Goal: Transaction & Acquisition: Purchase product/service

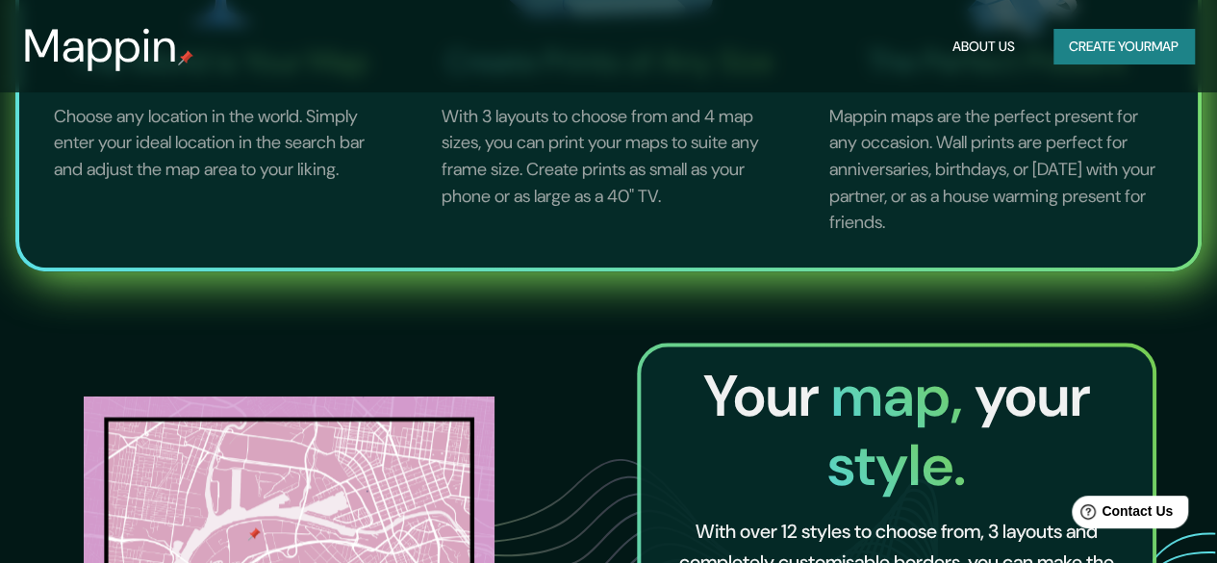
scroll to position [1251, 0]
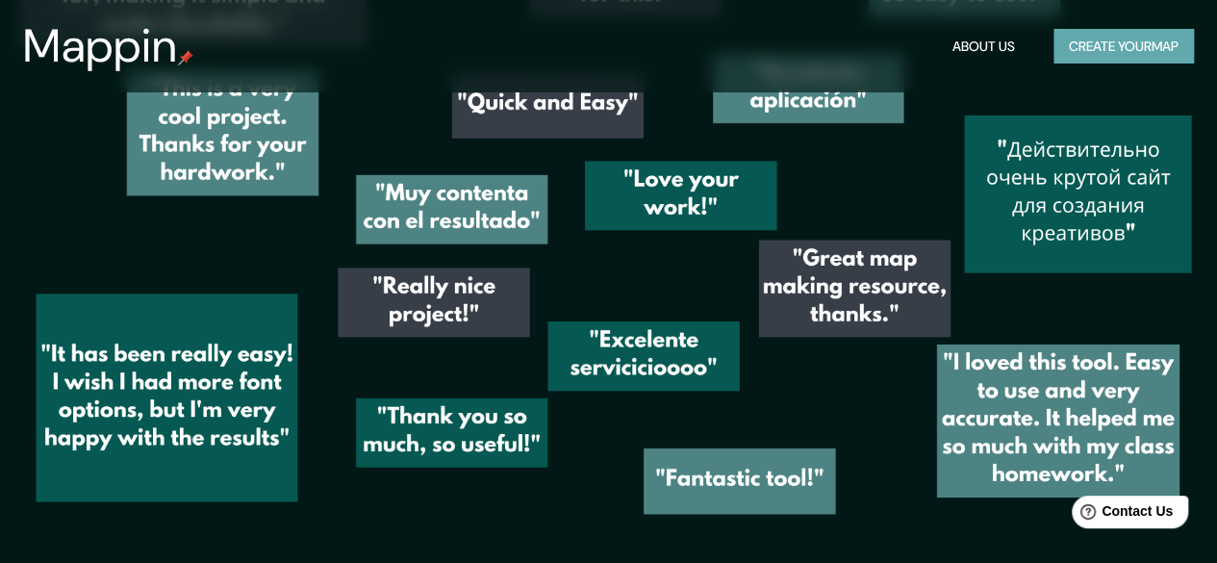
click at [1135, 63] on button "Create your map" at bounding box center [1124, 47] width 141 height 36
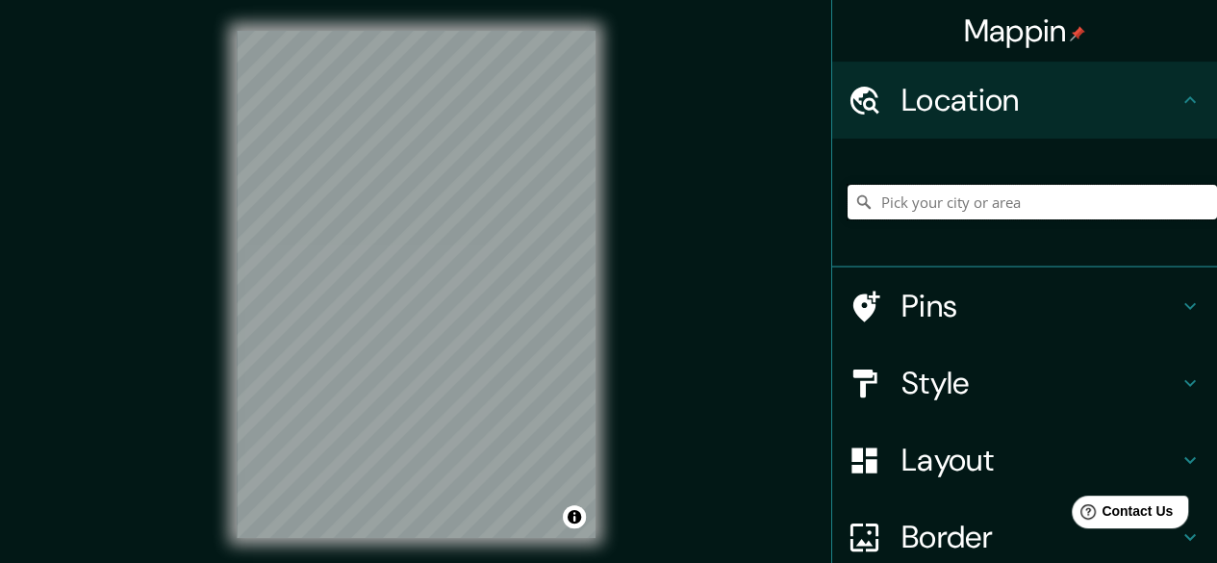
click at [970, 208] on input "Pick your city or area" at bounding box center [1033, 202] width 370 height 35
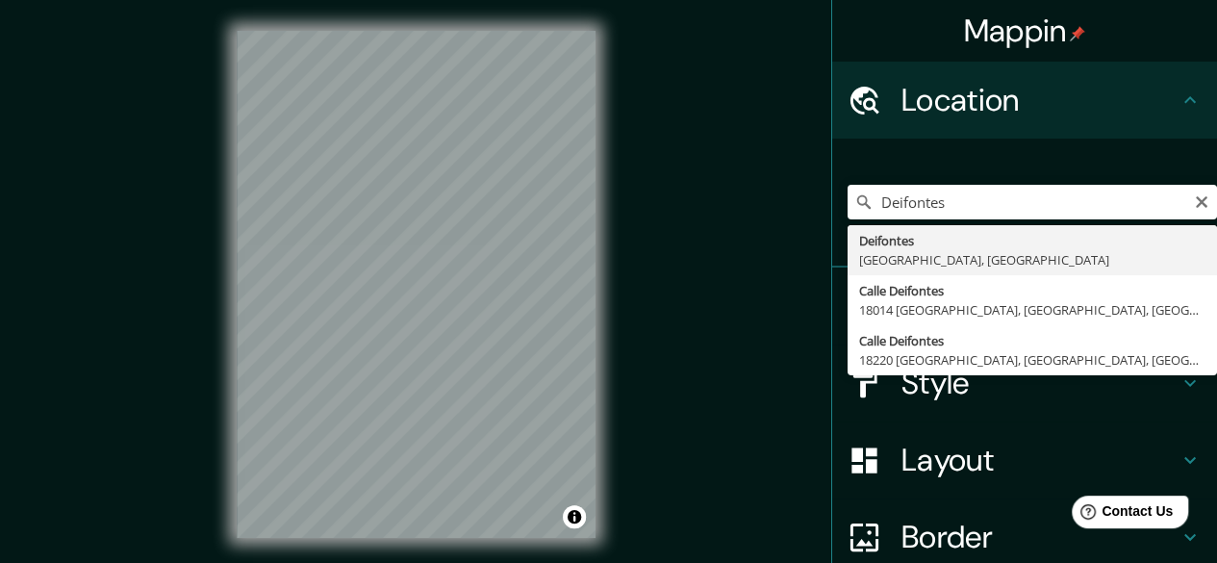
type input "Deifontes, [GEOGRAPHIC_DATA], [GEOGRAPHIC_DATA]"
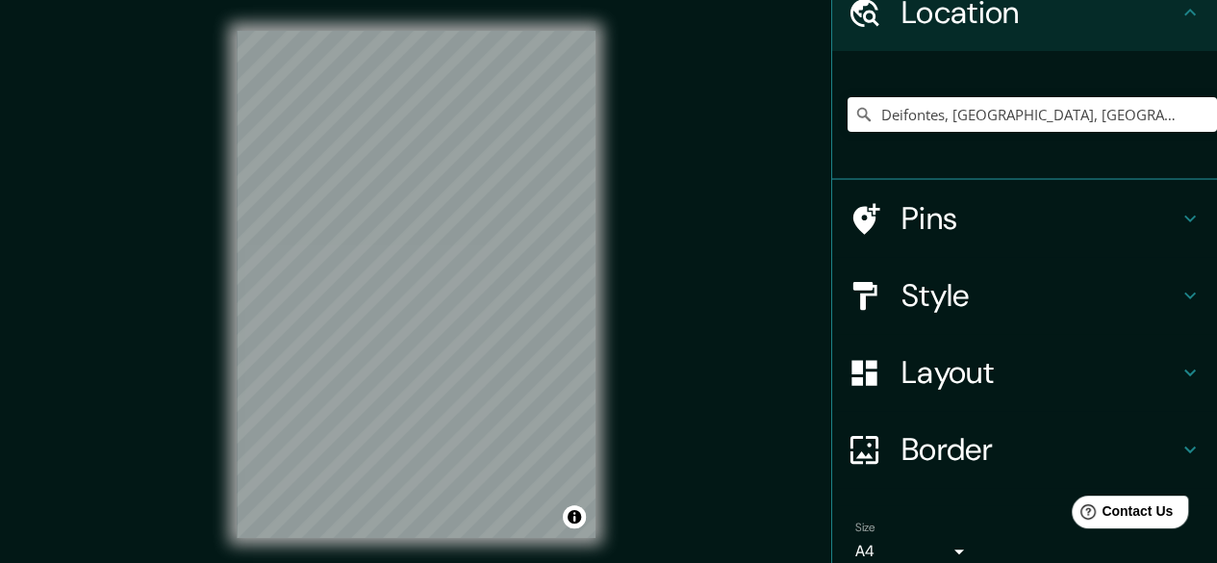
scroll to position [172, 0]
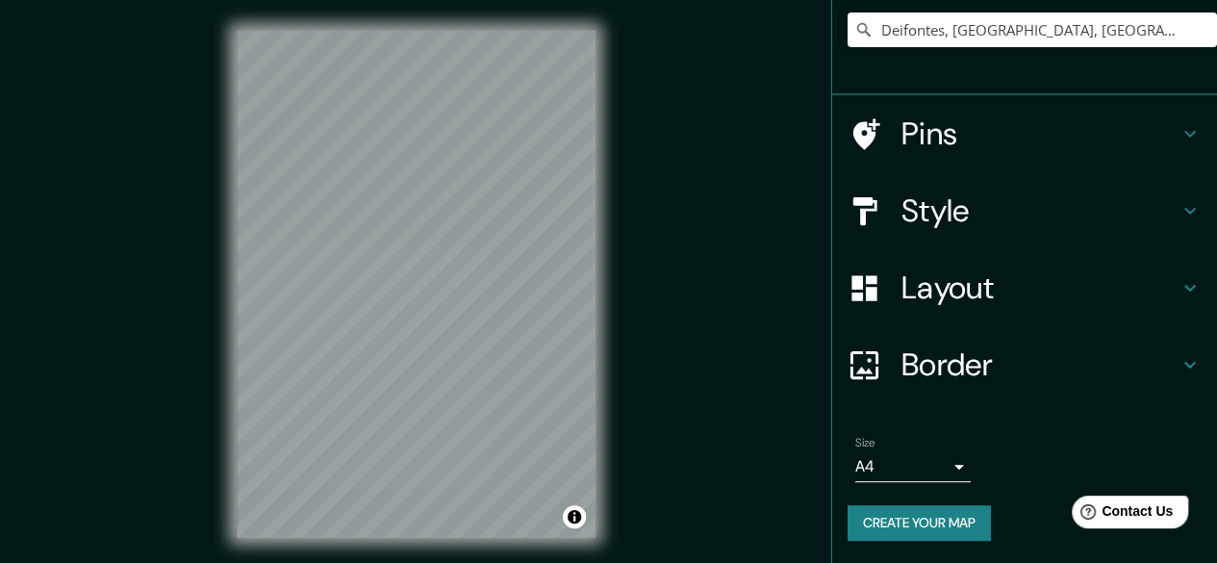
click at [986, 226] on h4 "Style" at bounding box center [1040, 211] width 277 height 38
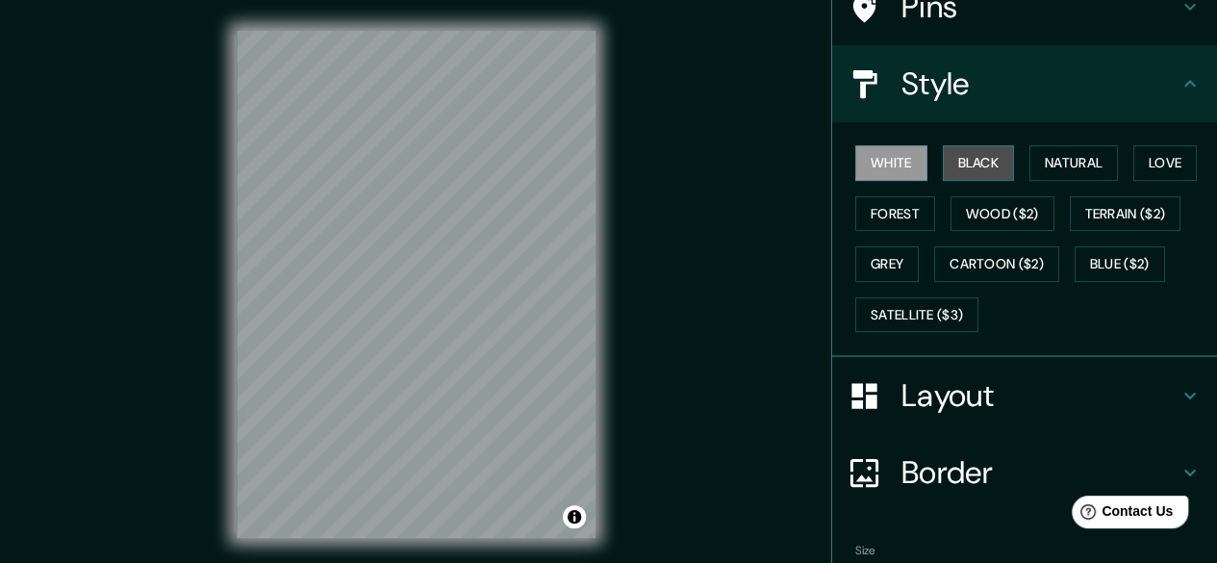
click at [949, 163] on button "Black" at bounding box center [979, 163] width 72 height 36
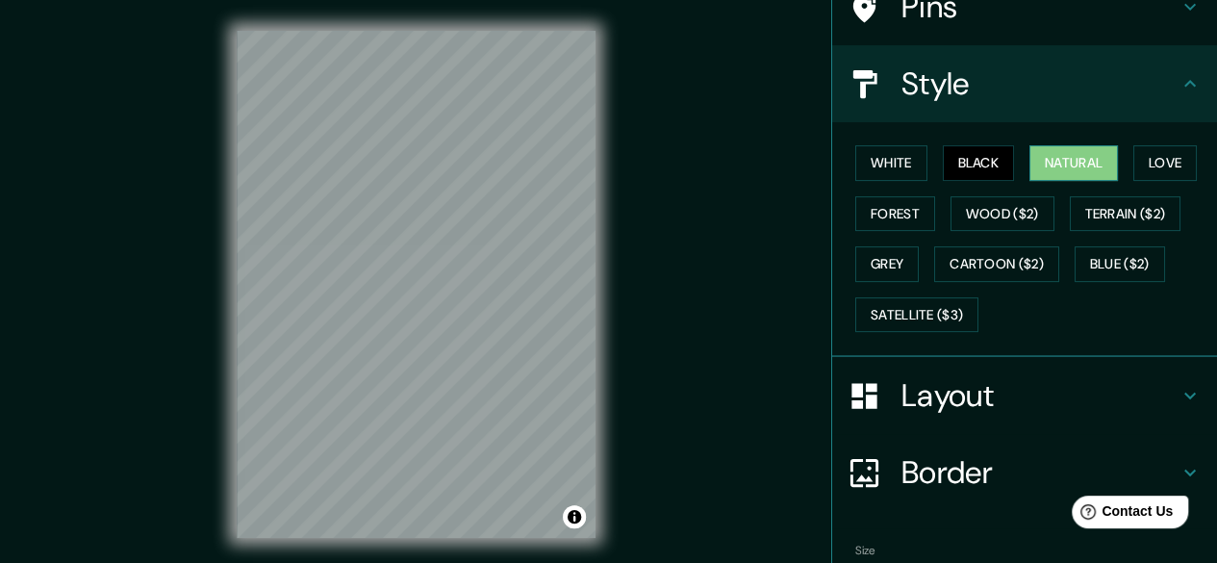
click at [1048, 164] on button "Natural" at bounding box center [1074, 163] width 89 height 36
click at [999, 216] on button "Wood ($2)" at bounding box center [1003, 214] width 104 height 36
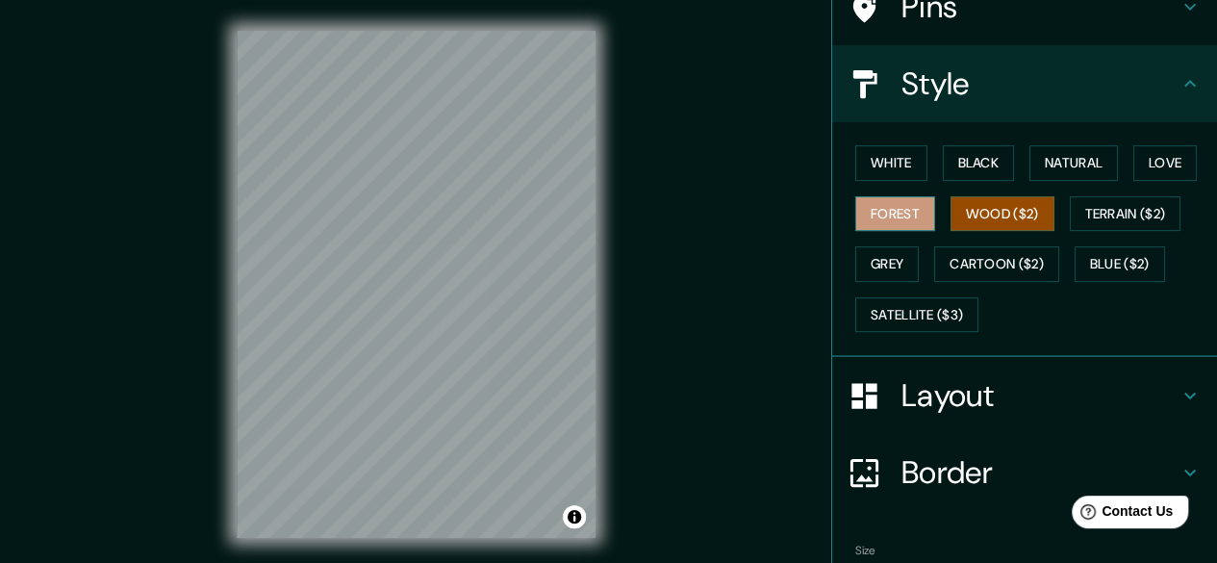
click at [895, 217] on button "Forest" at bounding box center [896, 214] width 80 height 36
click at [906, 253] on button "Grey" at bounding box center [888, 264] width 64 height 36
click at [895, 224] on button "Forest" at bounding box center [896, 214] width 80 height 36
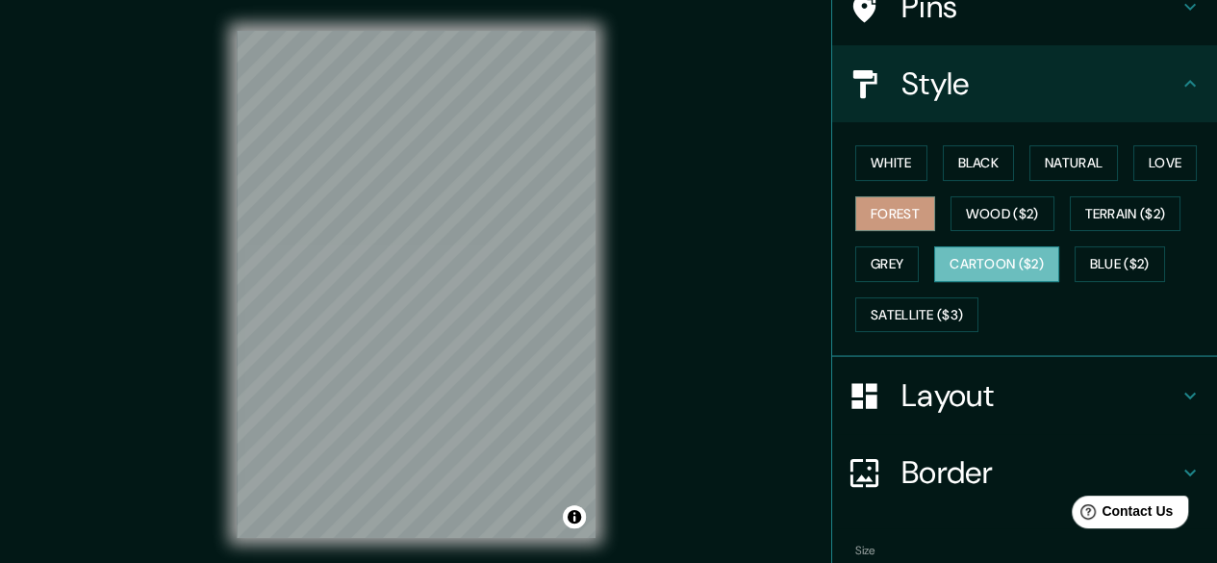
click at [934, 246] on button "Cartoon ($2)" at bounding box center [996, 264] width 125 height 36
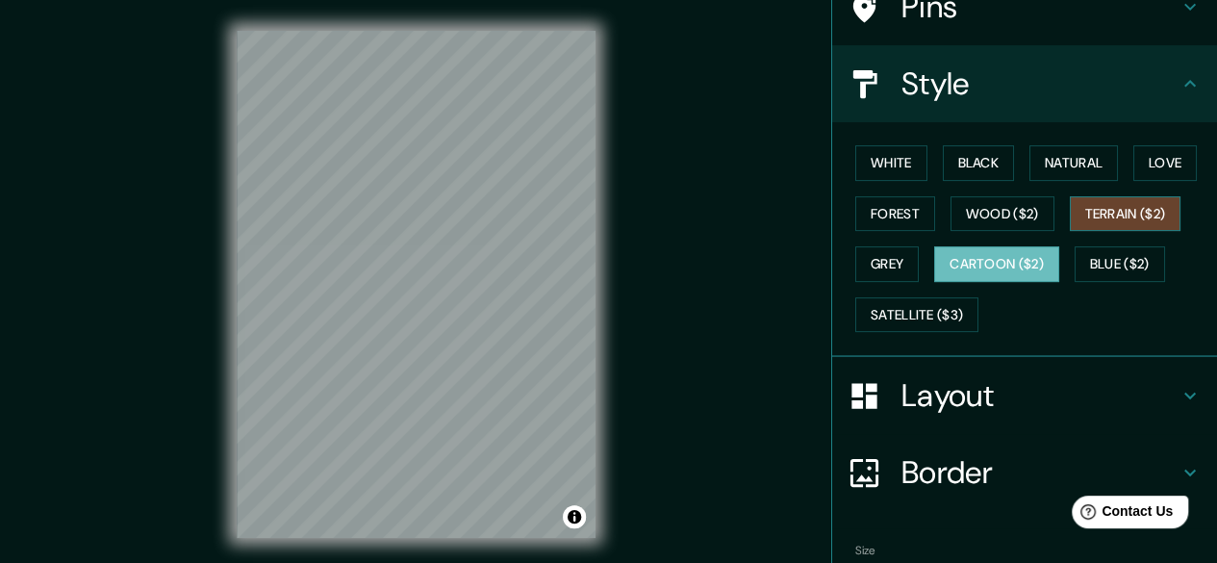
click at [1080, 228] on button "Terrain ($2)" at bounding box center [1126, 214] width 112 height 36
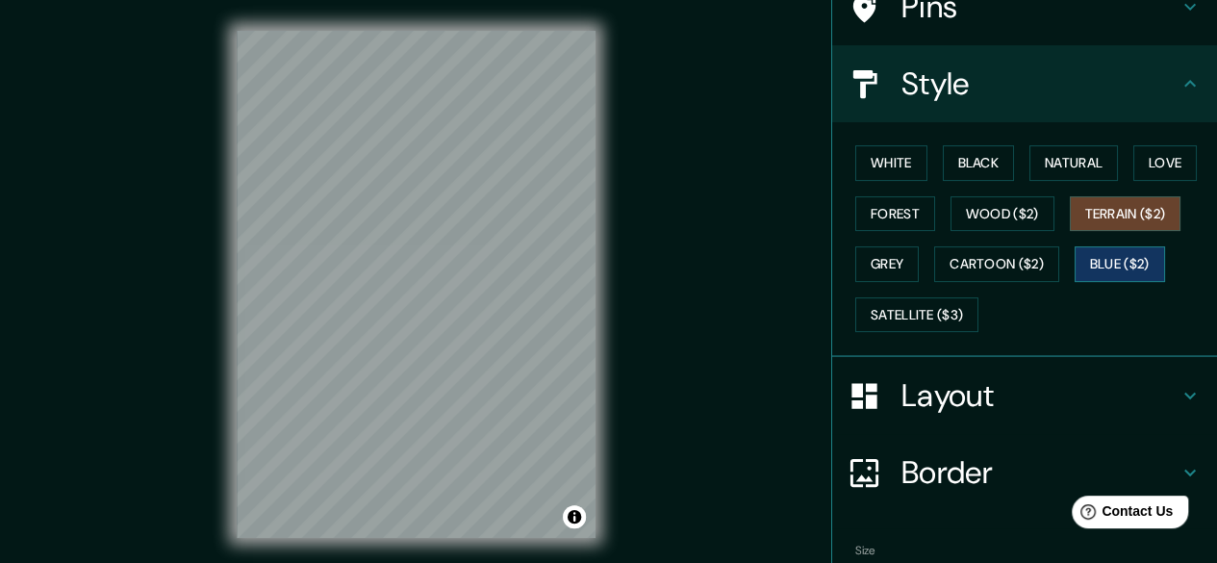
click at [1127, 261] on button "Blue ($2)" at bounding box center [1120, 264] width 90 height 36
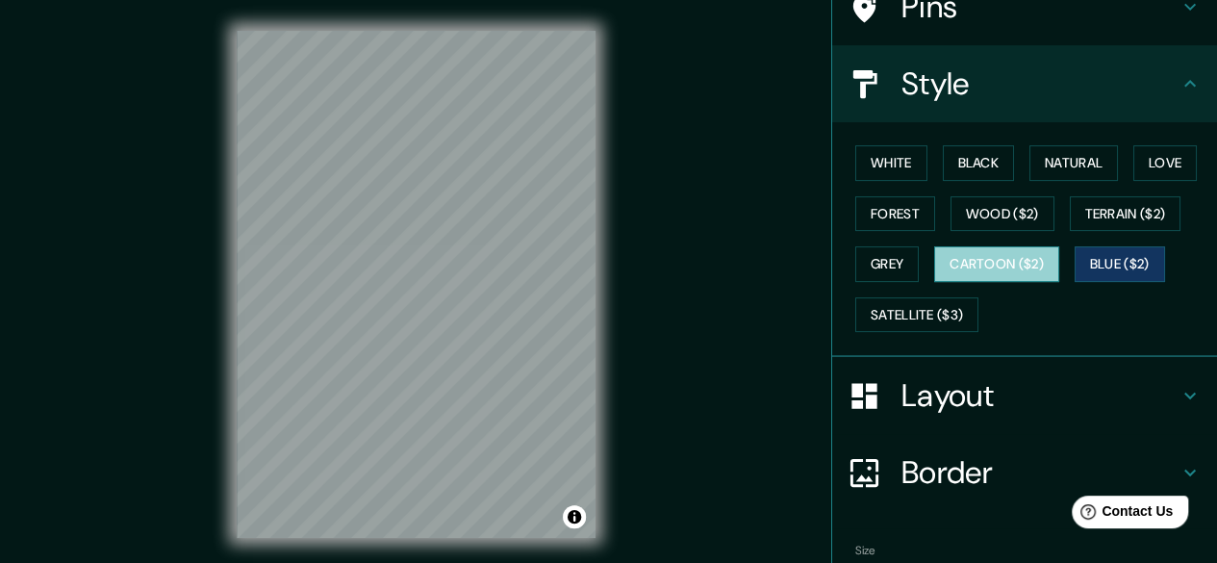
click at [990, 261] on button "Cartoon ($2)" at bounding box center [996, 264] width 125 height 36
click at [964, 388] on h4 "Layout" at bounding box center [1040, 395] width 277 height 38
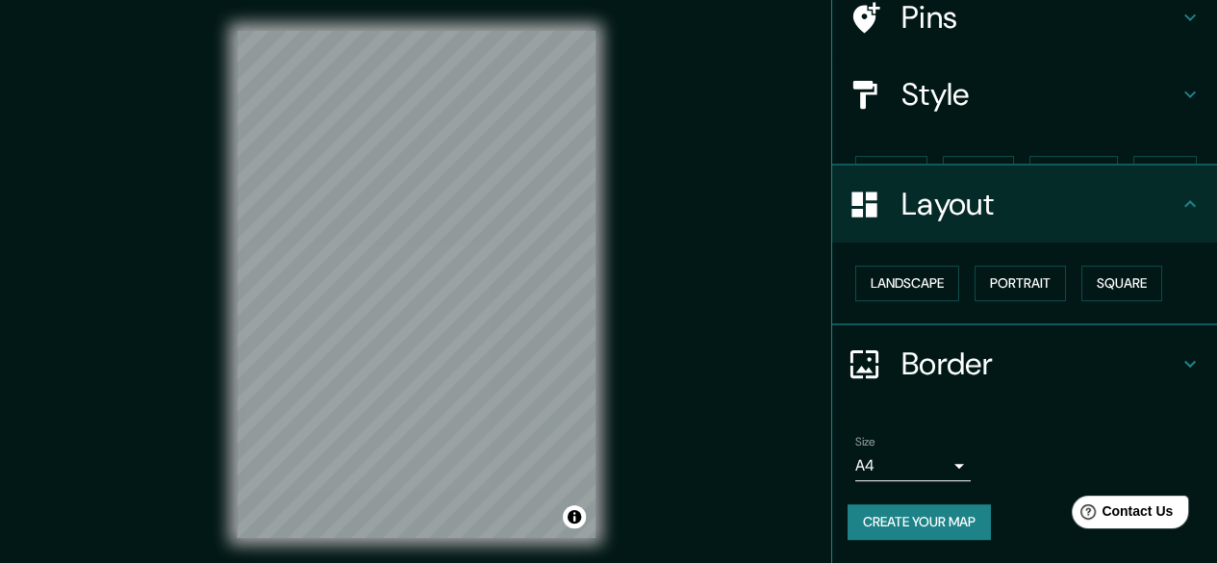
scroll to position [127, 0]
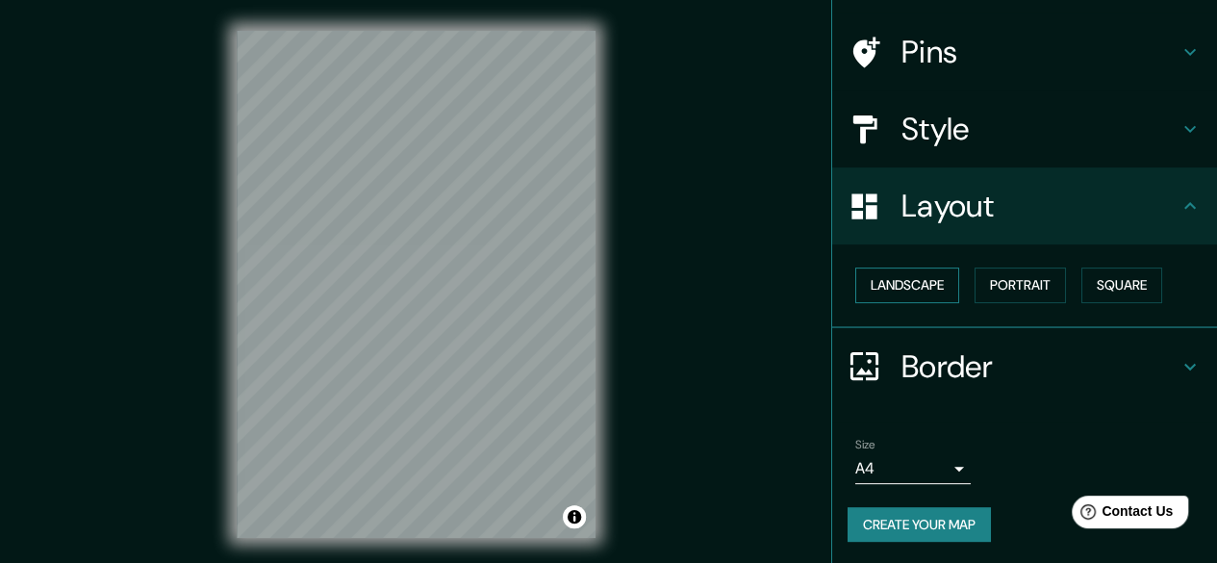
click at [922, 296] on button "Landscape" at bounding box center [908, 286] width 104 height 36
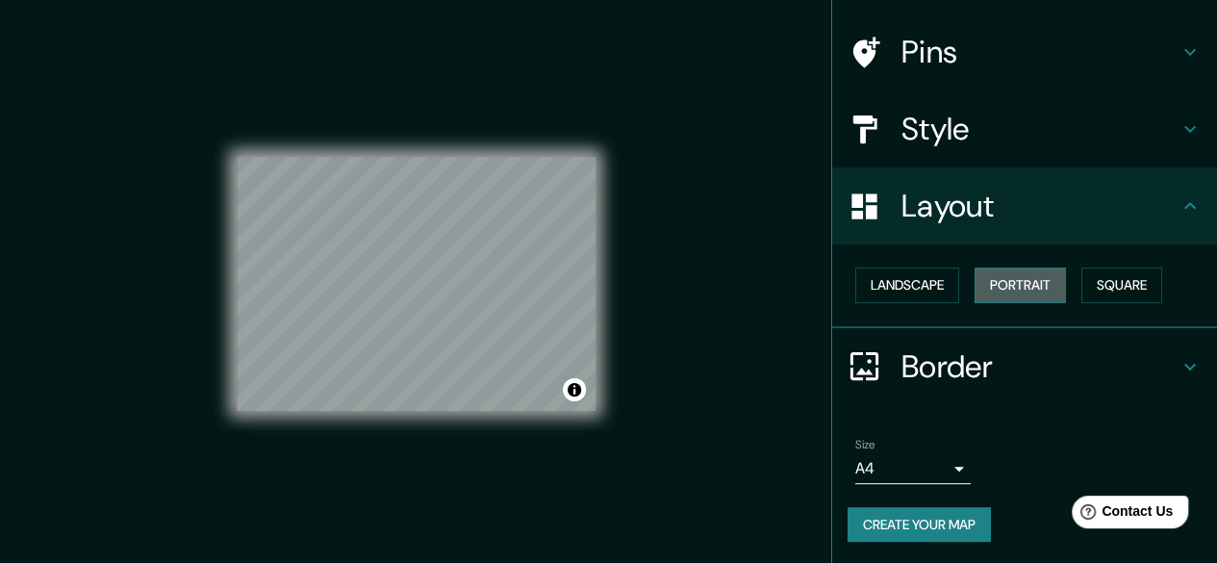
click at [975, 288] on button "Portrait" at bounding box center [1020, 286] width 91 height 36
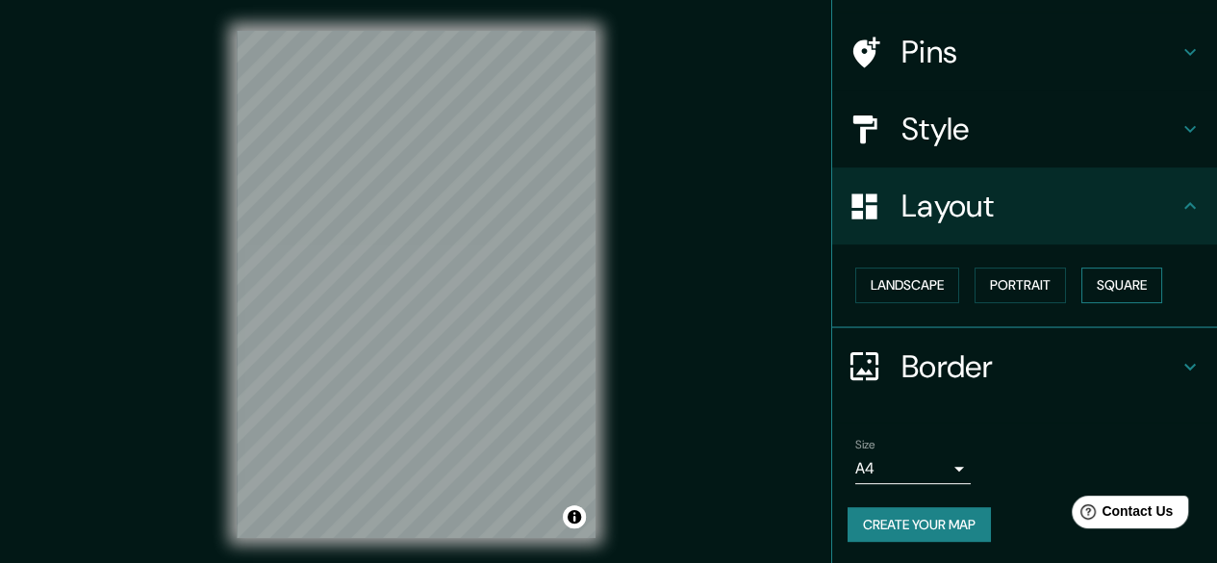
click at [1082, 288] on button "Square" at bounding box center [1122, 286] width 81 height 36
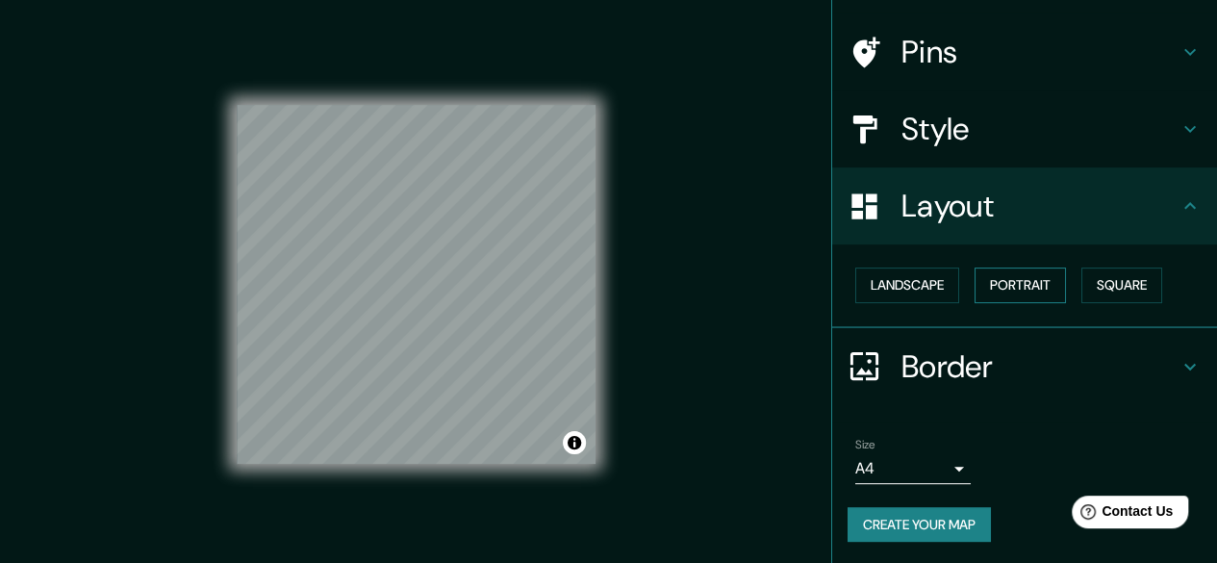
click at [1037, 289] on button "Portrait" at bounding box center [1020, 286] width 91 height 36
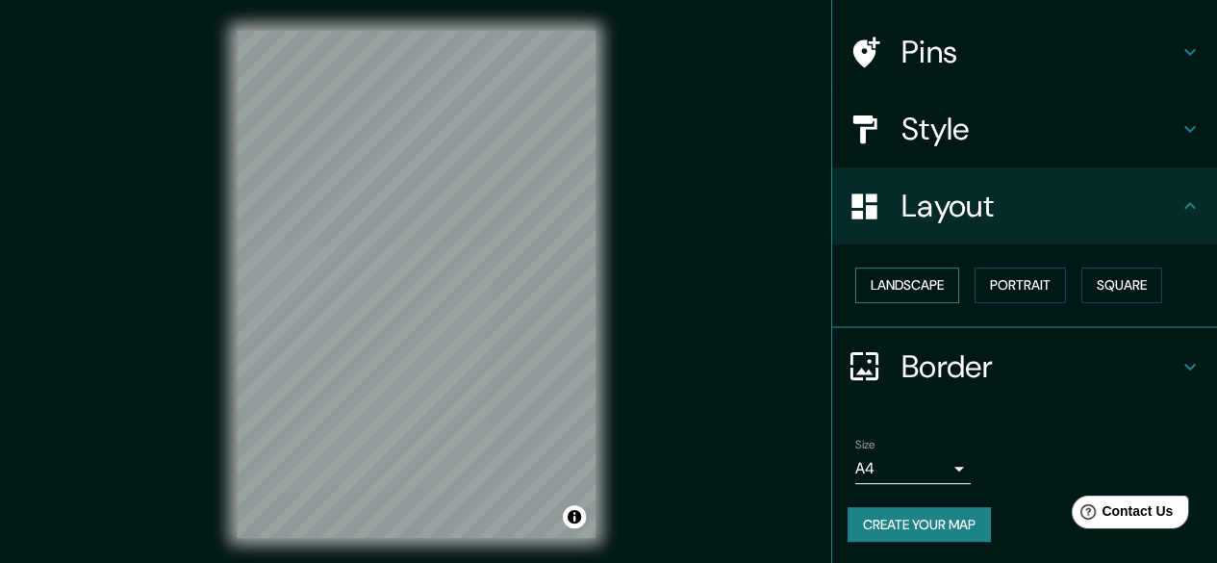
click at [947, 291] on button "Landscape" at bounding box center [908, 286] width 104 height 36
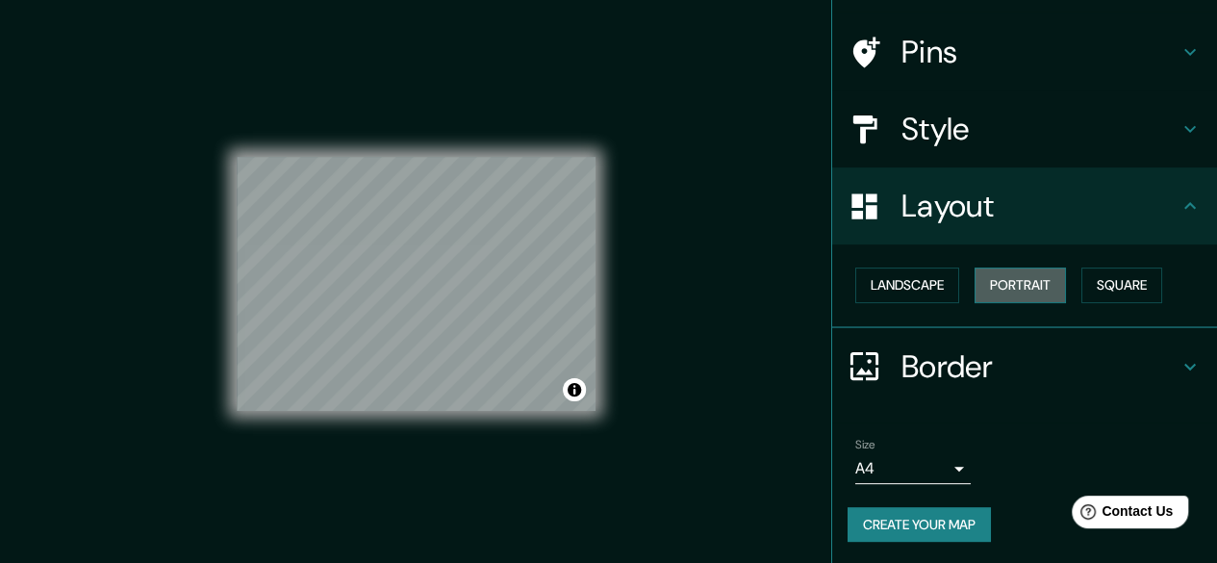
click at [1042, 278] on button "Portrait" at bounding box center [1020, 286] width 91 height 36
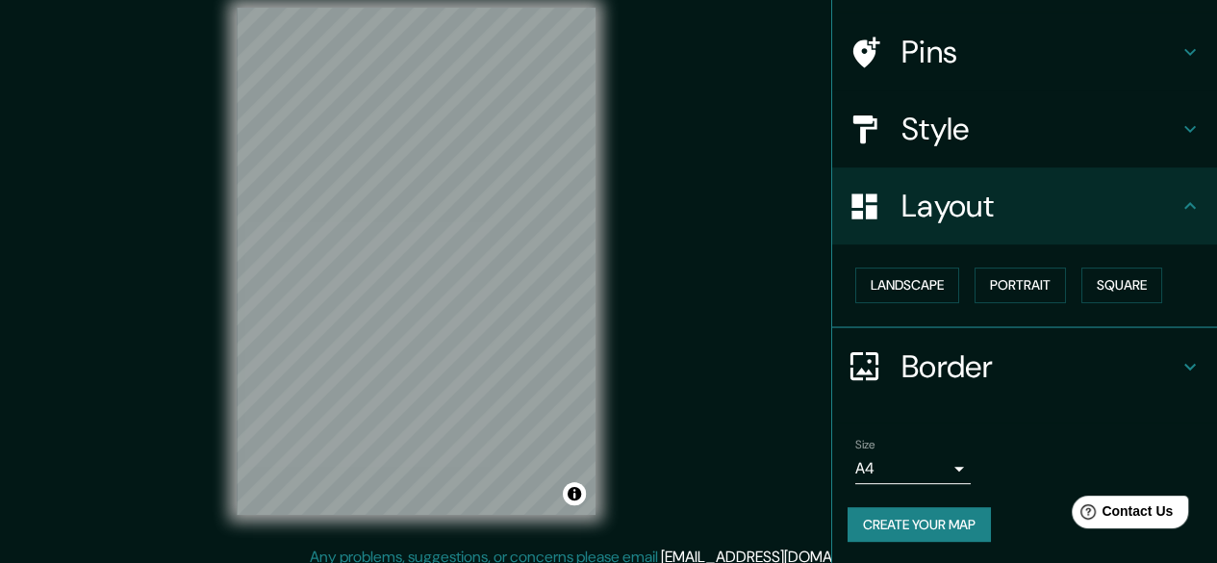
scroll to position [36, 0]
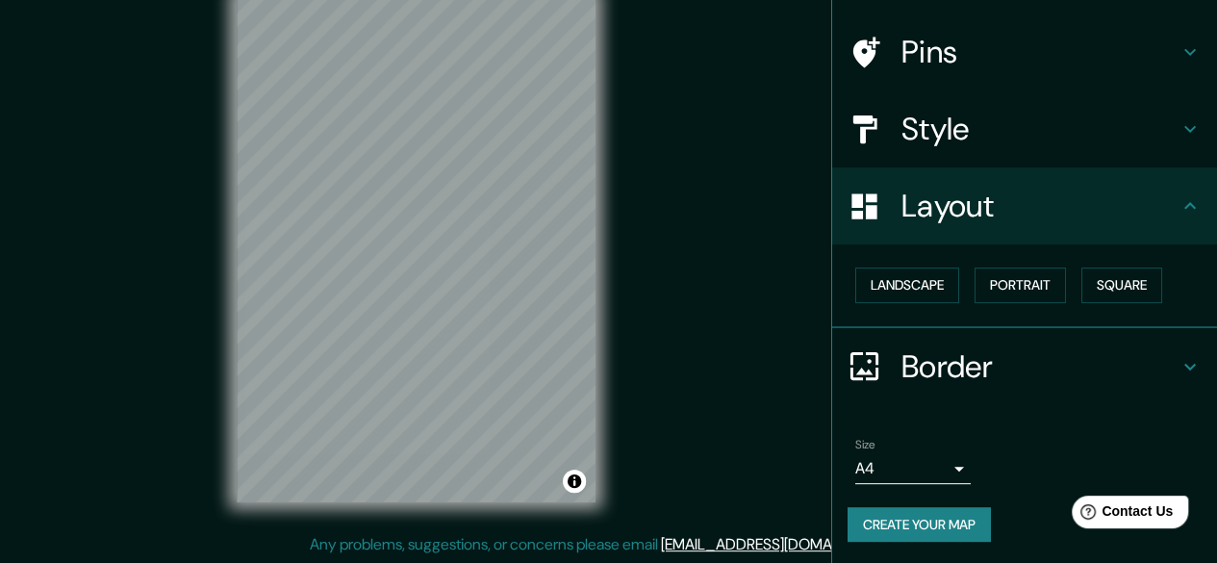
click at [999, 350] on h4 "Border" at bounding box center [1040, 366] width 277 height 38
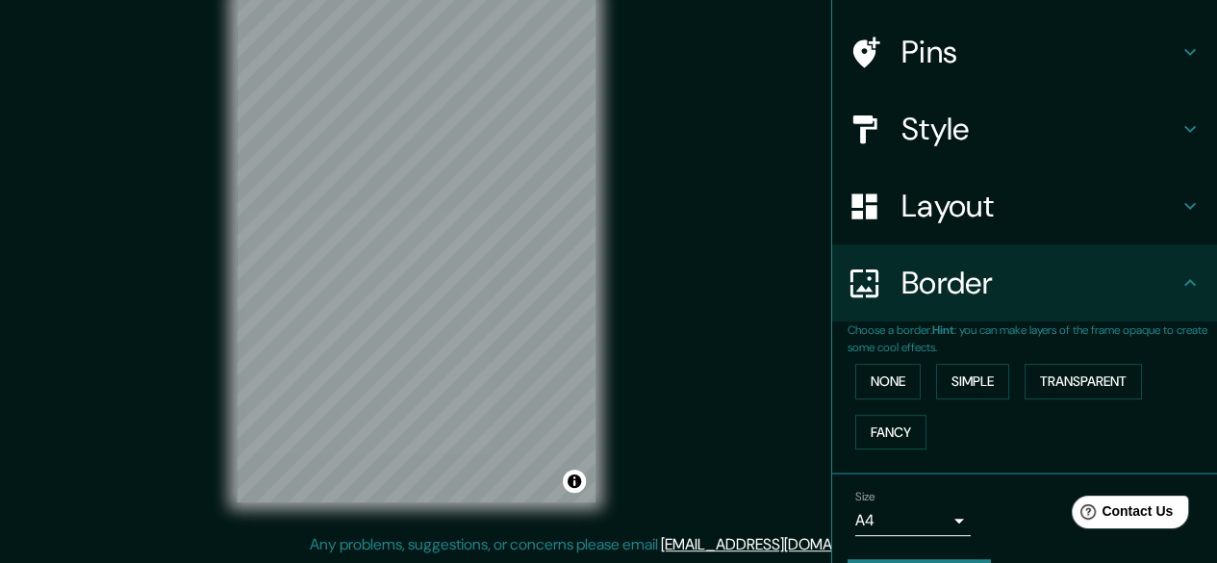
scroll to position [179, 0]
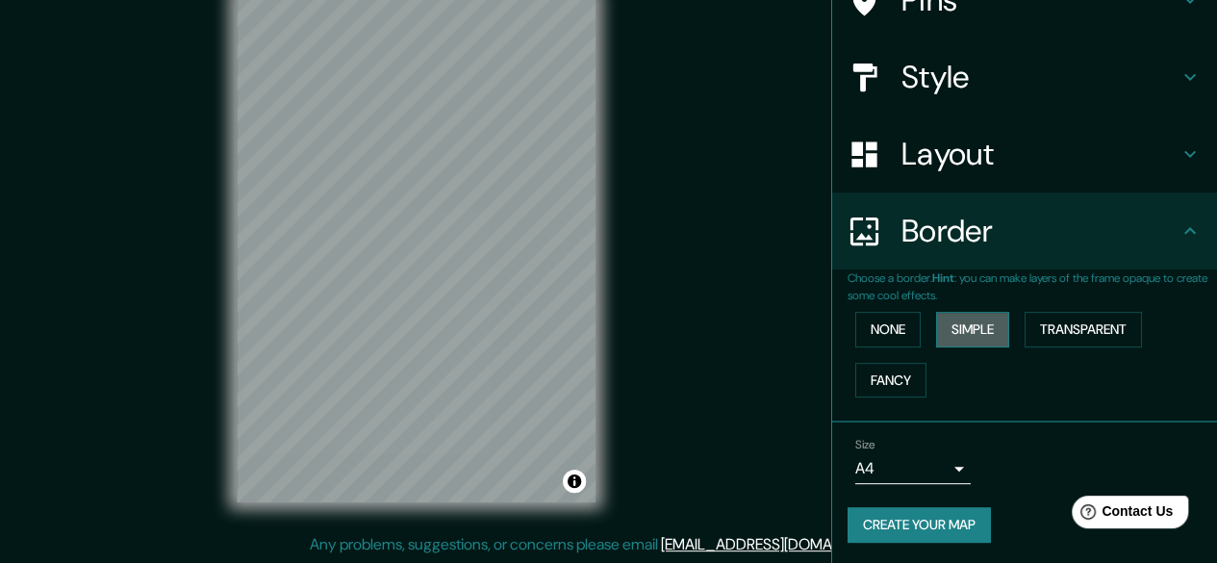
click at [968, 328] on button "Simple" at bounding box center [972, 330] width 73 height 36
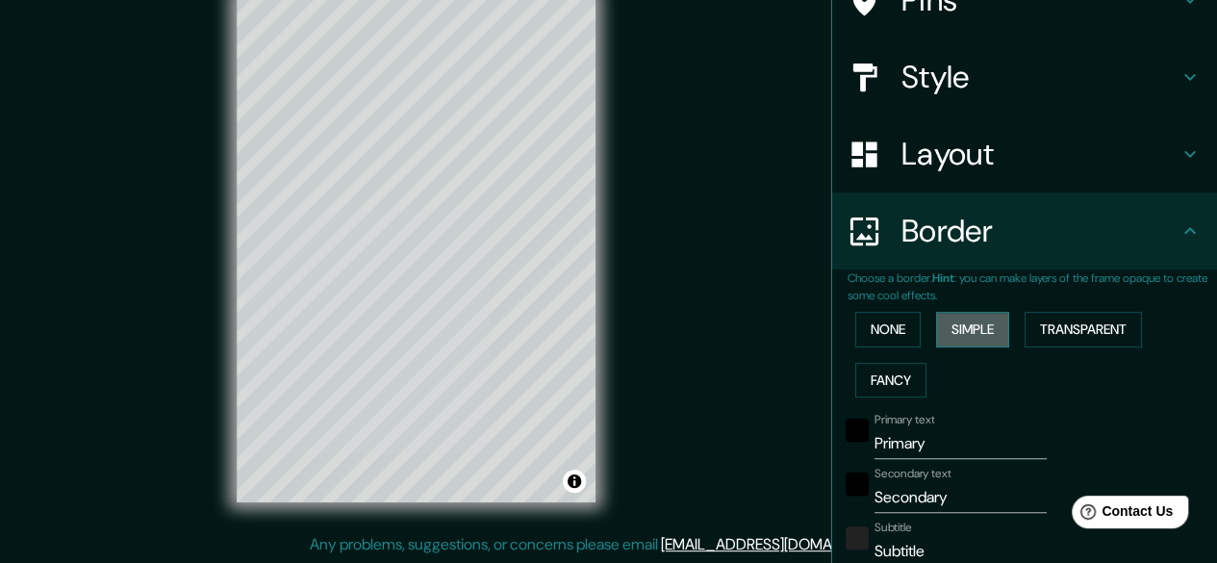
click at [968, 328] on button "Simple" at bounding box center [972, 330] width 73 height 36
type input "149"
type input "30"
click at [1062, 327] on button "Transparent" at bounding box center [1083, 330] width 117 height 36
click at [896, 385] on button "Fancy" at bounding box center [891, 381] width 71 height 36
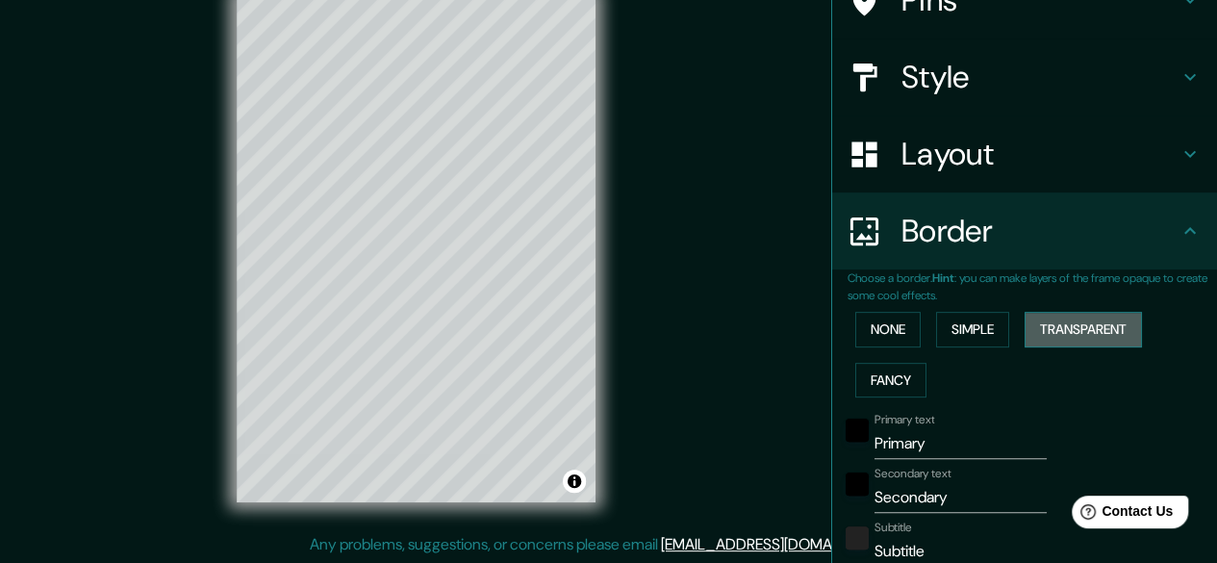
click at [1074, 334] on button "Transparent" at bounding box center [1083, 330] width 117 height 36
click at [967, 342] on button "Simple" at bounding box center [972, 330] width 73 height 36
click at [1101, 339] on button "Transparent" at bounding box center [1083, 330] width 117 height 36
click at [1030, 342] on button "Transparent" at bounding box center [1083, 330] width 117 height 36
type input "179"
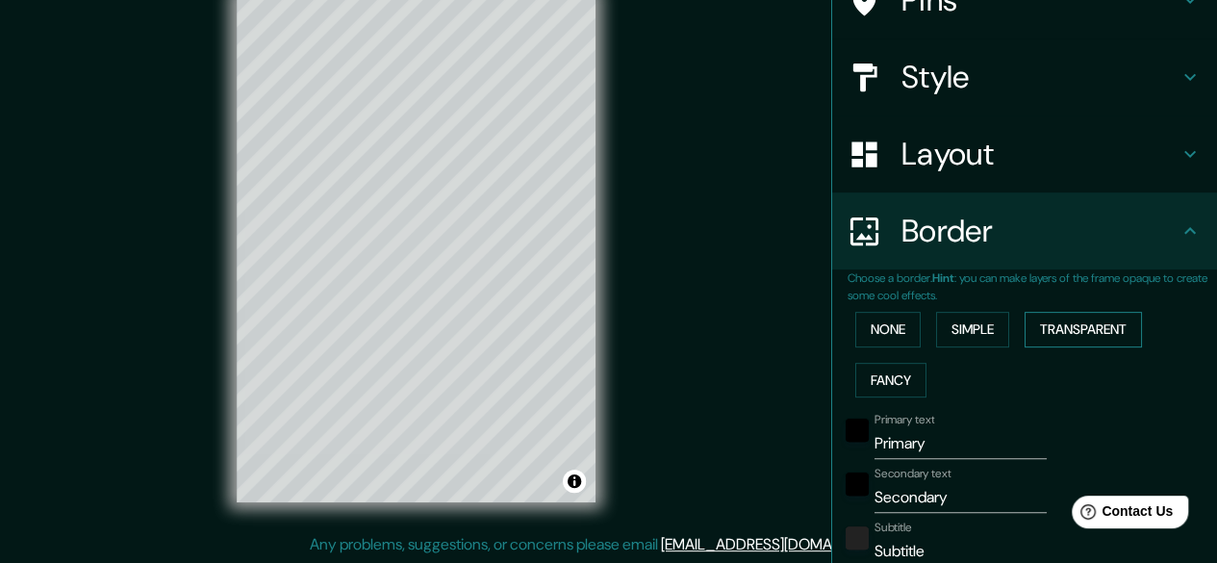
type input "30"
click at [960, 339] on button "Simple" at bounding box center [972, 330] width 73 height 36
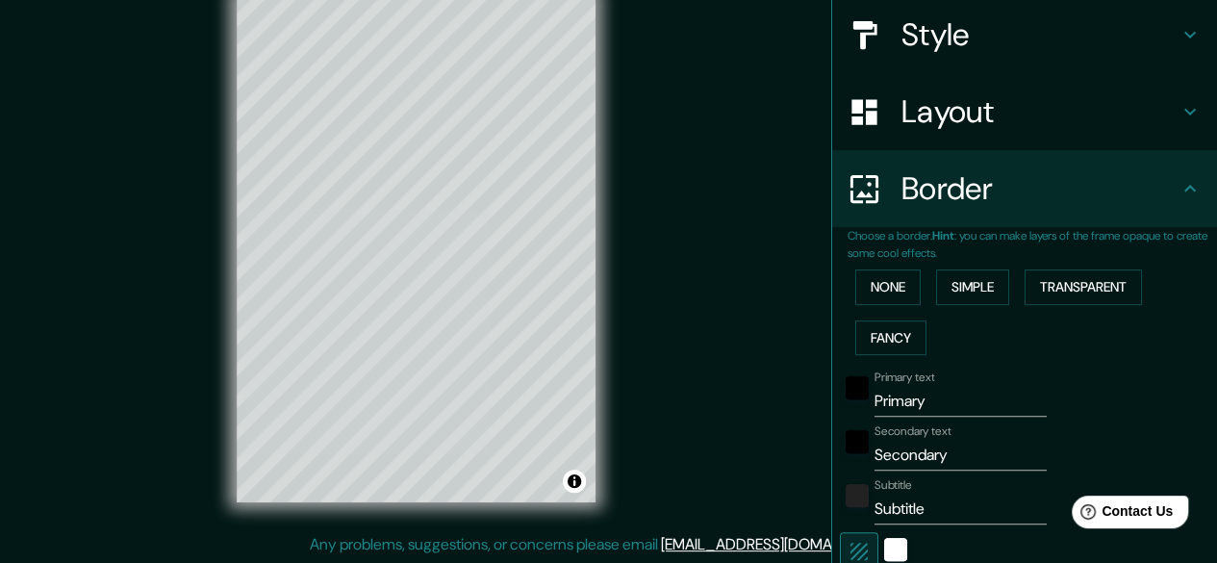
scroll to position [275, 0]
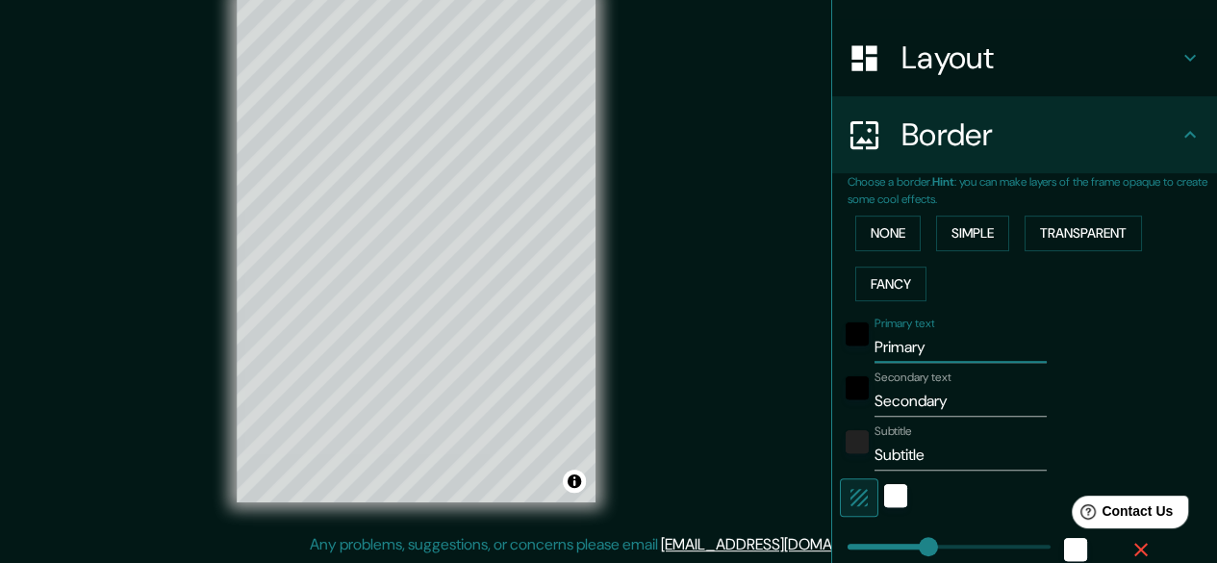
click at [916, 350] on input "Primary" at bounding box center [961, 347] width 172 height 31
type input "D"
type input "149"
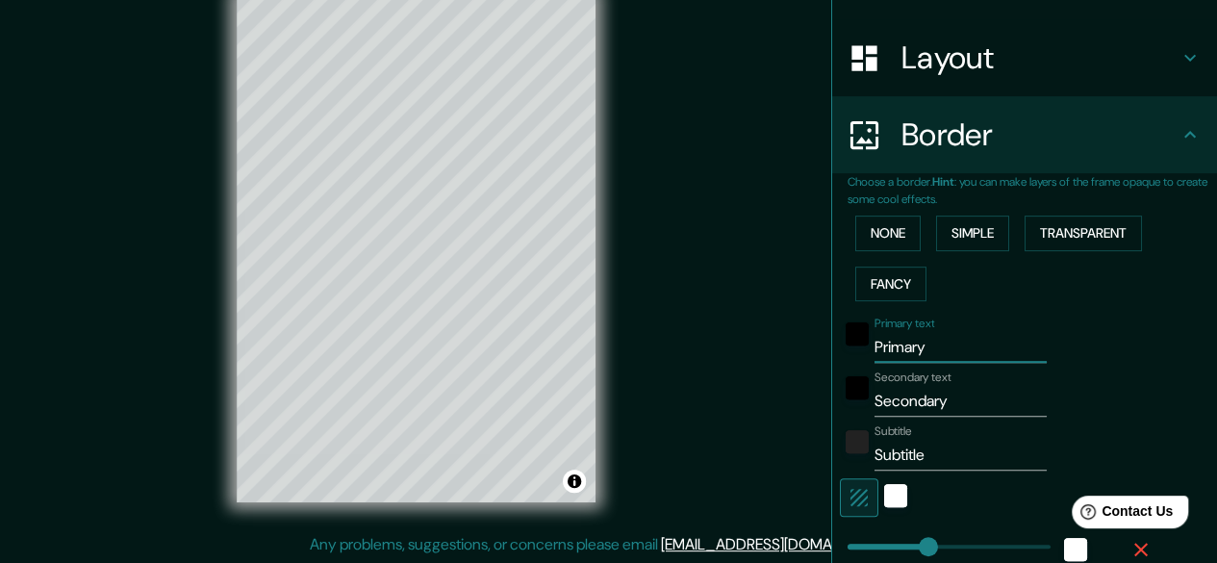
type input "30"
type input "DE"
type input "149"
type input "30"
type input "DEI"
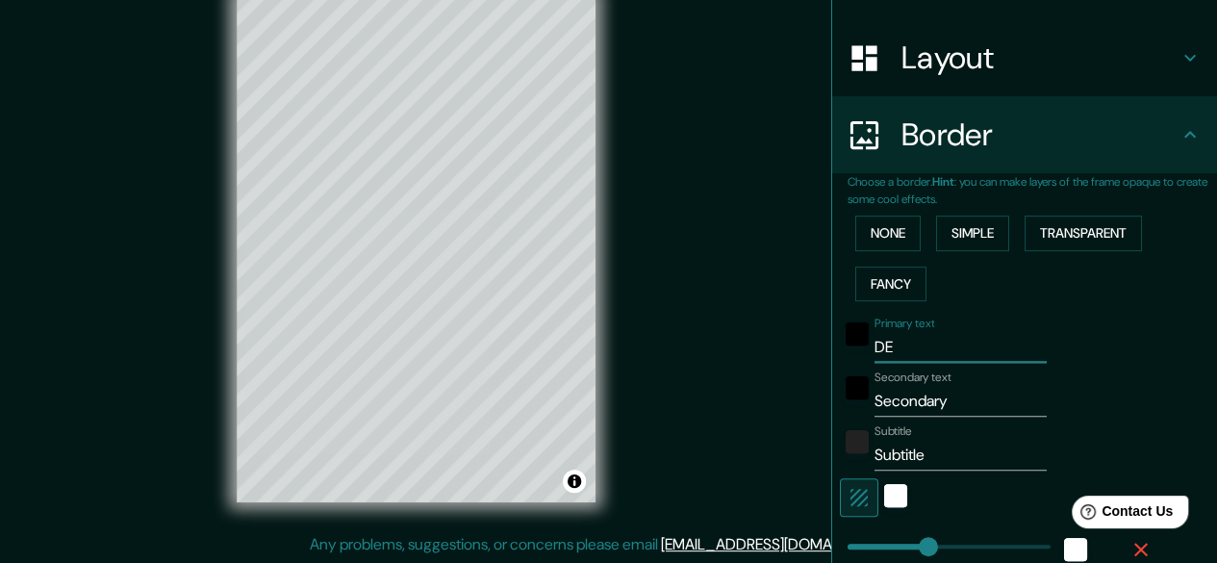
type input "149"
type input "30"
type input "DEIF"
type input "149"
type input "30"
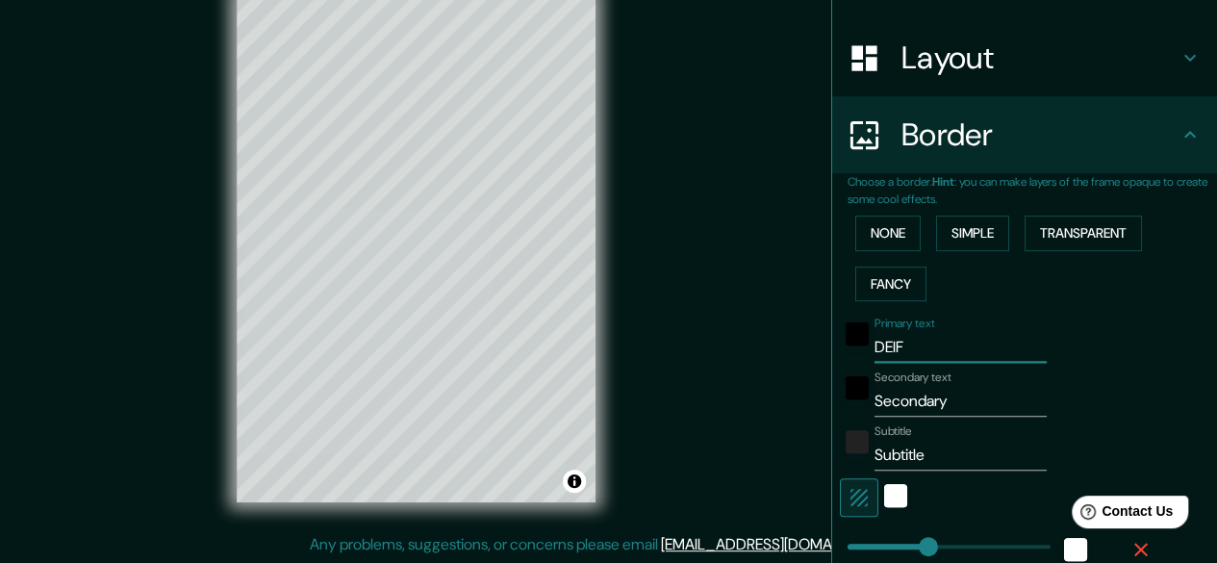
type input "DEIFO"
type input "149"
type input "30"
type input "DEIFON"
type input "149"
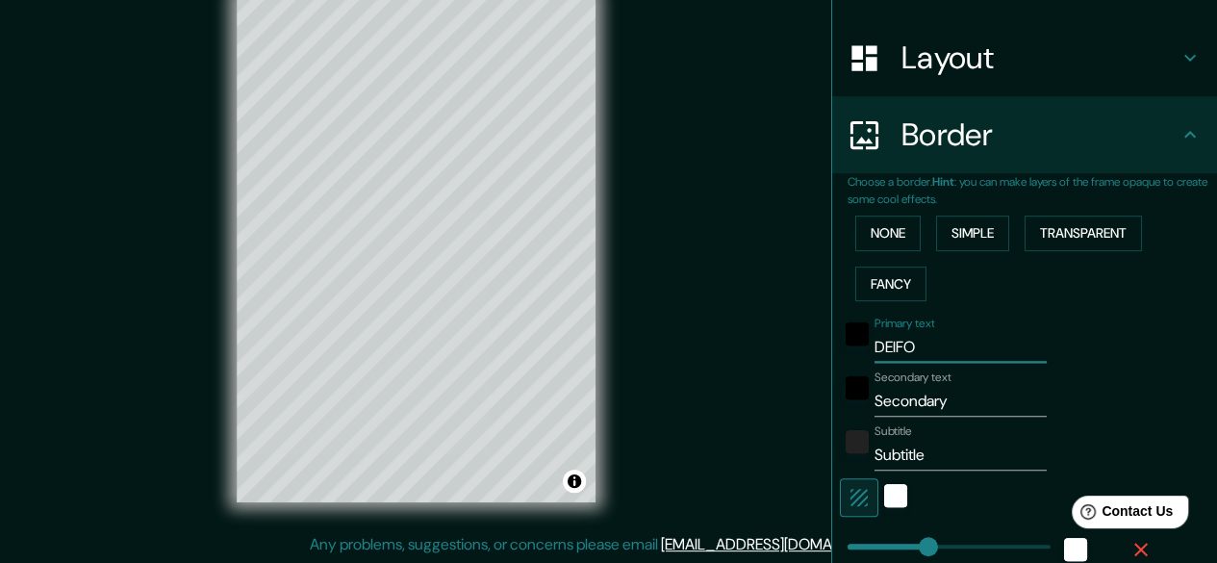
type input "30"
type input "DEIFONT"
type input "149"
type input "30"
type input "DEIFONTE"
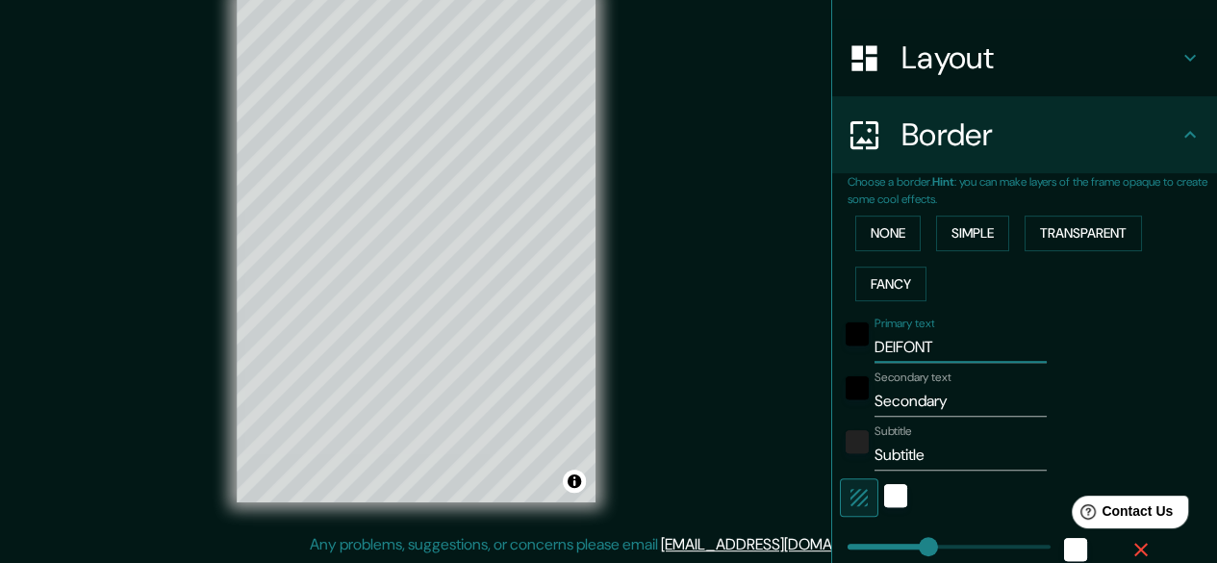
type input "149"
type input "30"
type input "DEIFONTES"
type input "149"
type input "30"
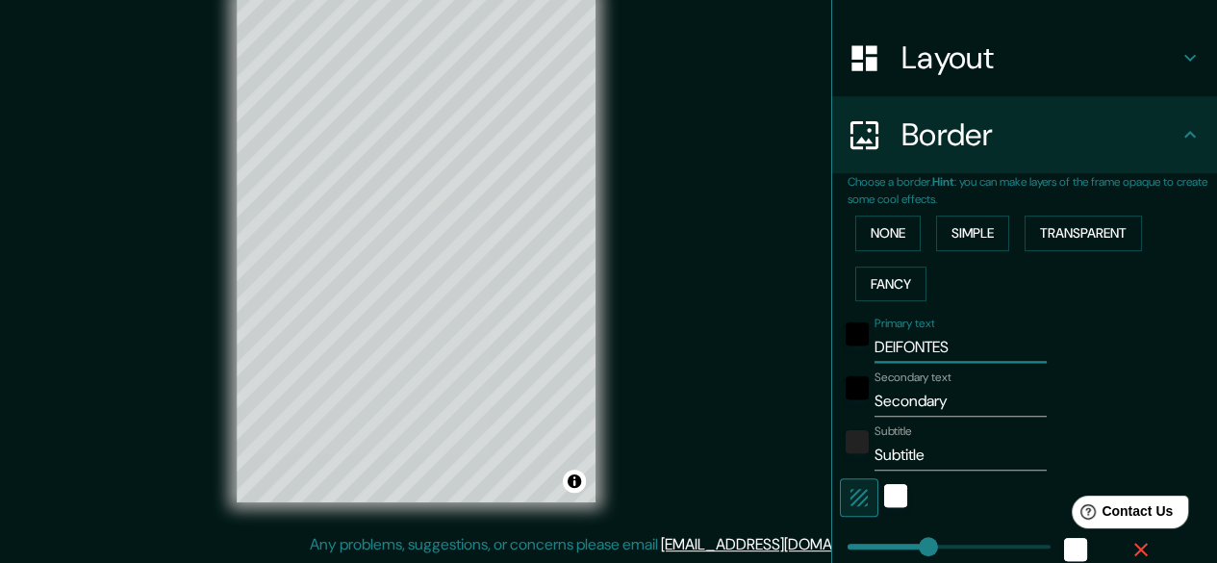
click at [923, 332] on input "DEIFONTES" at bounding box center [961, 347] width 172 height 31
type input "D"
type input "149"
type input "30"
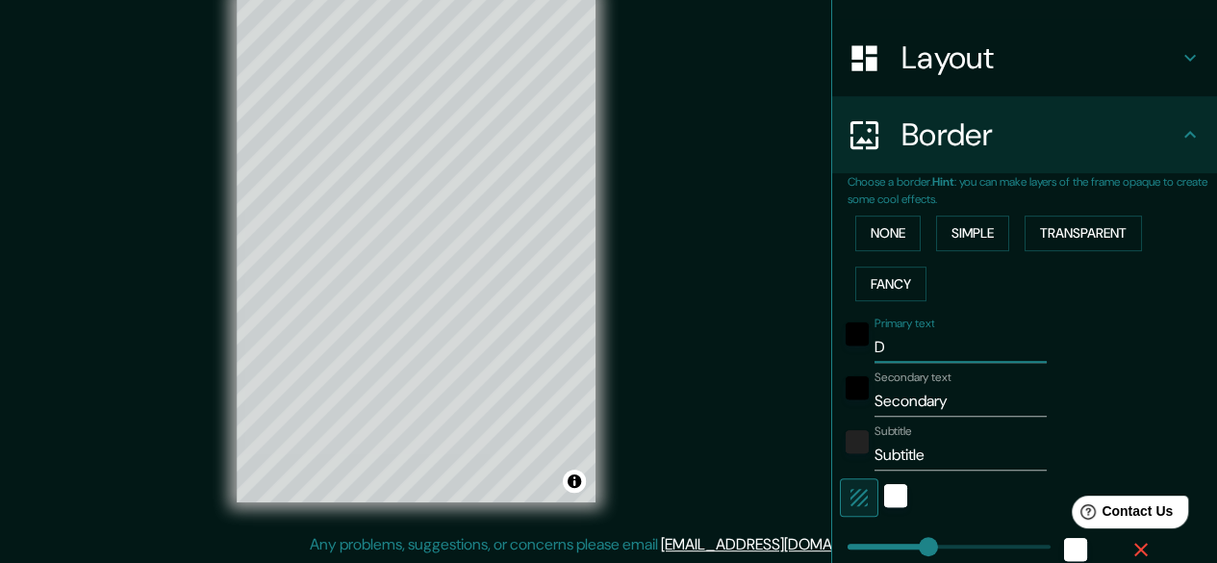
type input "DA"
type input "149"
type input "30"
type input "DAI"
type input "149"
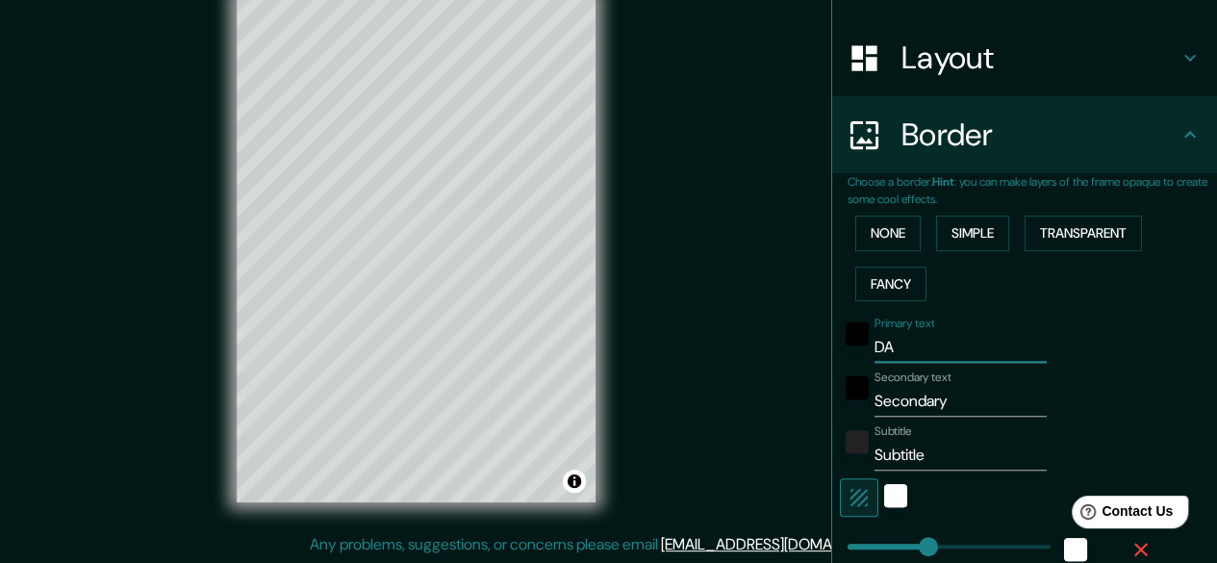
type input "30"
type input "DAI"
type input "149"
type input "30"
type input "DAI F"
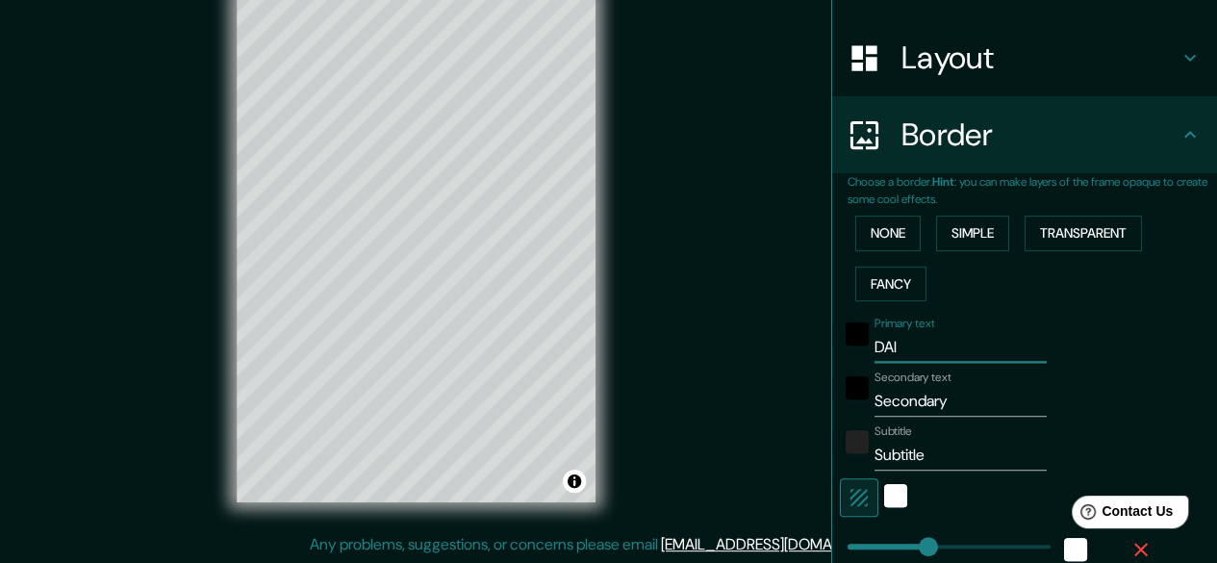
type input "149"
type input "30"
type input "DAI FO"
type input "149"
type input "30"
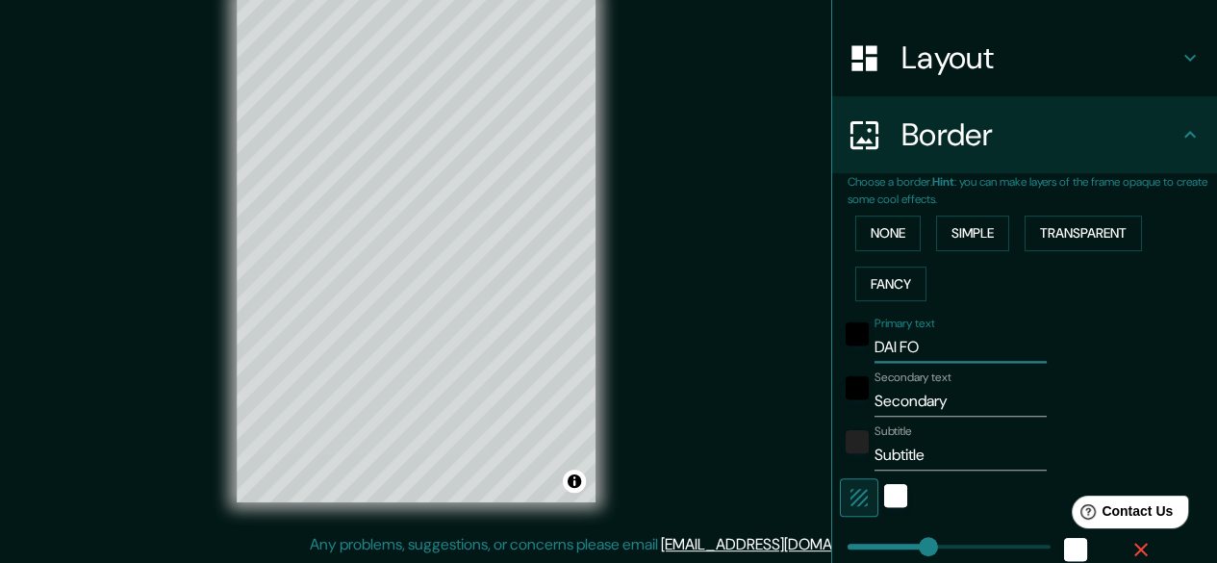
type input "DAI FON"
type input "149"
type input "30"
type input "DAI FONT"
type input "149"
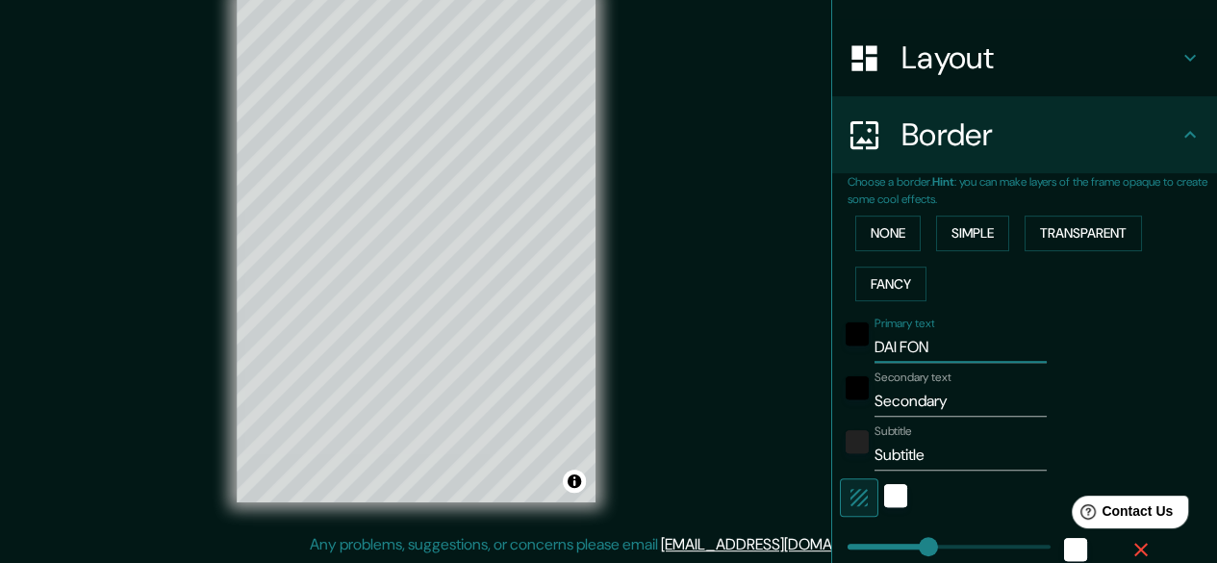
type input "30"
type input "[PERSON_NAME]"
type input "149"
type input "30"
type input "[PERSON_NAME]"
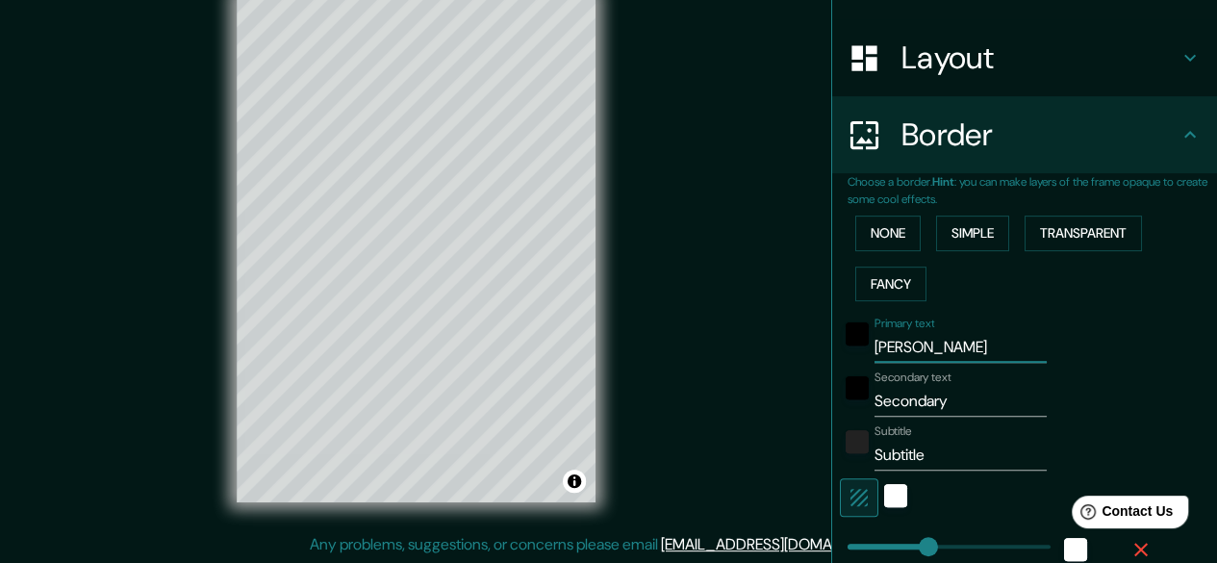
type input "149"
type input "30"
type input "[PERSON_NAME]"
type input "149"
type input "30"
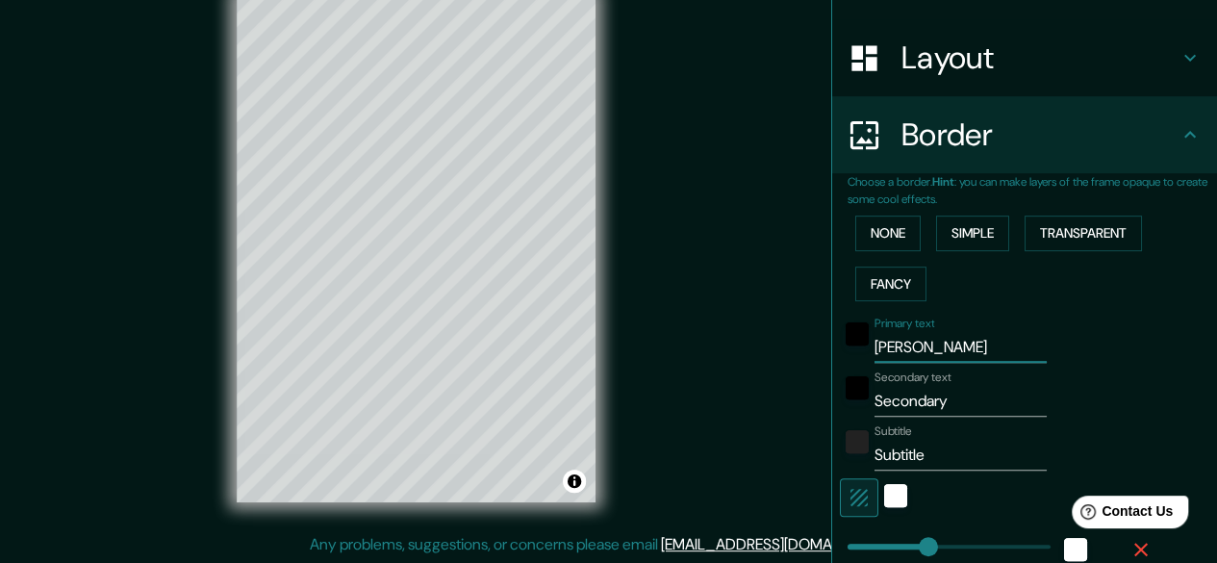
type input "DAI FONT"
type input "149"
type input "30"
type input "DAI FON"
type input "149"
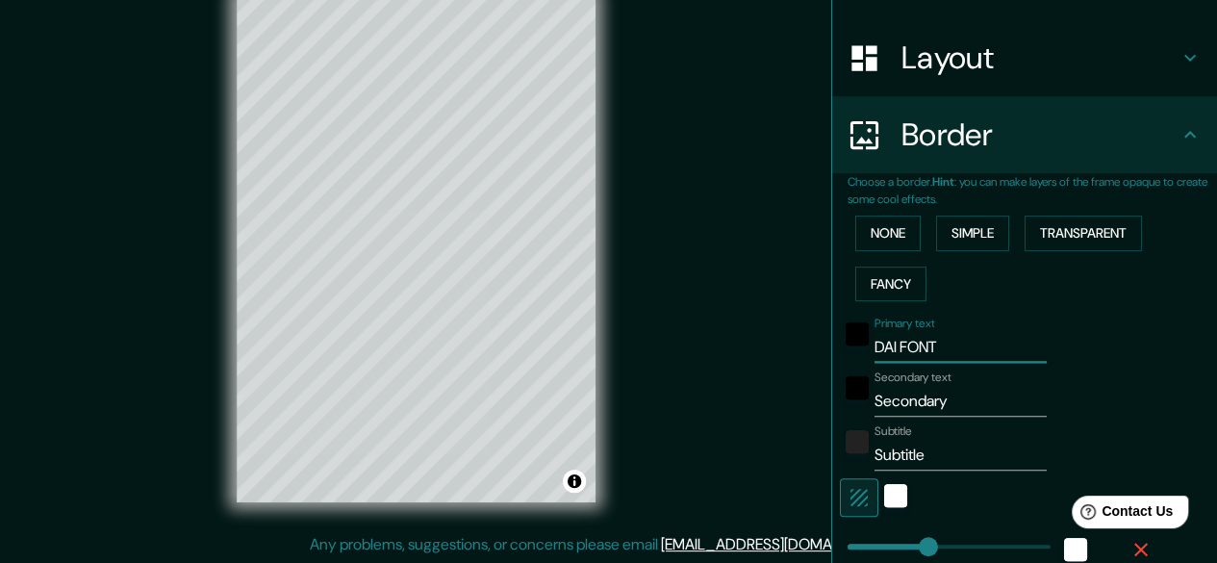
type input "30"
type input "DAI FO"
type input "149"
type input "30"
type input "DAI F"
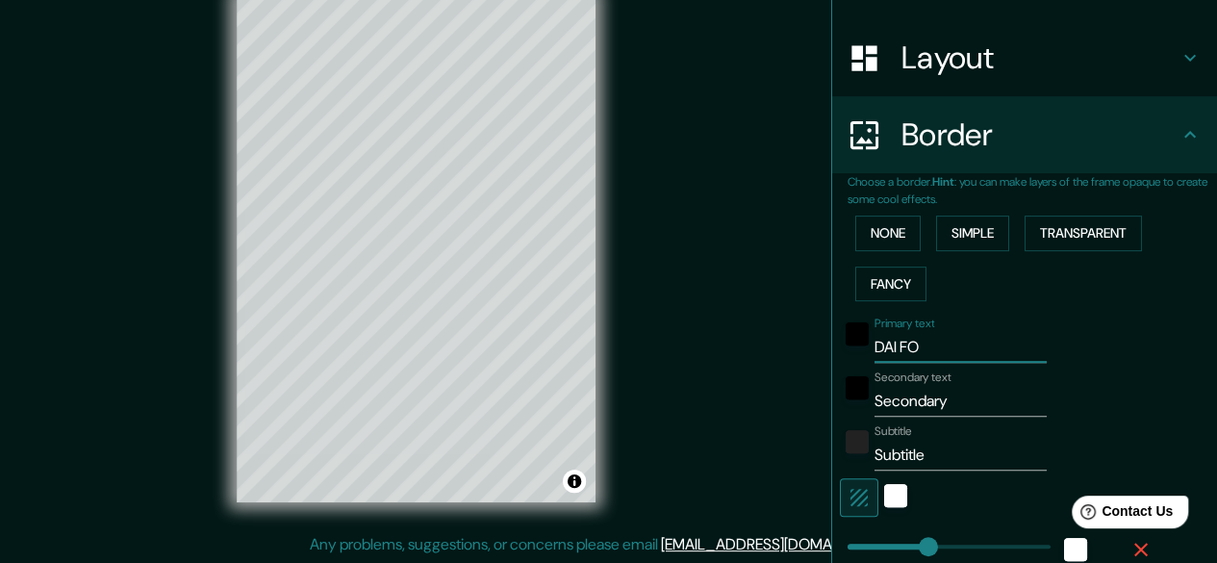
type input "149"
type input "30"
type input "DAI"
type input "149"
type input "30"
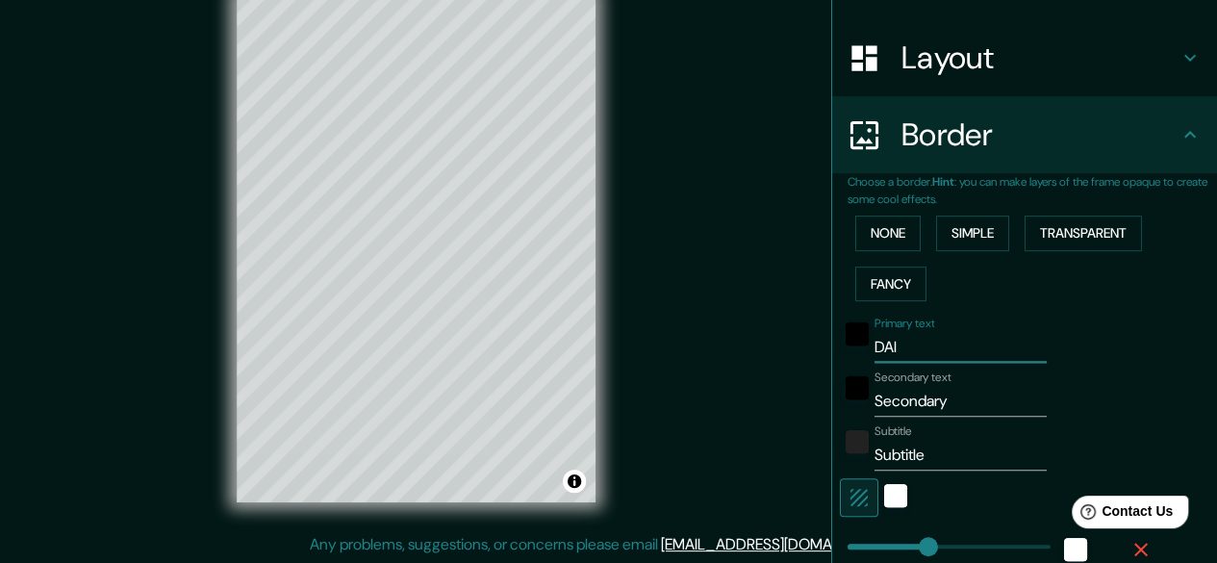
type input "DAI"
type input "149"
type input "30"
type input "DA"
type input "149"
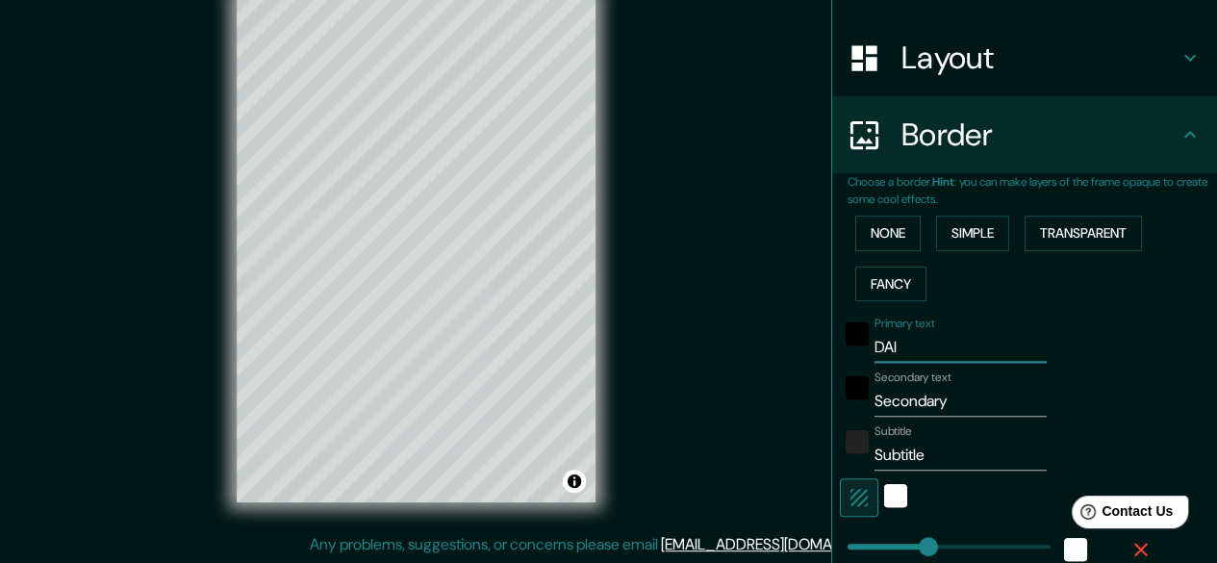
type input "30"
type input "D"
type input "149"
type input "30"
type input "DE"
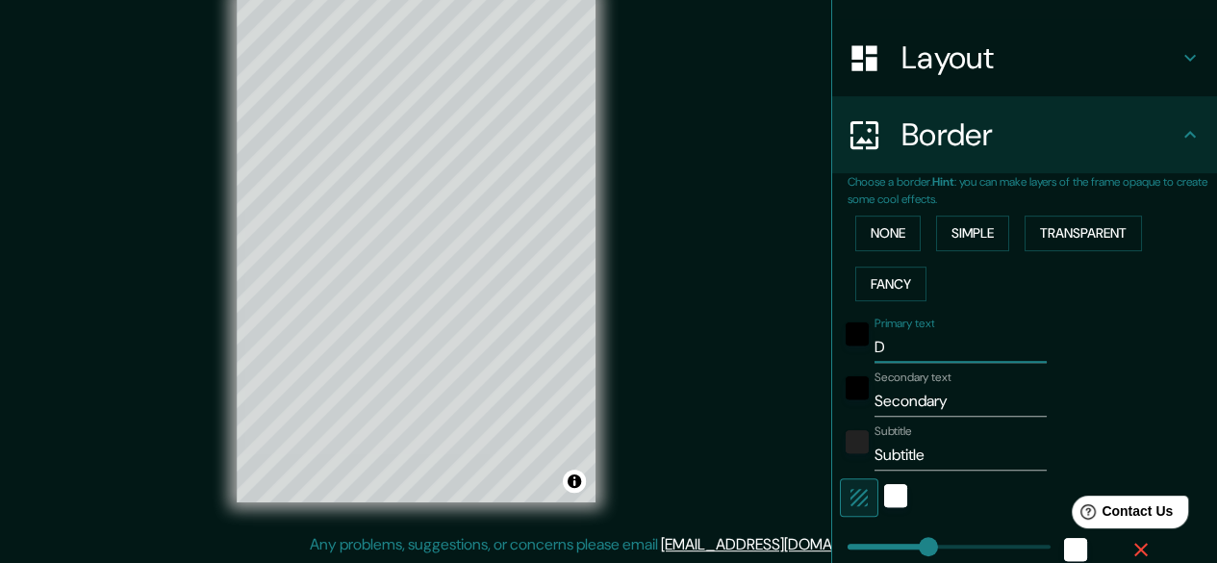
type input "149"
type input "30"
type input "DEI"
type input "149"
type input "30"
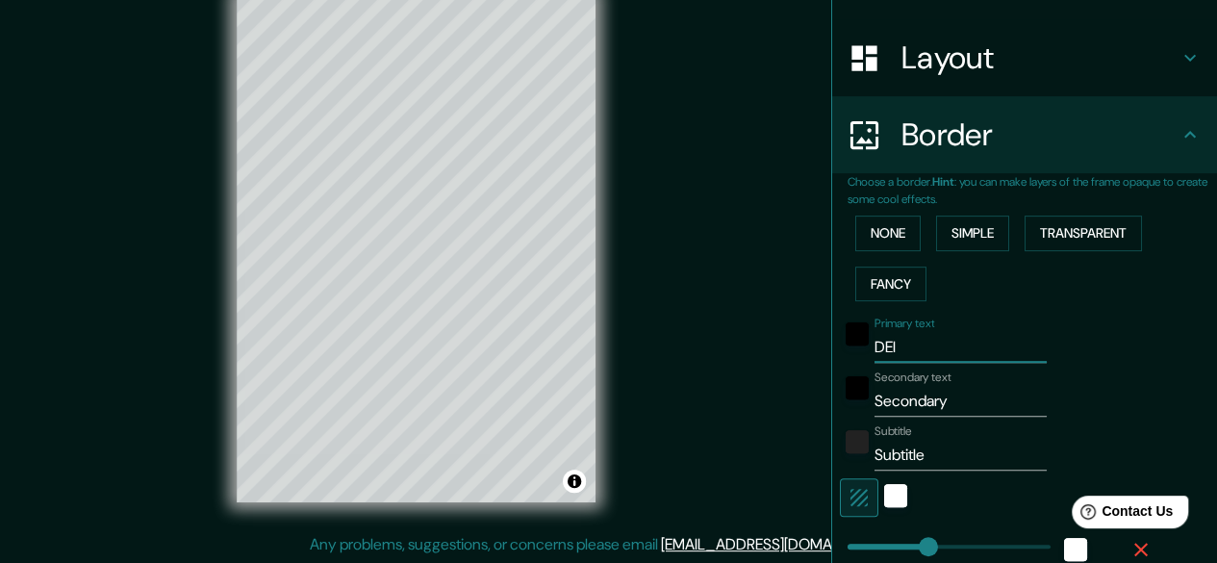
type input "DEIF"
type input "149"
type input "30"
type input "DEIFO"
type input "149"
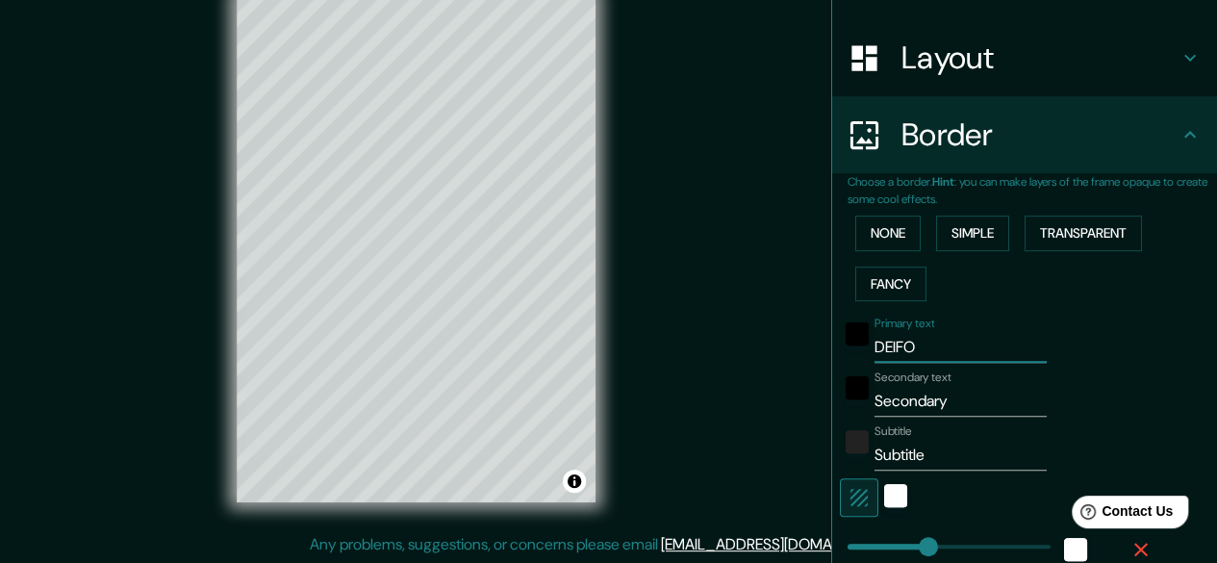
type input "30"
type input "DEIFON"
type input "149"
type input "30"
type input "DEIFONT"
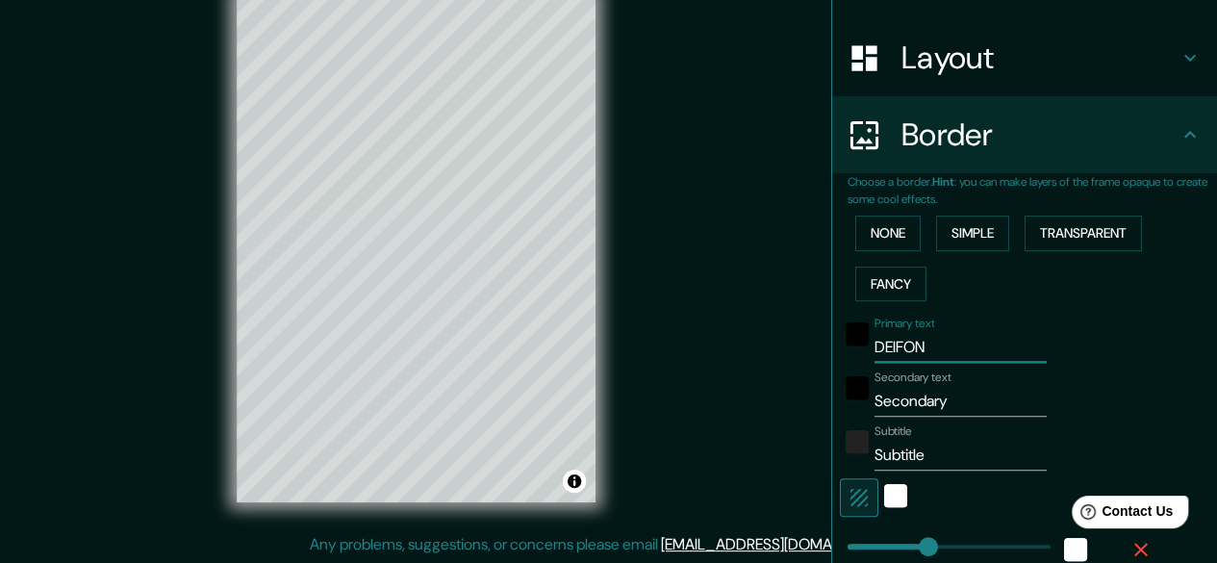
type input "149"
type input "30"
type input "DEIFONTE"
type input "149"
type input "30"
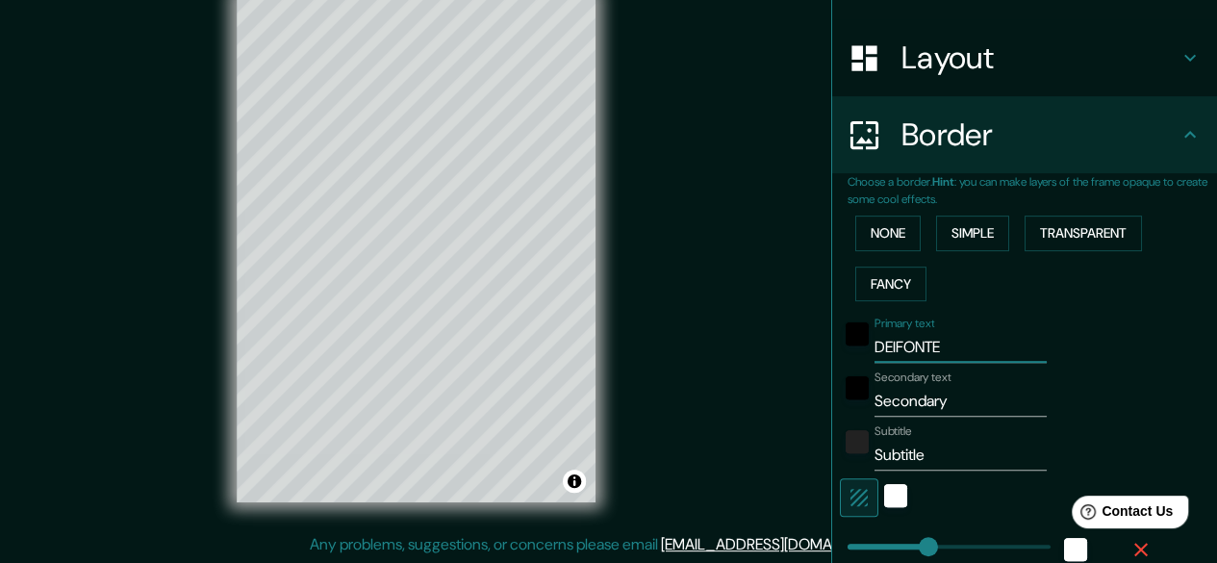
type input "DEIFONTES"
type input "149"
type input "30"
type input "DEIFONTES"
click at [893, 405] on input "Secondary" at bounding box center [961, 401] width 172 height 31
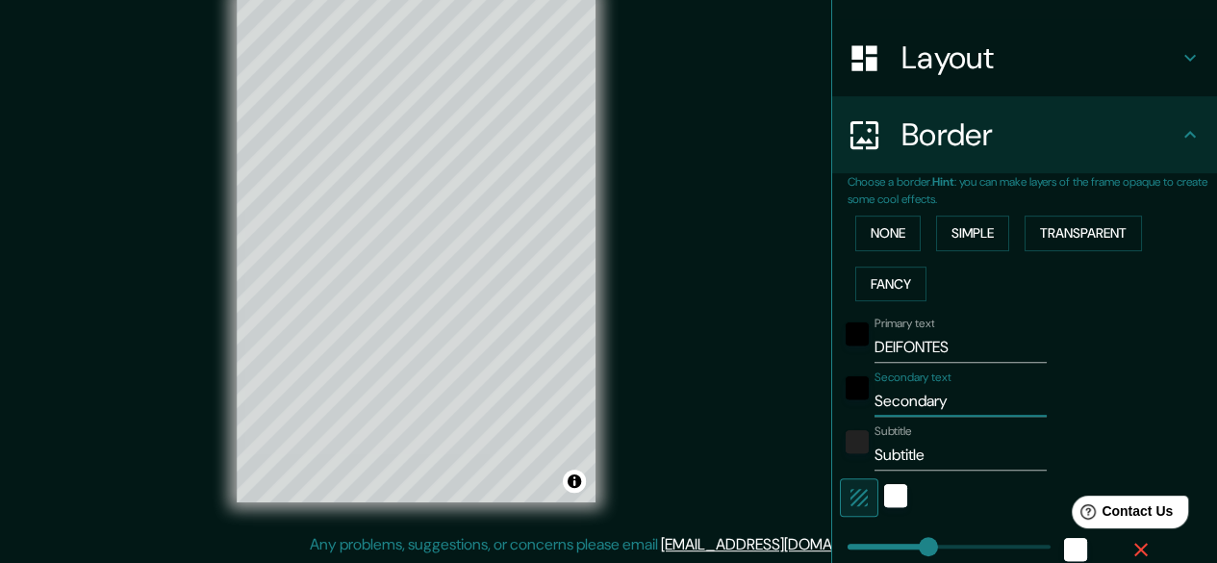
click at [893, 405] on input "Secondary" at bounding box center [961, 401] width 172 height 31
type input "G"
type input "149"
type input "30"
type input "GR"
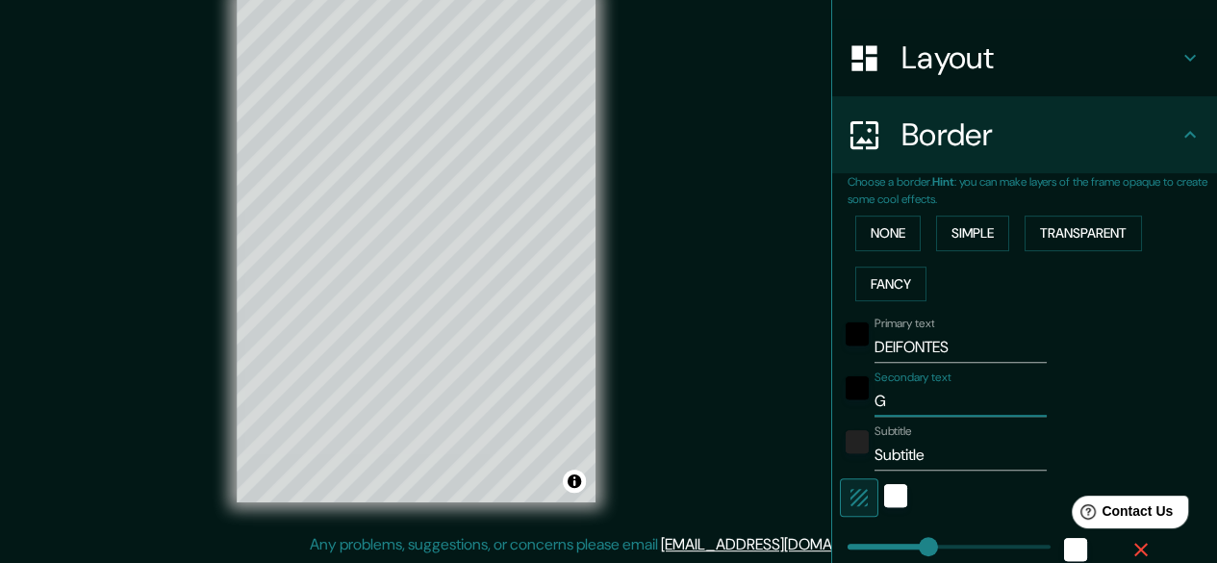
type input "149"
type input "30"
type input "GRA"
type input "149"
type input "30"
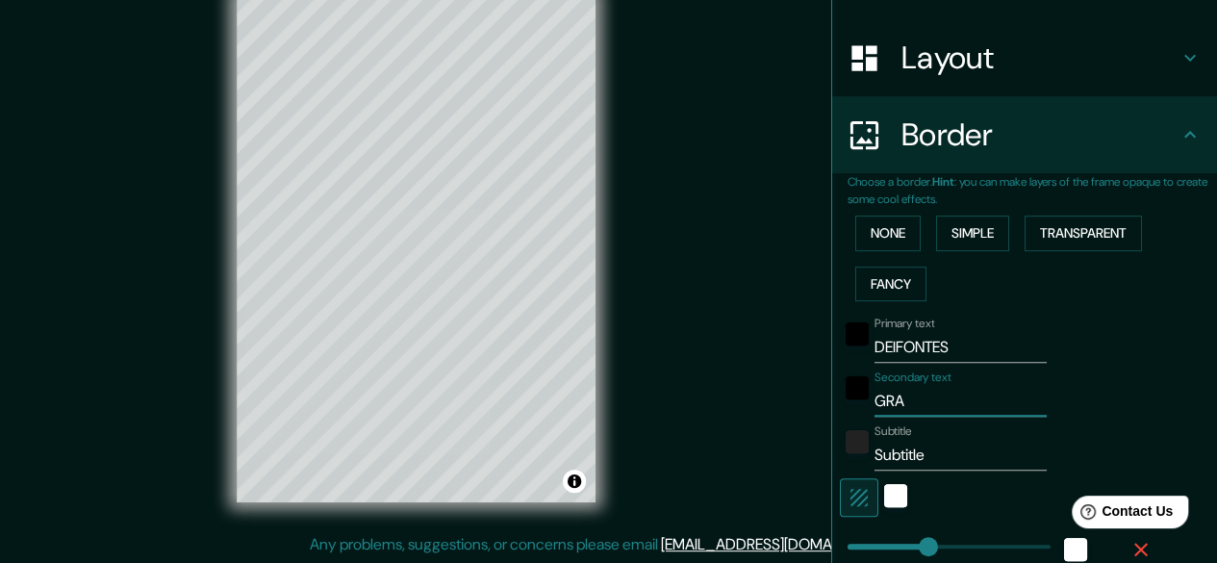
type input "GRAN"
type input "149"
type input "30"
type input "GRANA"
type input "149"
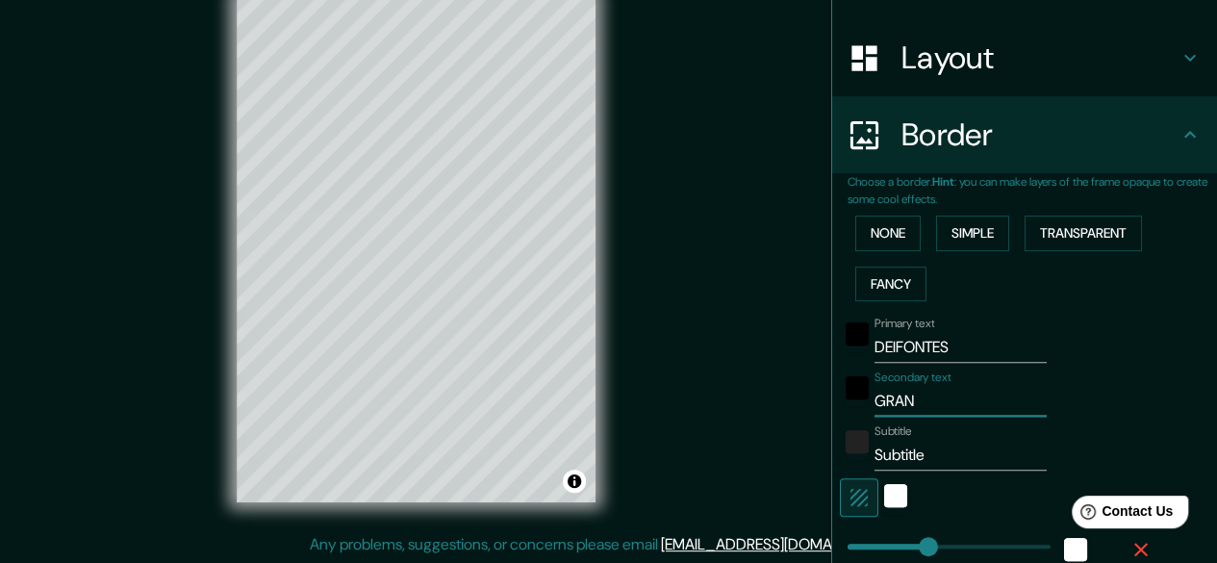
type input "30"
type input "GRANAD"
type input "149"
type input "30"
type input "[GEOGRAPHIC_DATA]"
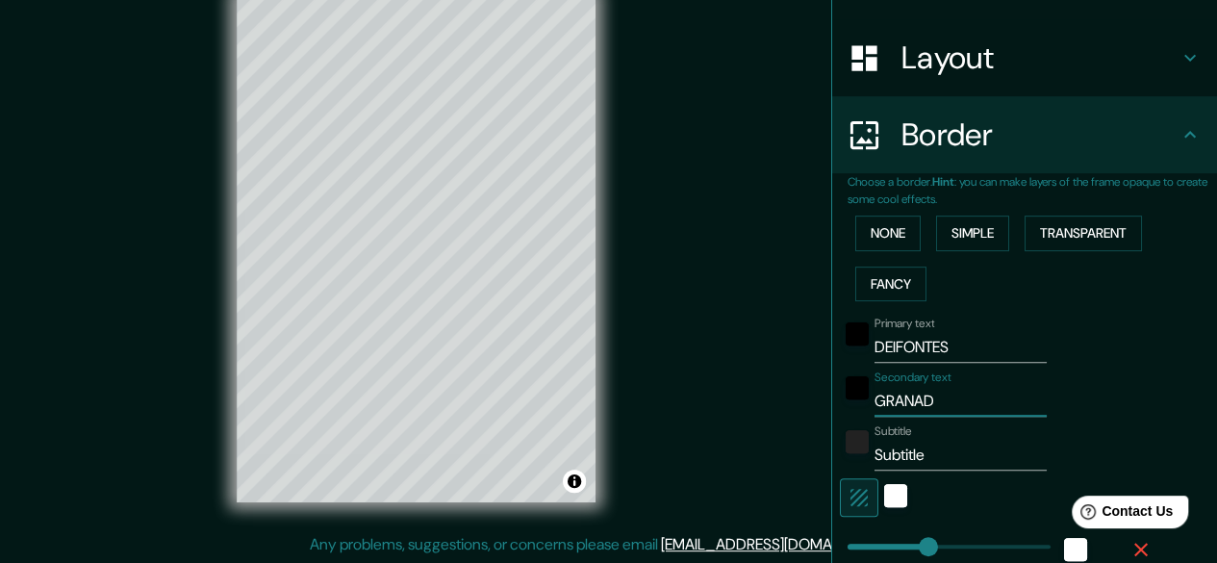
type input "149"
type input "30"
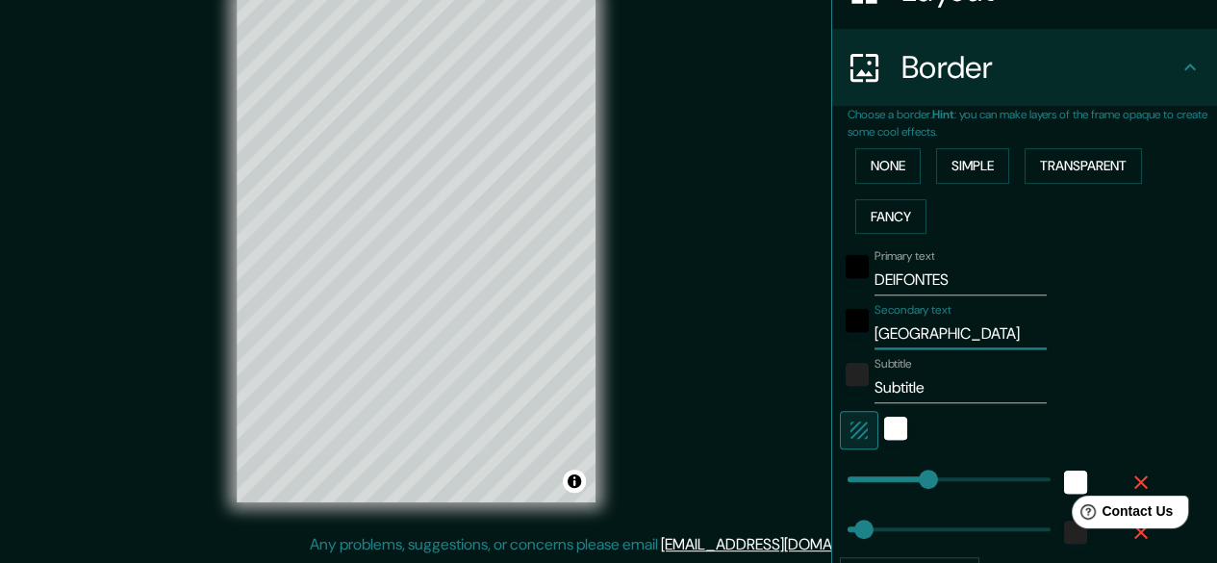
scroll to position [371, 0]
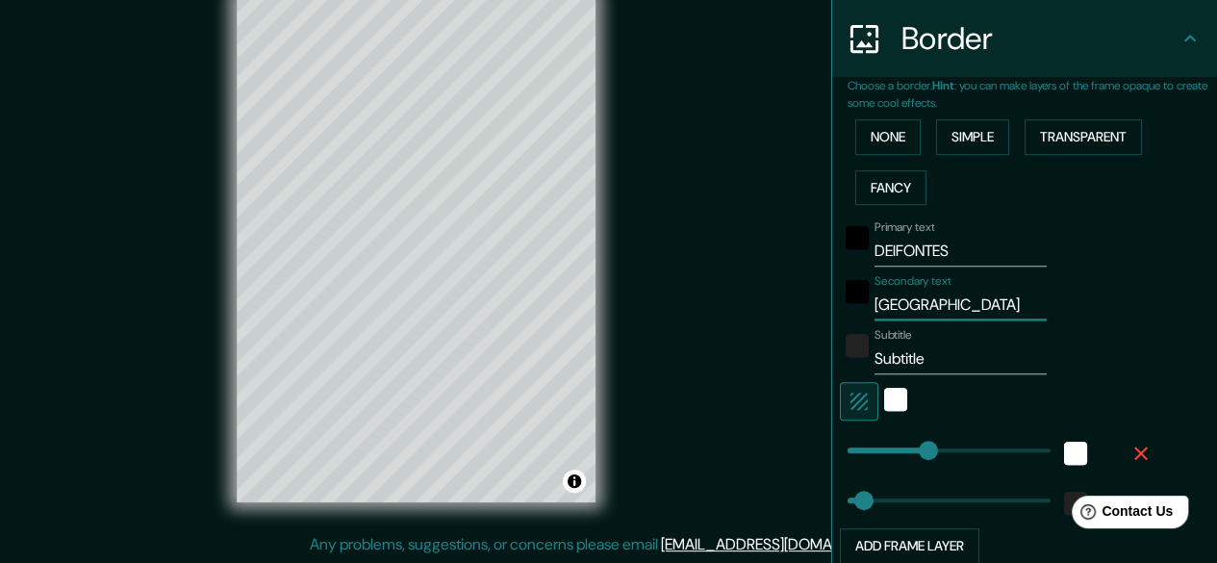
type input "[GEOGRAPHIC_DATA]"
click at [911, 371] on input "Subtitle" at bounding box center [961, 359] width 172 height 31
click at [911, 368] on input "Subtitle" at bounding box center [961, 359] width 172 height 31
click at [910, 368] on input "Subtitle" at bounding box center [961, 359] width 172 height 31
type input "D"
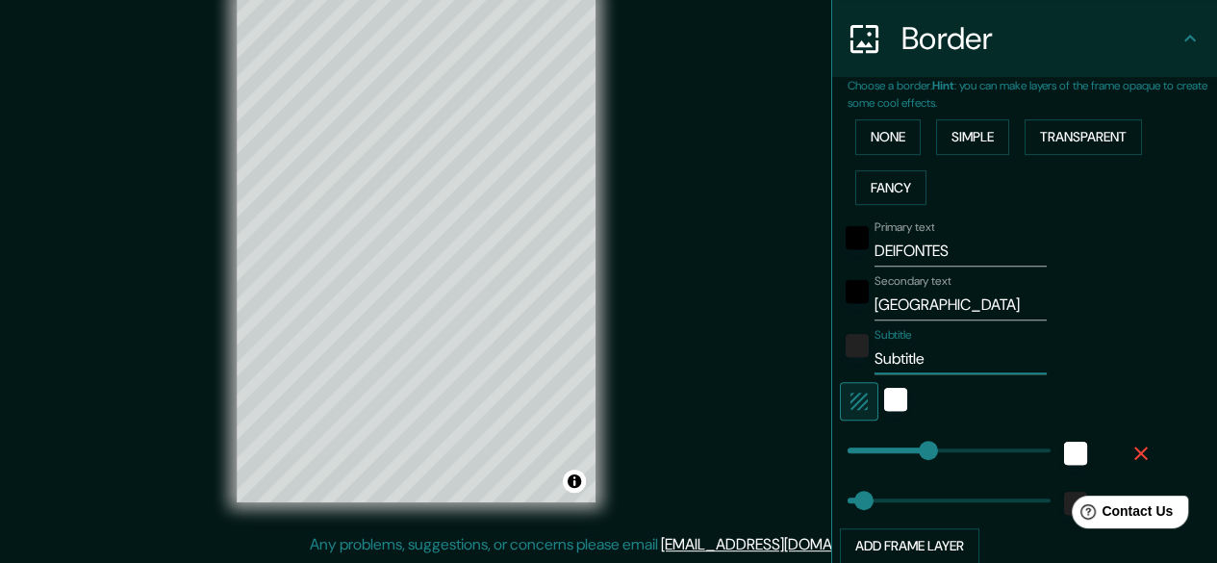
type input "149"
type input "30"
type input "DO"
type input "149"
type input "30"
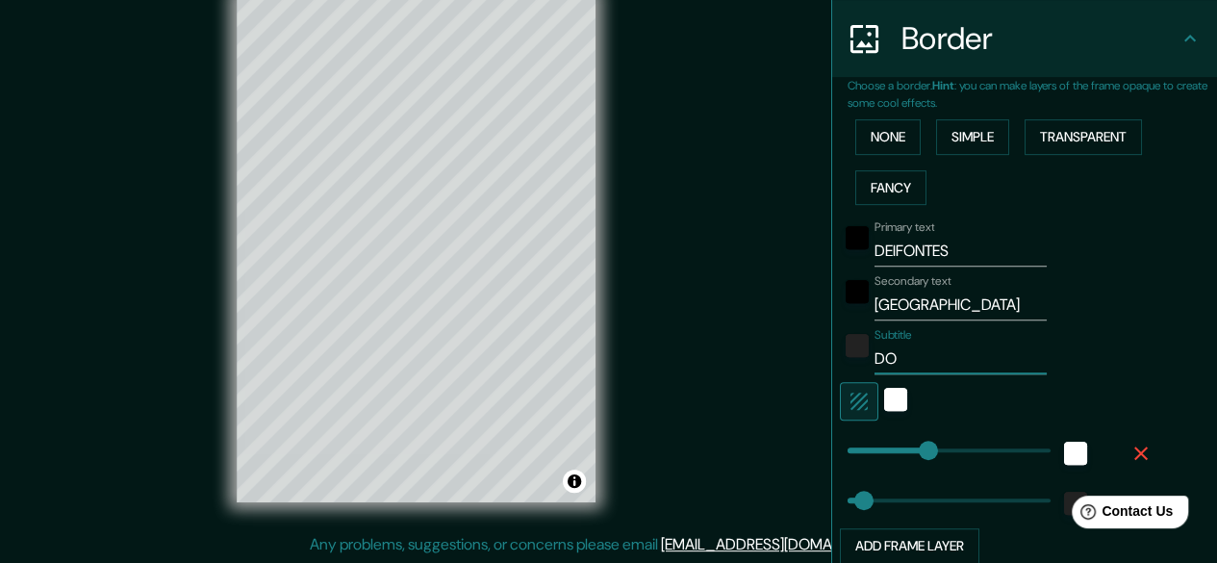
type input "DON"
type input "149"
type input "30"
type input "DOND"
type input "149"
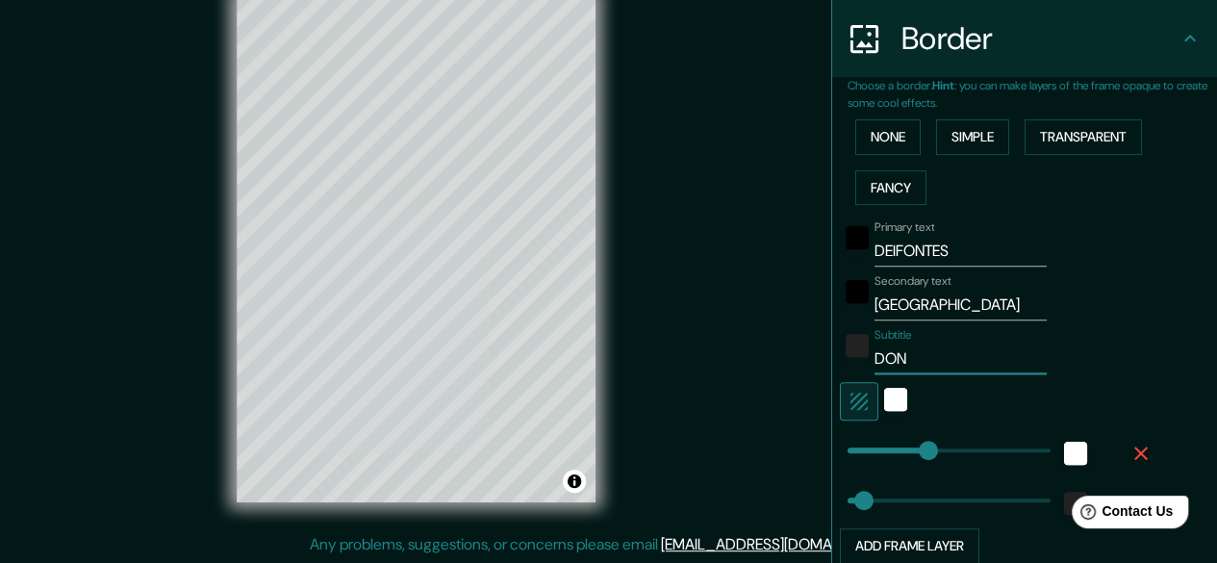
type input "30"
type input "DONDE"
type input "149"
type input "30"
type input "DONDE"
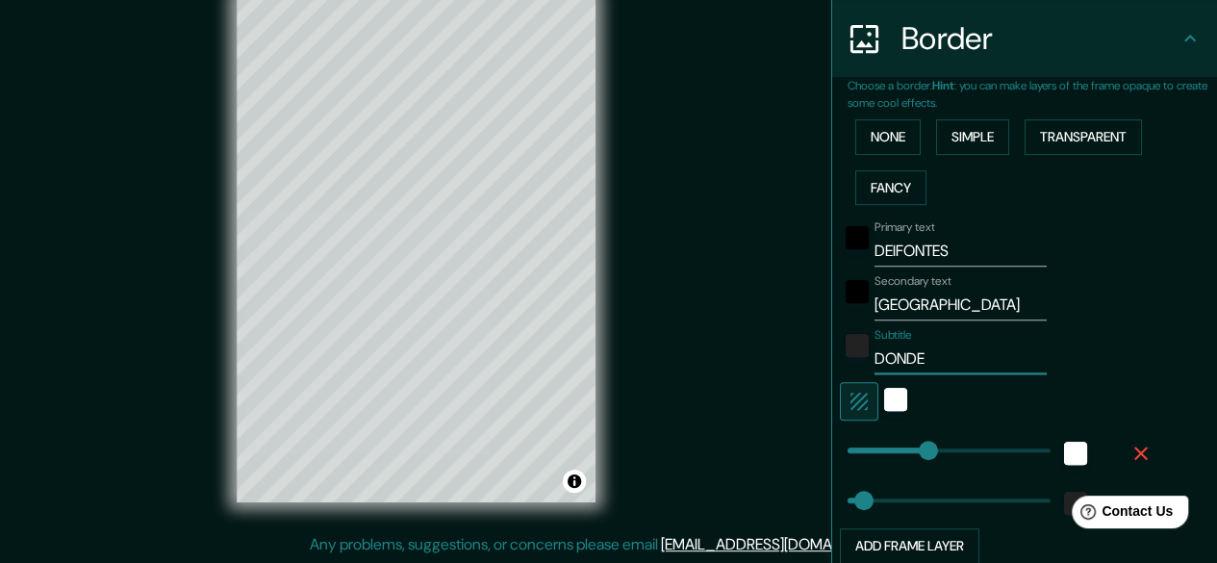
type input "149"
type input "30"
type input "DONDE N"
type input "149"
type input "30"
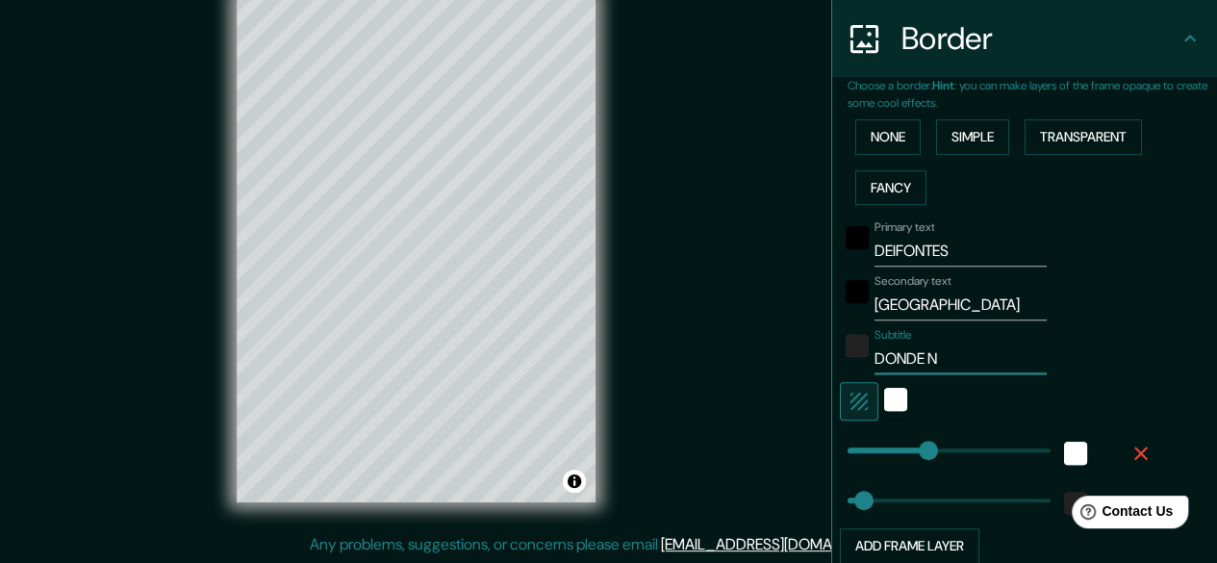
type input "DONDE NA"
type input "149"
type input "30"
type input "DONDE NAC"
type input "149"
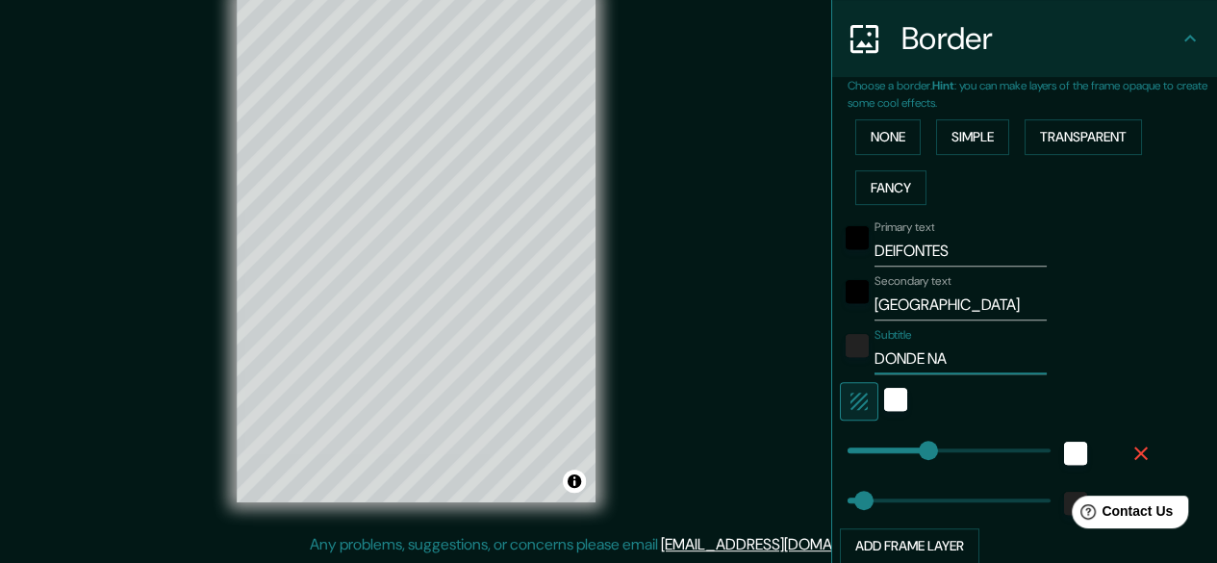
type input "30"
type input "DONDE [PERSON_NAME]"
type input "149"
type input "30"
type input "DONDE [PERSON_NAME]"
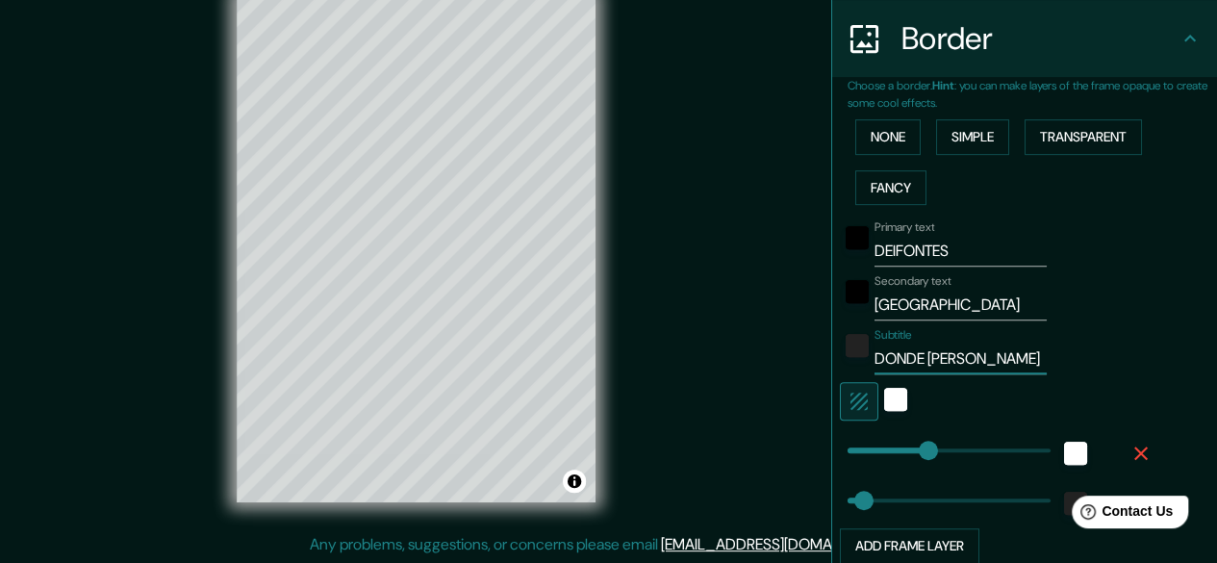
type input "149"
type input "30"
type input "DONDE [PERSON_NAME] E"
type input "149"
type input "30"
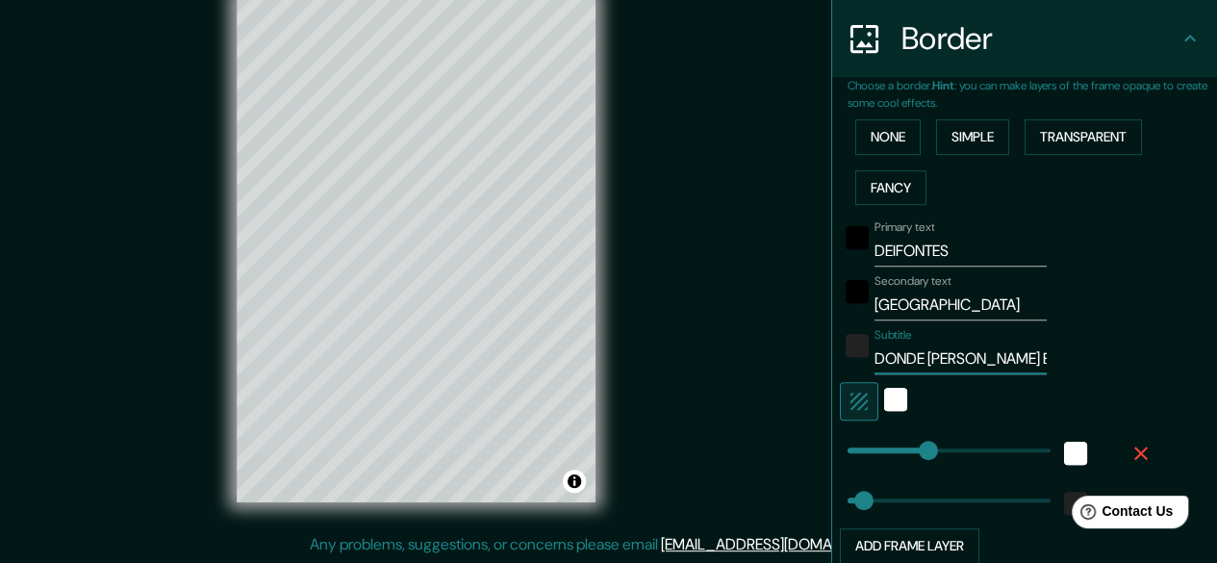
type input "DONDE [PERSON_NAME] EL"
type input "149"
type input "30"
type input "DONDE [PERSON_NAME] EL"
type input "149"
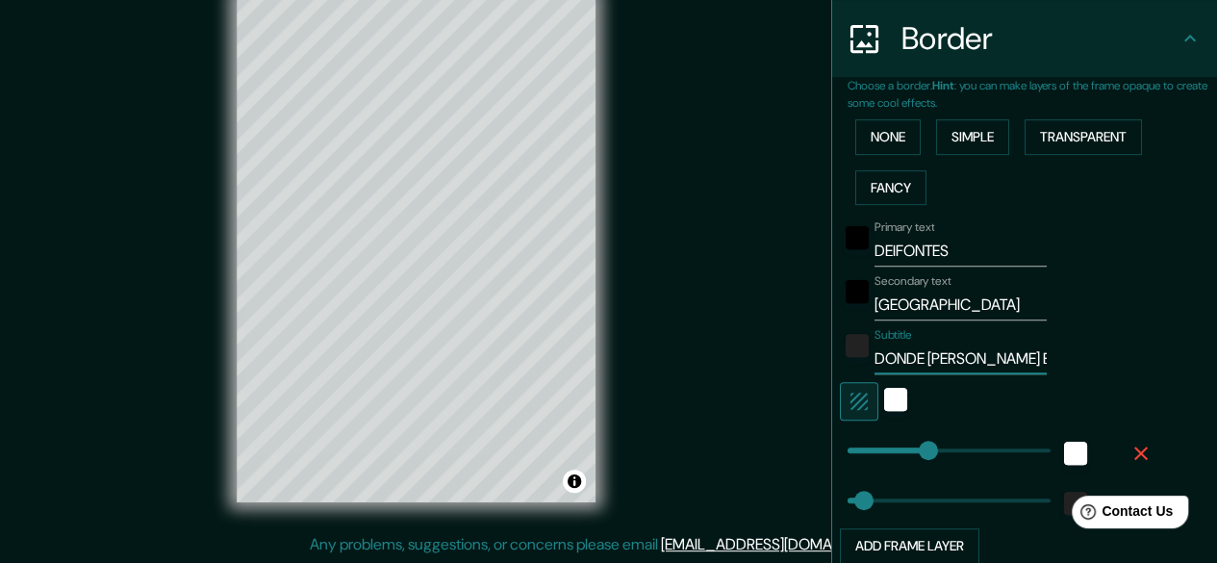
type input "30"
type input "DONDE [PERSON_NAME] EL A"
type input "149"
type input "30"
type input "DONDE [PERSON_NAME] EL AG"
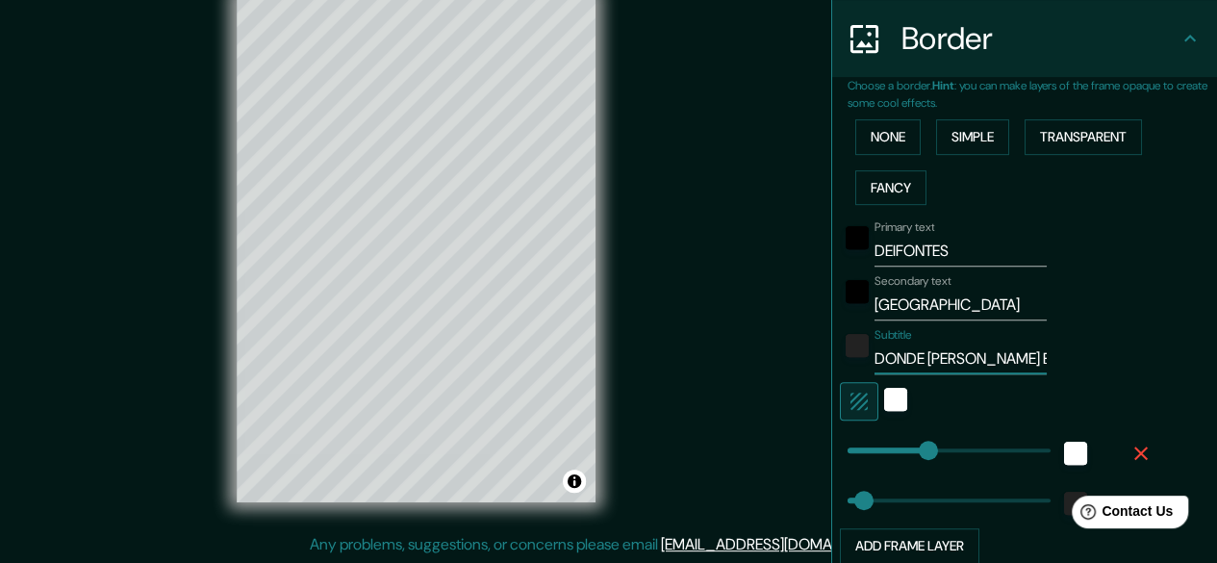
type input "149"
type input "30"
type input "DONDE [PERSON_NAME] EL AGU"
type input "149"
type input "30"
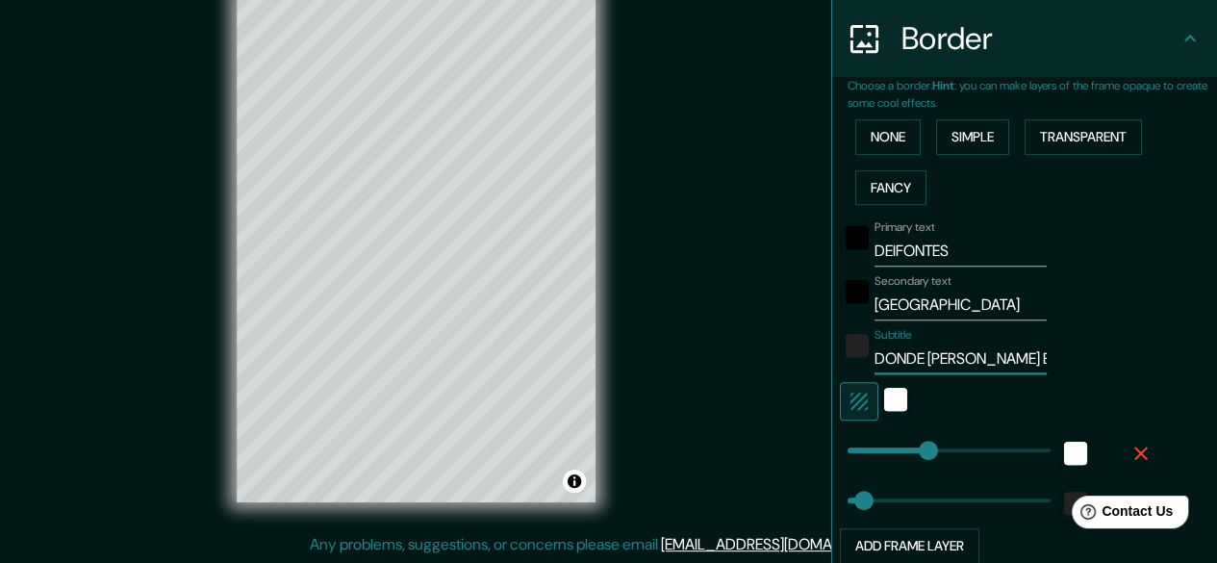
type input "DONDE [PERSON_NAME] EL AGUA"
type input "149"
type input "30"
click at [980, 353] on input "DONDE [PERSON_NAME] EL AGUA" at bounding box center [961, 359] width 172 height 31
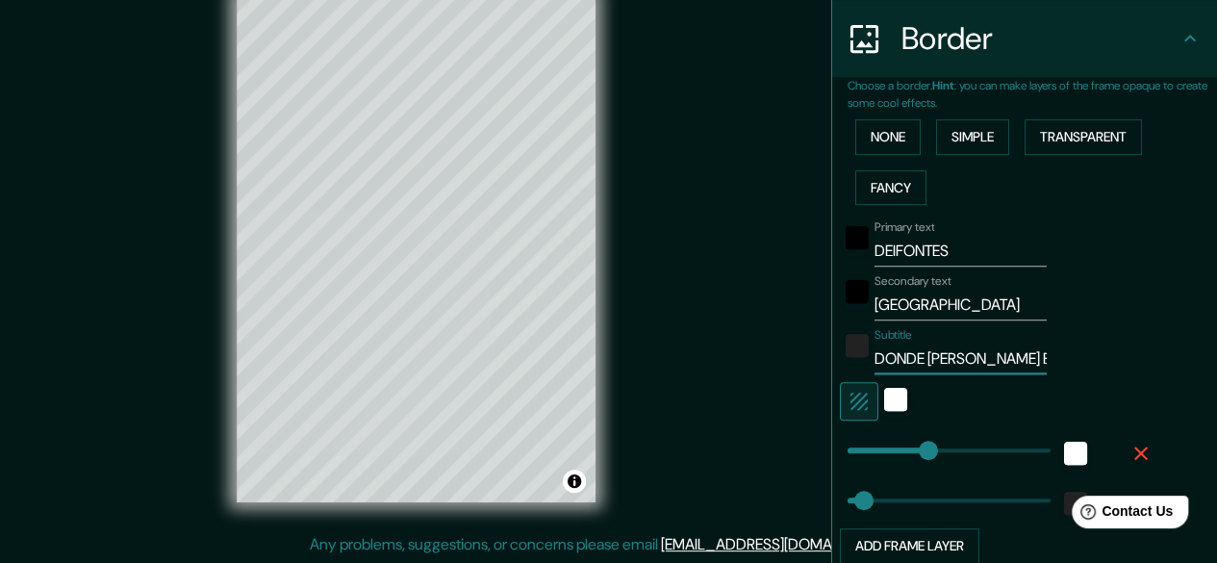
click at [980, 353] on input "DONDE [PERSON_NAME] EL AGUA" at bounding box center [961, 359] width 172 height 31
type input "L"
type input "149"
type input "30"
type input "LA"
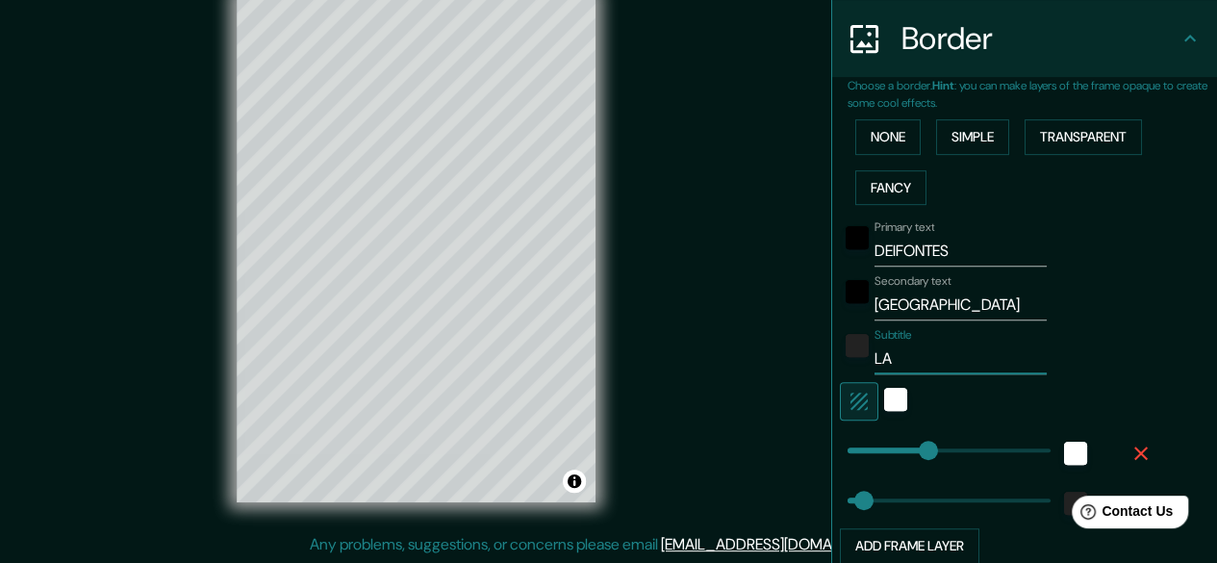
type input "149"
type input "30"
type input "LAS"
type input "149"
type input "30"
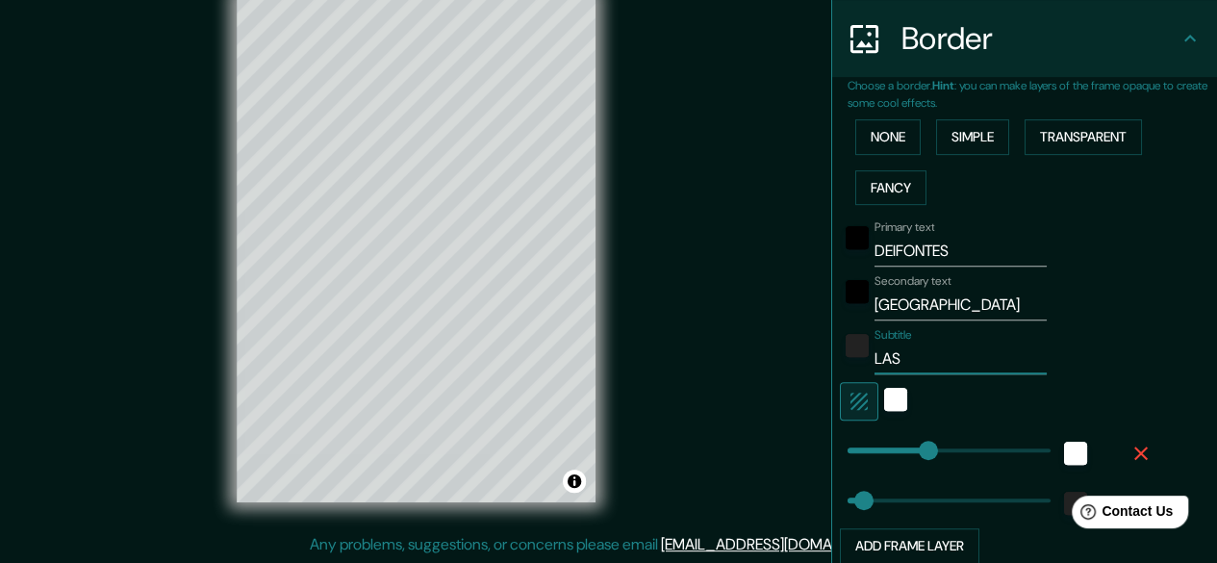
type input "LA"
click at [1199, 314] on div "Primary text DEIFONTES Secondary text GRANADA Subtitle DONDE [PERSON_NAME] EL A…" at bounding box center [1033, 388] width 370 height 351
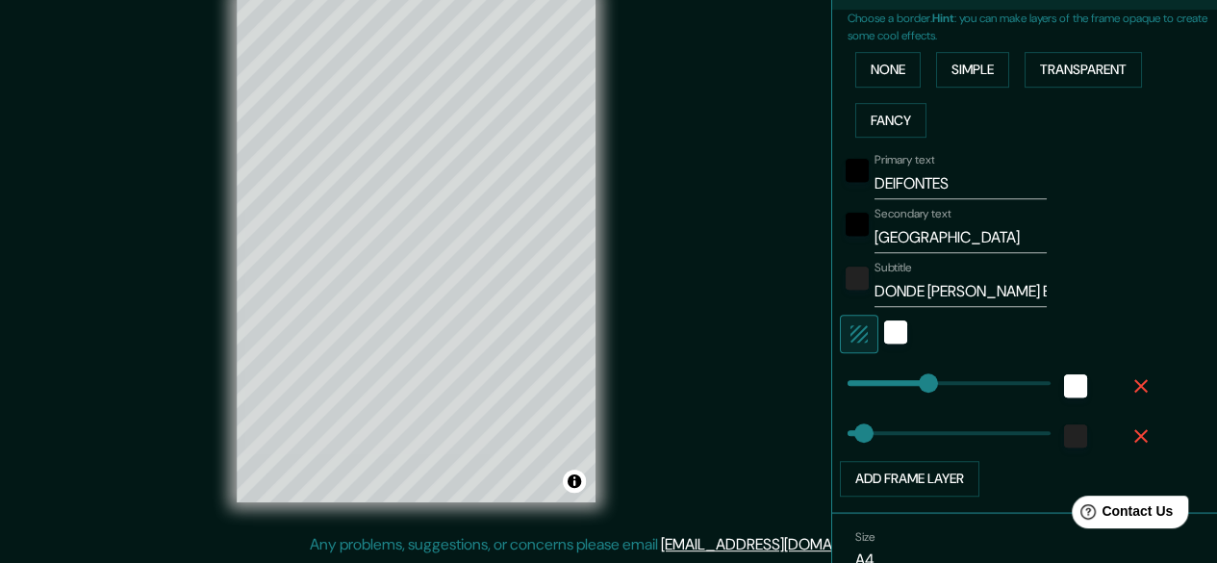
scroll to position [468, 0]
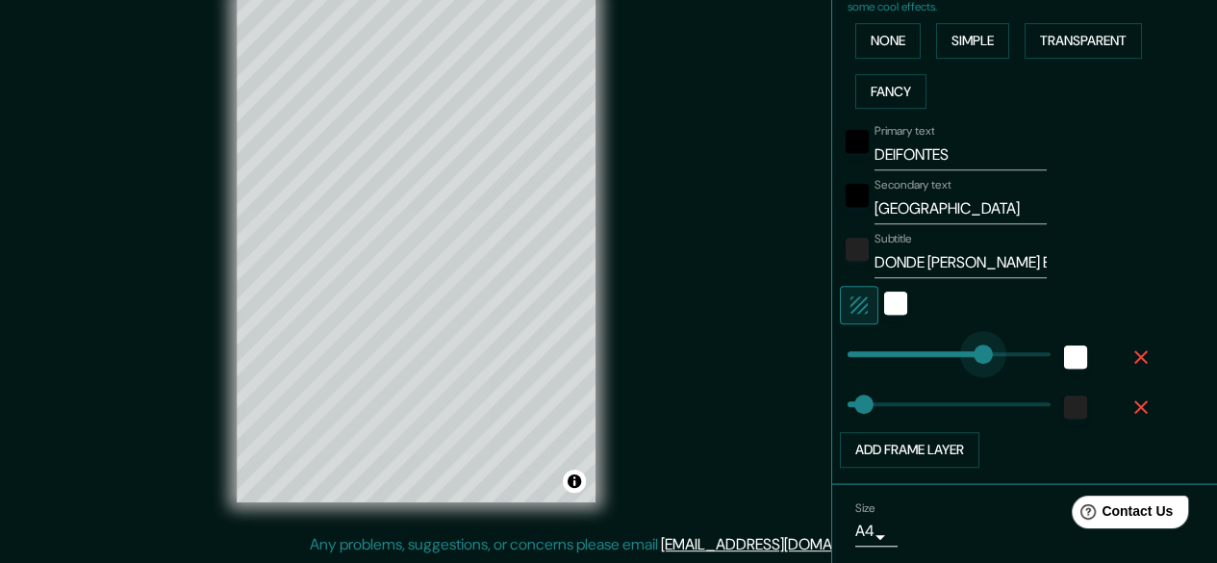
drag, startPoint x: 921, startPoint y: 349, endPoint x: 968, endPoint y: 348, distance: 47.2
click at [1116, 305] on div at bounding box center [998, 305] width 316 height 38
drag, startPoint x: 964, startPoint y: 358, endPoint x: 903, endPoint y: 363, distance: 61.8
drag, startPoint x: 895, startPoint y: 363, endPoint x: 908, endPoint y: 361, distance: 13.6
click at [1086, 295] on div at bounding box center [998, 305] width 316 height 38
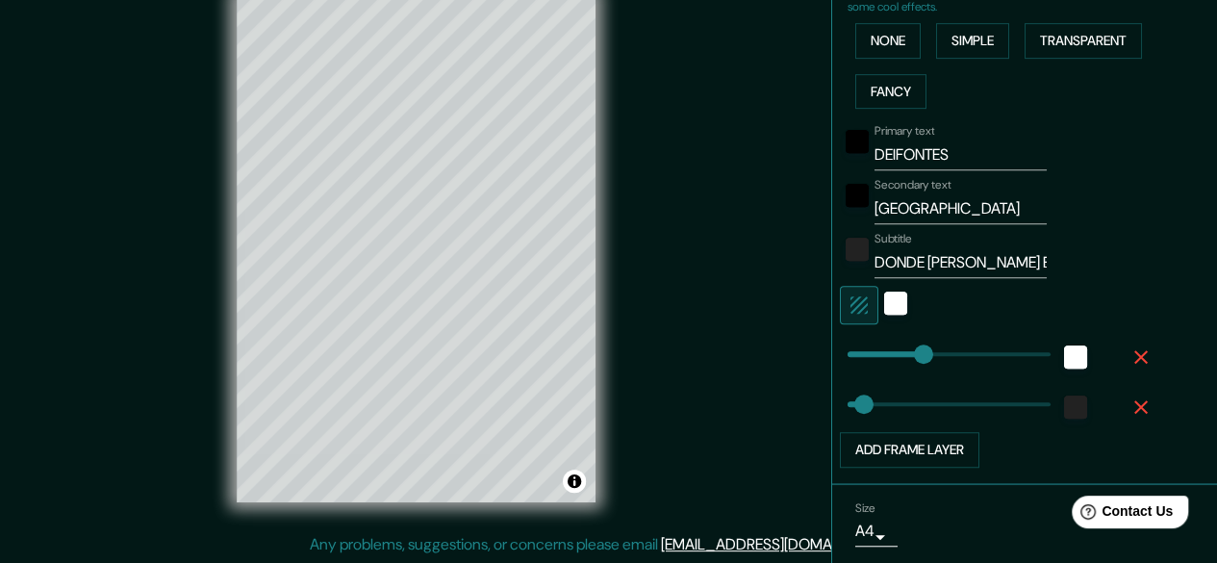
click at [1018, 265] on input "DONDE [PERSON_NAME] EL AGU" at bounding box center [961, 262] width 172 height 31
click at [1184, 253] on div "Primary text DEIFONTES Secondary text GRANADA Subtitle DONDE [PERSON_NAME] EL A…" at bounding box center [1033, 291] width 370 height 351
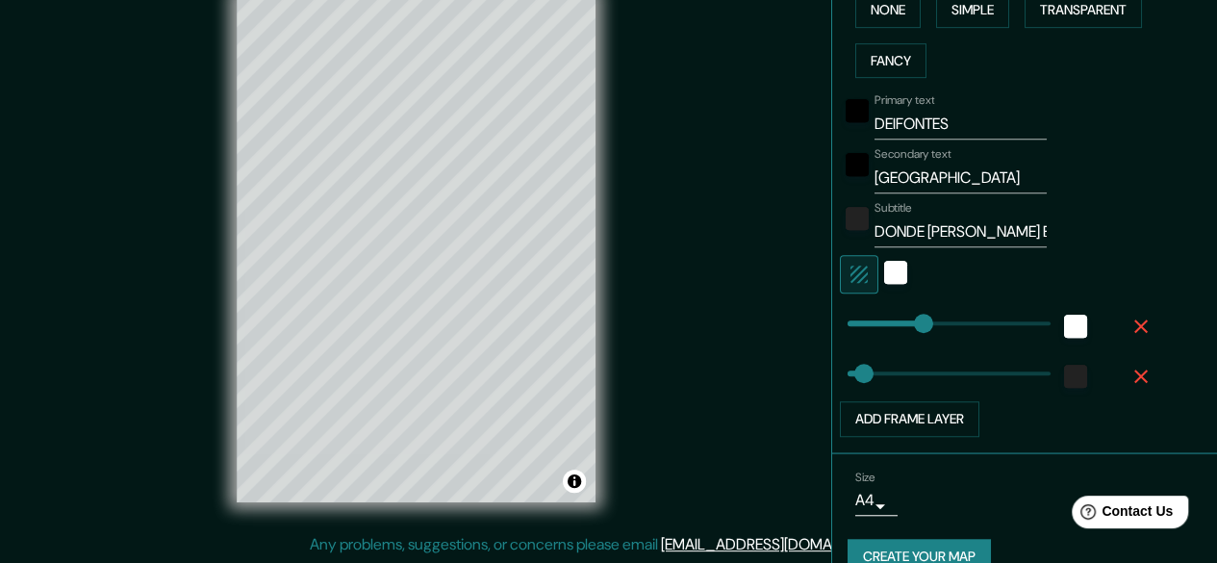
scroll to position [529, 0]
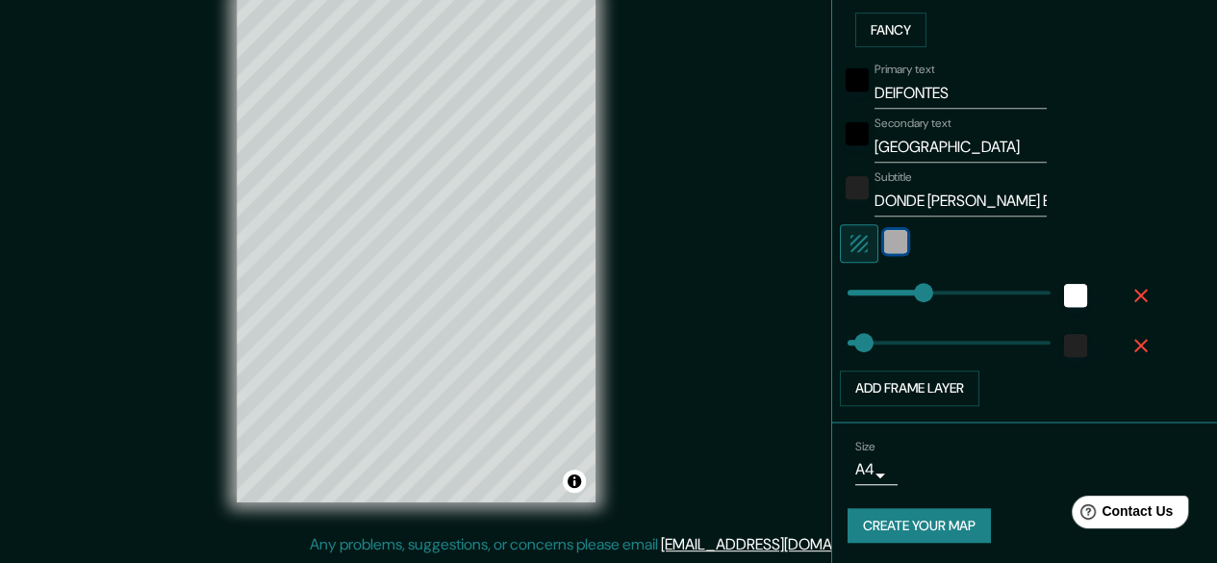
click at [884, 240] on div "white" at bounding box center [895, 241] width 23 height 23
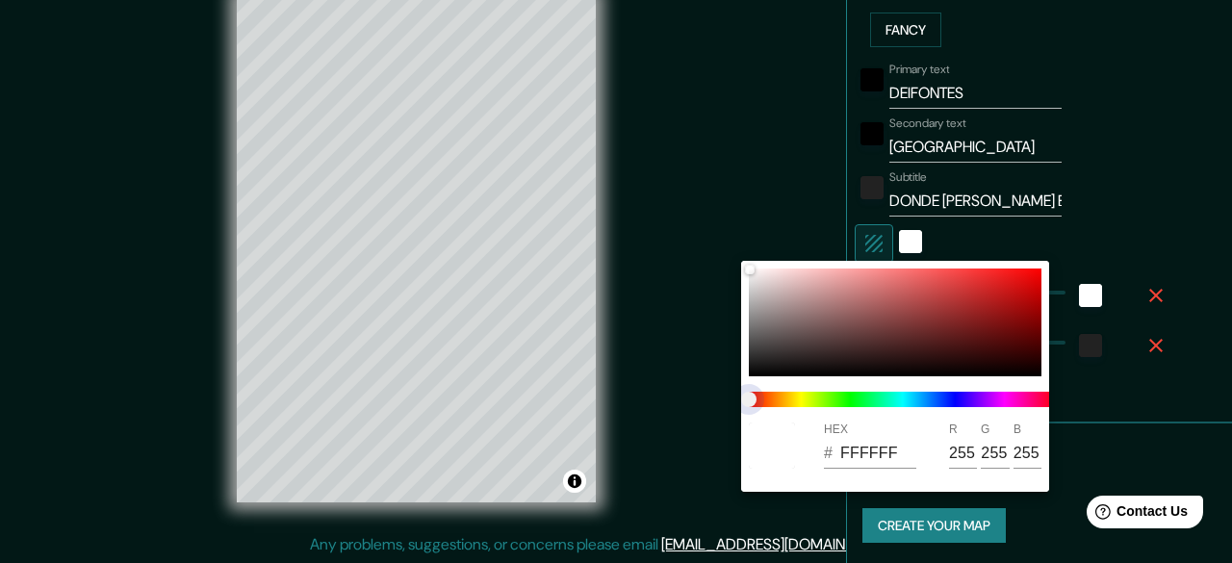
click at [931, 402] on span at bounding box center [903, 399] width 308 height 15
drag, startPoint x: 941, startPoint y: 402, endPoint x: 958, endPoint y: 402, distance: 17.3
click at [958, 402] on span at bounding box center [903, 399] width 308 height 15
click at [907, 403] on span at bounding box center [903, 399] width 308 height 15
drag, startPoint x: 756, startPoint y: 396, endPoint x: 922, endPoint y: 395, distance: 165.5
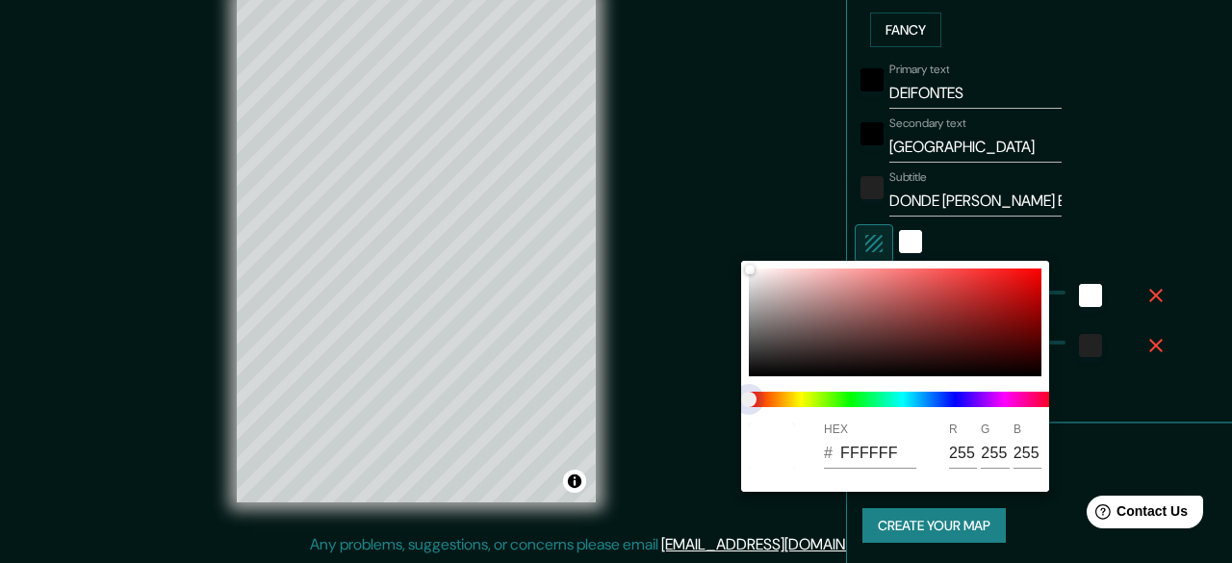
click at [922, 395] on span at bounding box center [903, 399] width 308 height 15
drag, startPoint x: 922, startPoint y: 395, endPoint x: 973, endPoint y: 396, distance: 51.0
click at [1005, 396] on span at bounding box center [903, 399] width 308 height 15
drag, startPoint x: 749, startPoint y: 396, endPoint x: 958, endPoint y: 396, distance: 208.8
click at [958, 396] on span at bounding box center [903, 399] width 308 height 15
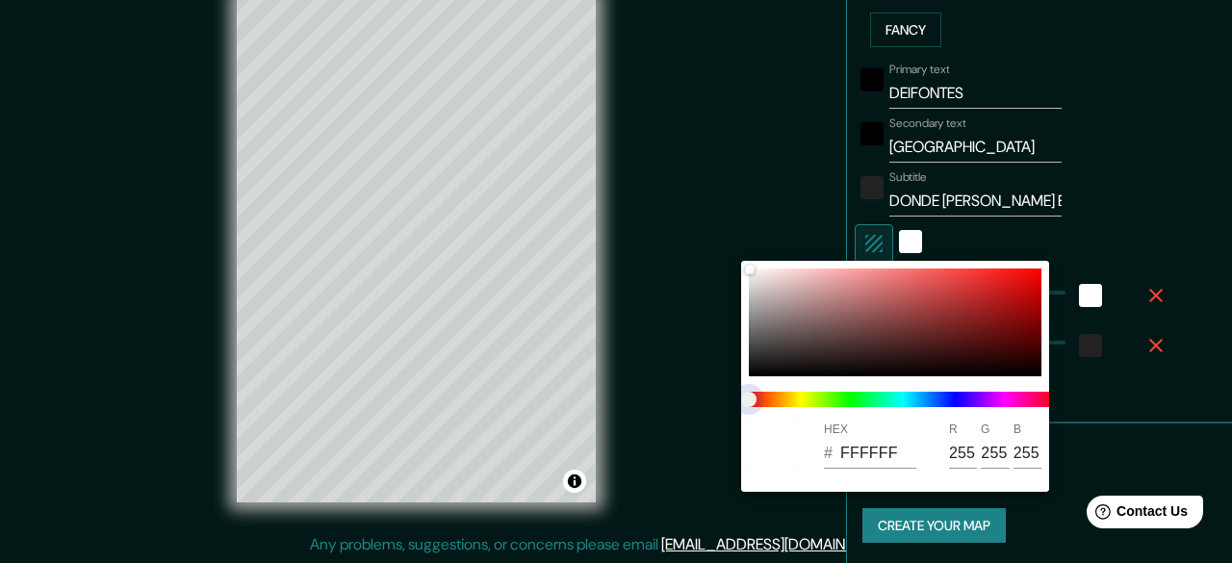
click at [958, 396] on span at bounding box center [903, 399] width 308 height 15
click at [1168, 138] on div at bounding box center [616, 281] width 1232 height 563
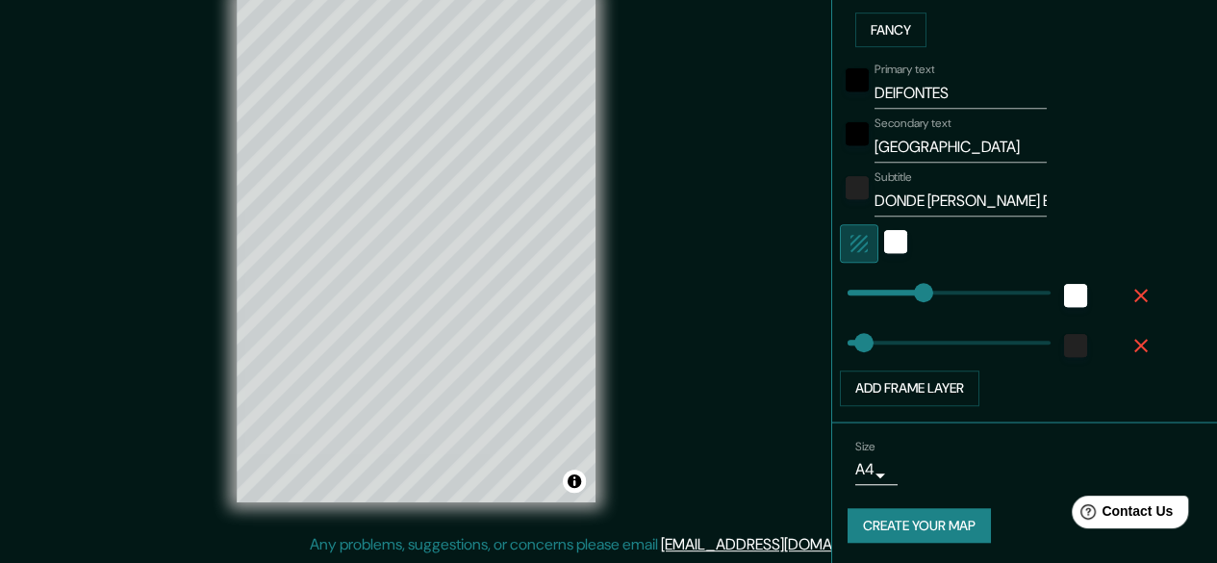
click at [859, 243] on button "button" at bounding box center [859, 243] width 38 height 38
click at [854, 243] on icon "button" at bounding box center [859, 243] width 23 height 23
click at [909, 243] on div at bounding box center [998, 243] width 316 height 38
click at [884, 241] on div "white" at bounding box center [895, 241] width 23 height 23
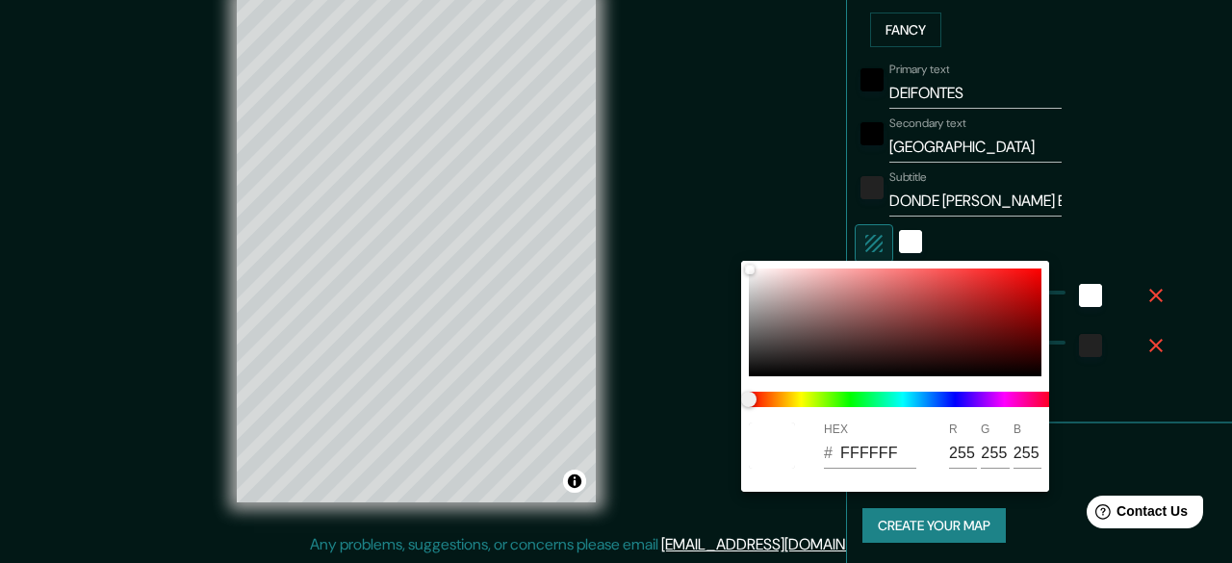
drag, startPoint x: 1001, startPoint y: 407, endPoint x: 959, endPoint y: 313, distance: 103.0
click at [1001, 406] on div at bounding box center [902, 399] width 323 height 31
drag, startPoint x: 959, startPoint y: 313, endPoint x: 855, endPoint y: 330, distance: 106.3
click at [885, 347] on div at bounding box center [895, 322] width 293 height 108
click at [872, 301] on div at bounding box center [895, 322] width 293 height 108
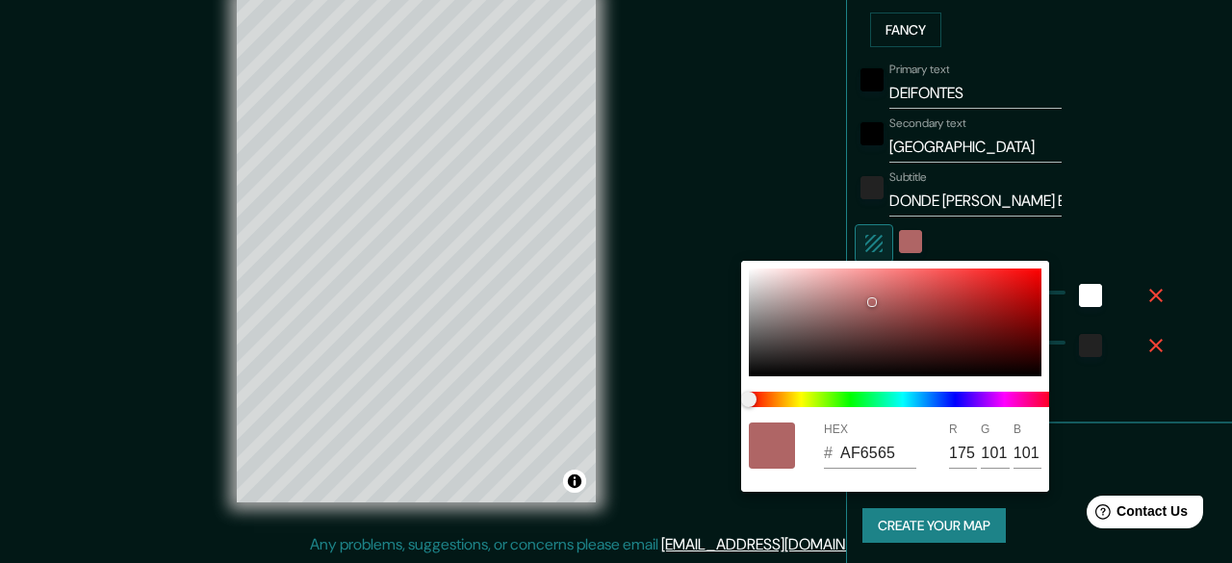
click at [922, 407] on div at bounding box center [902, 399] width 323 height 31
click at [932, 390] on div at bounding box center [902, 399] width 323 height 31
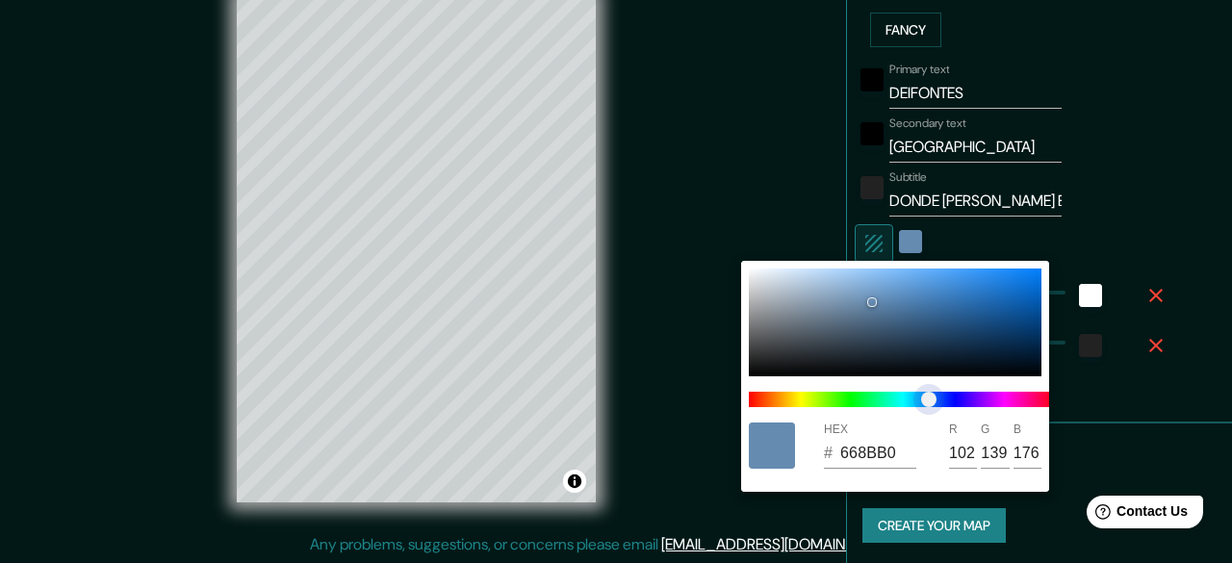
click at [929, 399] on span at bounding box center [903, 399] width 308 height 15
drag, startPoint x: 882, startPoint y: 299, endPoint x: 896, endPoint y: 287, distance: 19.1
click at [896, 287] on div at bounding box center [895, 322] width 293 height 108
click at [921, 394] on span "color slider" at bounding box center [928, 399] width 15 height 15
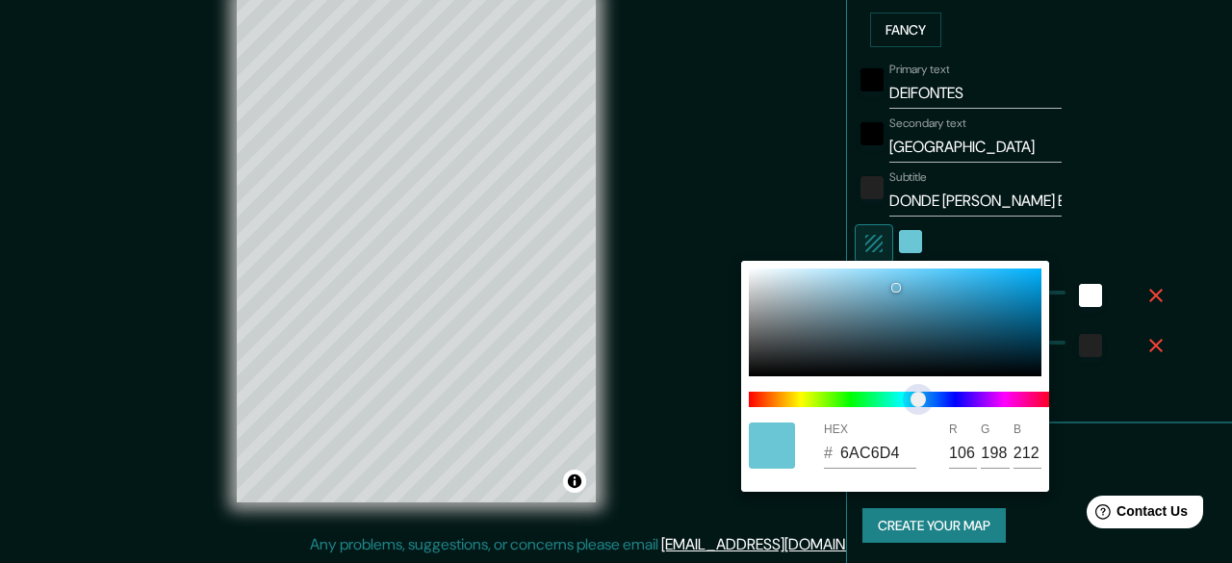
click at [910, 394] on span "color slider" at bounding box center [917, 399] width 15 height 15
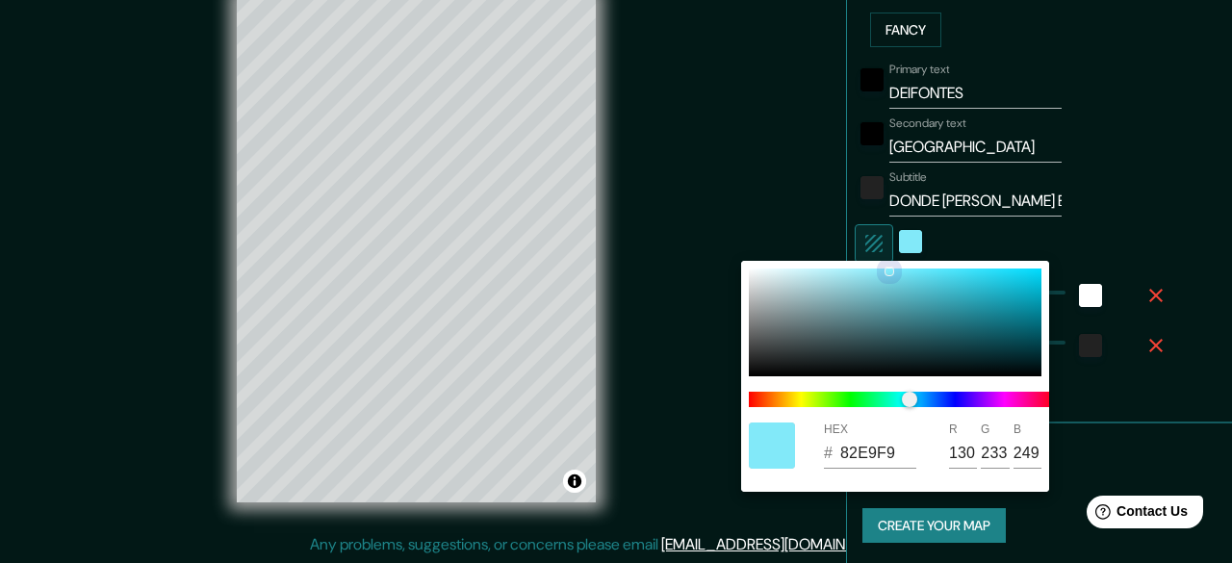
drag, startPoint x: 900, startPoint y: 301, endPoint x: 888, endPoint y: 271, distance: 32.0
click at [888, 271] on div at bounding box center [895, 322] width 293 height 108
drag, startPoint x: 856, startPoint y: 298, endPoint x: 950, endPoint y: 299, distance: 94.3
click at [959, 305] on div at bounding box center [895, 322] width 293 height 108
drag, startPoint x: 950, startPoint y: 299, endPoint x: 941, endPoint y: 292, distance: 11.6
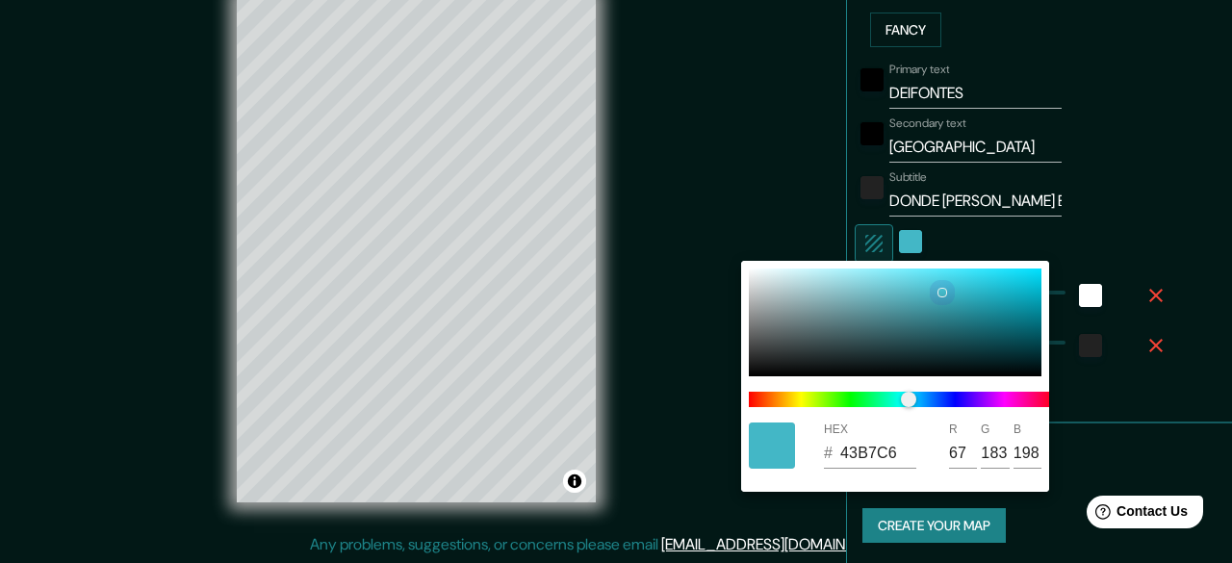
click at [941, 292] on div at bounding box center [895, 322] width 293 height 108
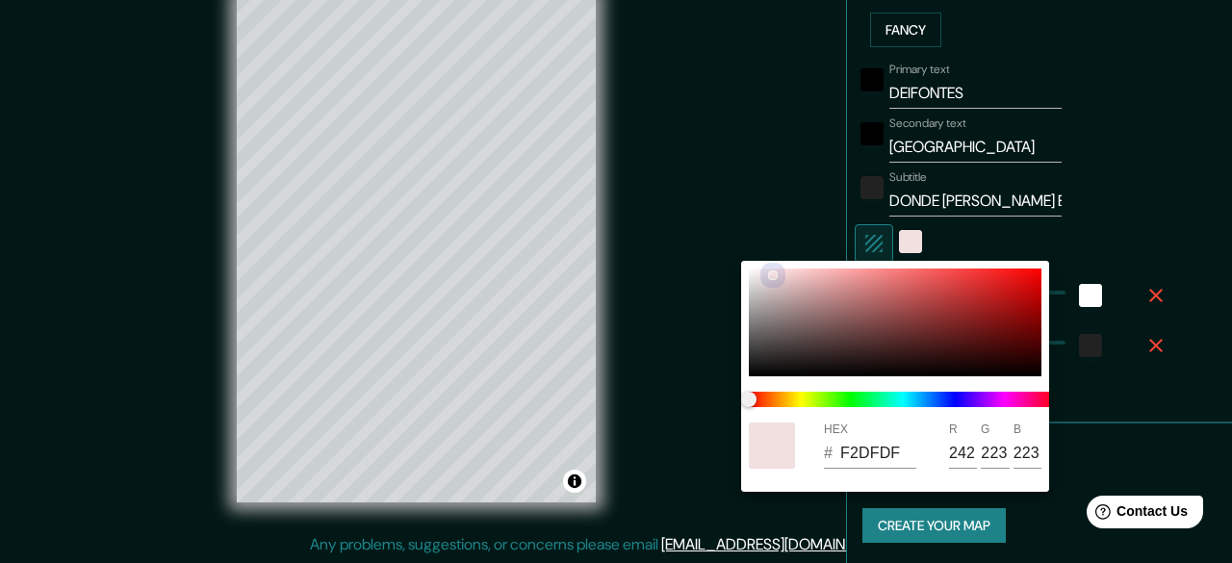
drag, startPoint x: 762, startPoint y: 279, endPoint x: 762, endPoint y: 250, distance: 28.9
click at [762, 250] on div "HEX # F2DFDF R 242 G 223 B 223" at bounding box center [616, 281] width 1232 height 563
drag, startPoint x: 760, startPoint y: 268, endPoint x: 777, endPoint y: 287, distance: 25.3
click at [777, 287] on div at bounding box center [895, 322] width 293 height 108
drag, startPoint x: 776, startPoint y: 285, endPoint x: 729, endPoint y: 258, distance: 53.5
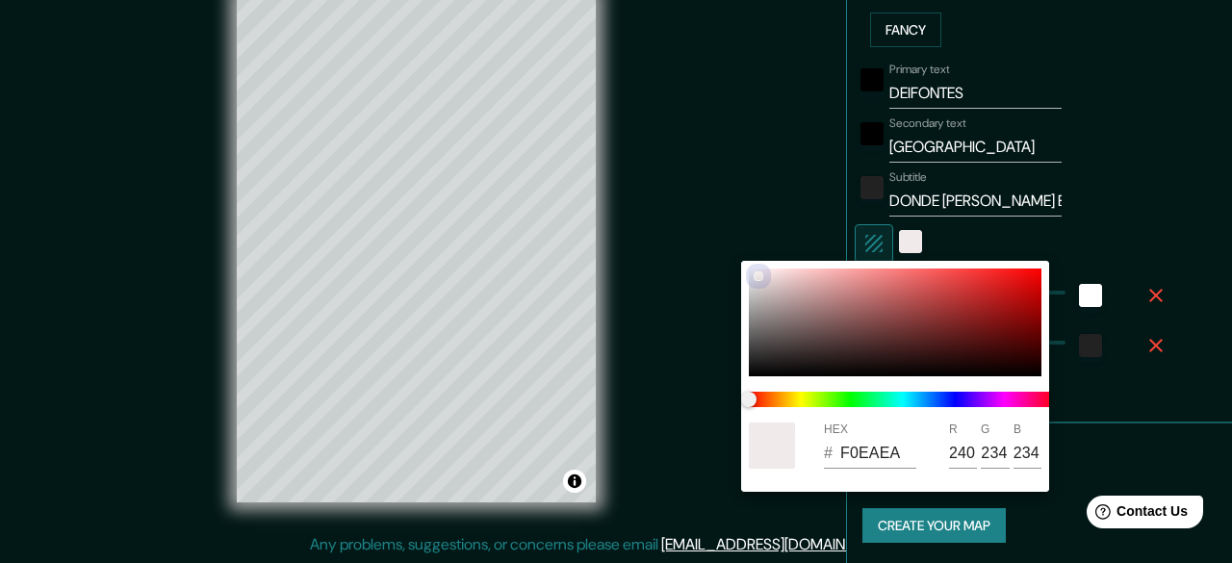
click at [729, 258] on div "HEX # F0EAEA R 240 G 234 B 234" at bounding box center [616, 281] width 1232 height 563
drag, startPoint x: 750, startPoint y: 401, endPoint x: 681, endPoint y: 401, distance: 68.3
click at [681, 401] on div "HEX # F0E9E9 R 240 G 233 B 233" at bounding box center [616, 281] width 1232 height 563
drag, startPoint x: 755, startPoint y: 272, endPoint x: 709, endPoint y: 256, distance: 49.0
click at [709, 256] on div "HEX # FFFAFA R 255 G 250 B 250" at bounding box center [616, 281] width 1232 height 563
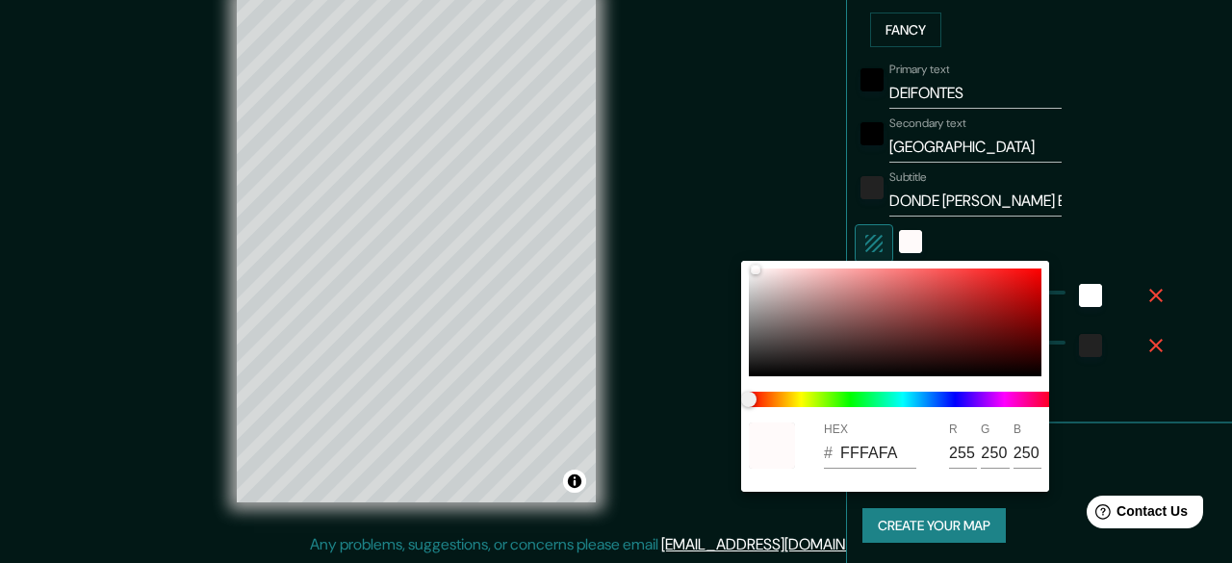
click at [1161, 187] on div at bounding box center [616, 281] width 1232 height 563
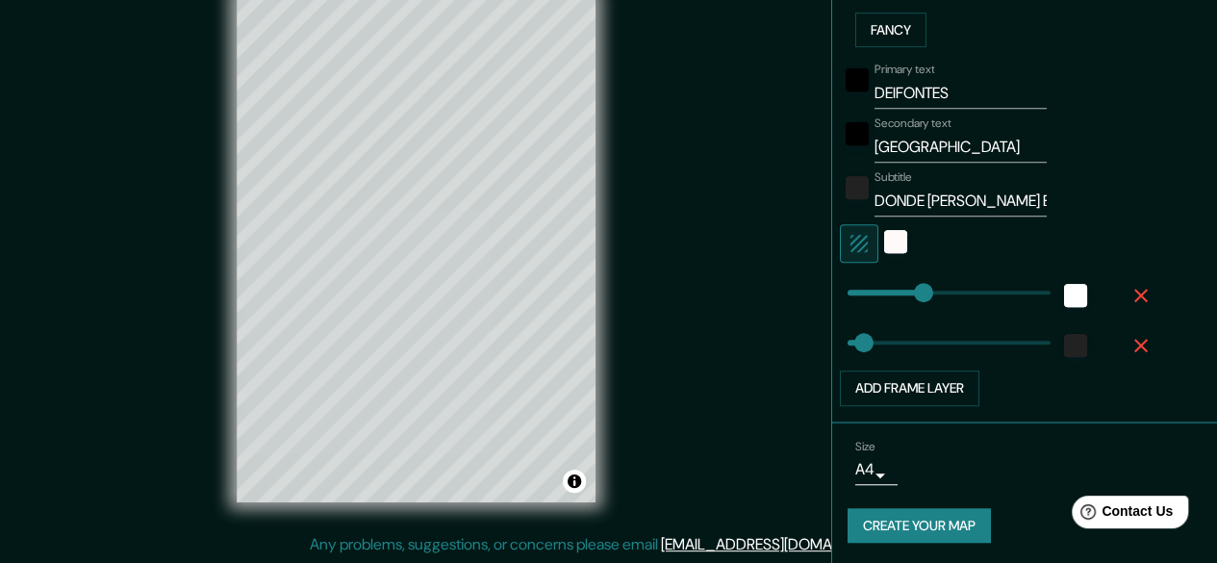
click at [1170, 379] on div "Primary text DEIFONTES Secondary text GRANADA Subtitle DONDE [PERSON_NAME] EL A…" at bounding box center [1033, 230] width 370 height 351
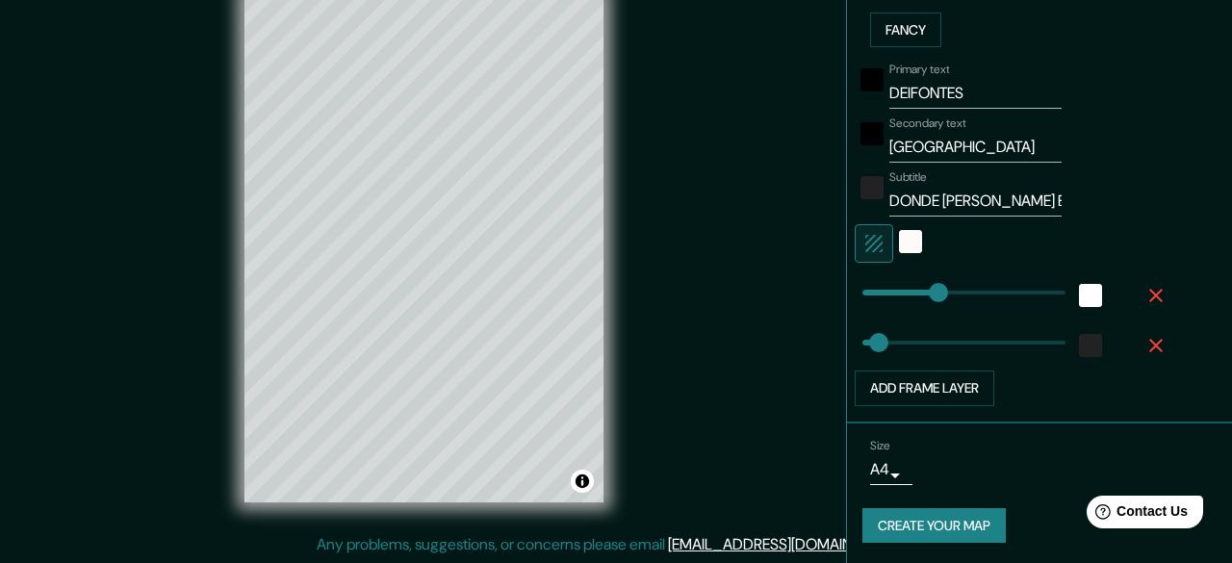
click at [880, 463] on body "Mappin Location [GEOGRAPHIC_DATA], [GEOGRAPHIC_DATA], [GEOGRAPHIC_DATA] Pins St…" at bounding box center [616, 245] width 1232 height 563
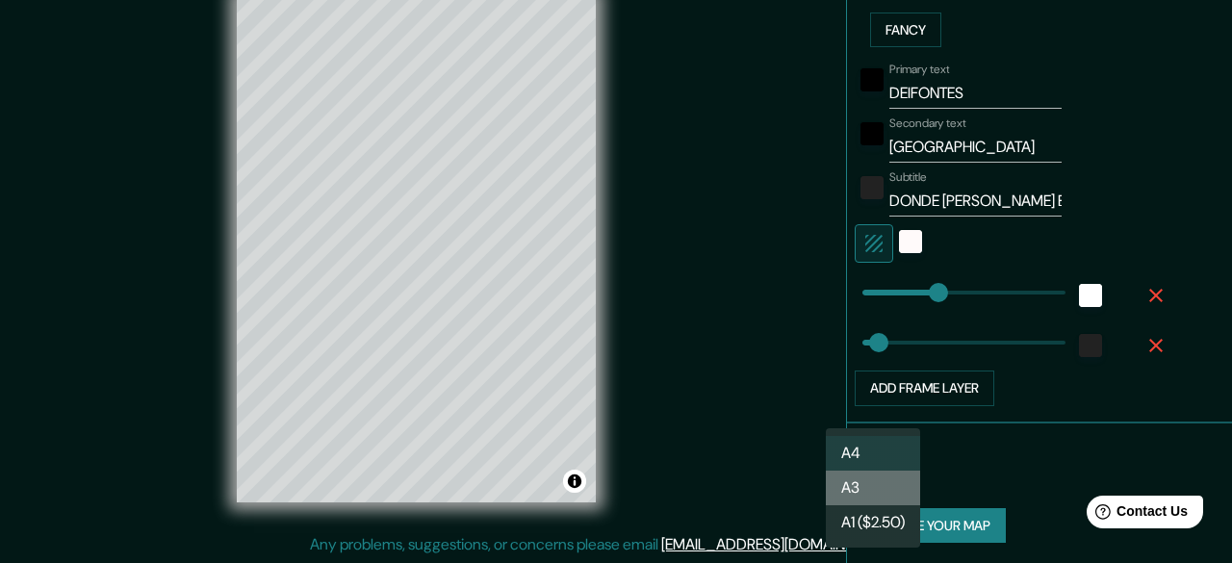
click at [884, 490] on li "A3" at bounding box center [873, 488] width 94 height 35
click at [876, 475] on body "Mappin Location [GEOGRAPHIC_DATA], [GEOGRAPHIC_DATA], [GEOGRAPHIC_DATA] Pins St…" at bounding box center [616, 245] width 1232 height 563
click at [883, 482] on li "A3" at bounding box center [873, 488] width 94 height 35
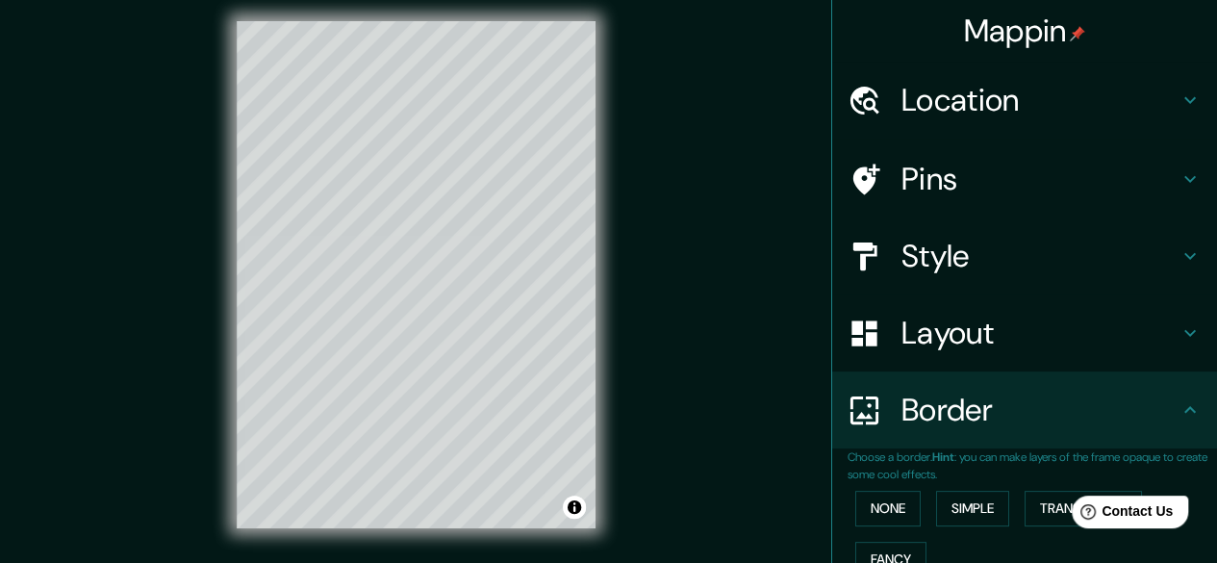
scroll to position [0, 0]
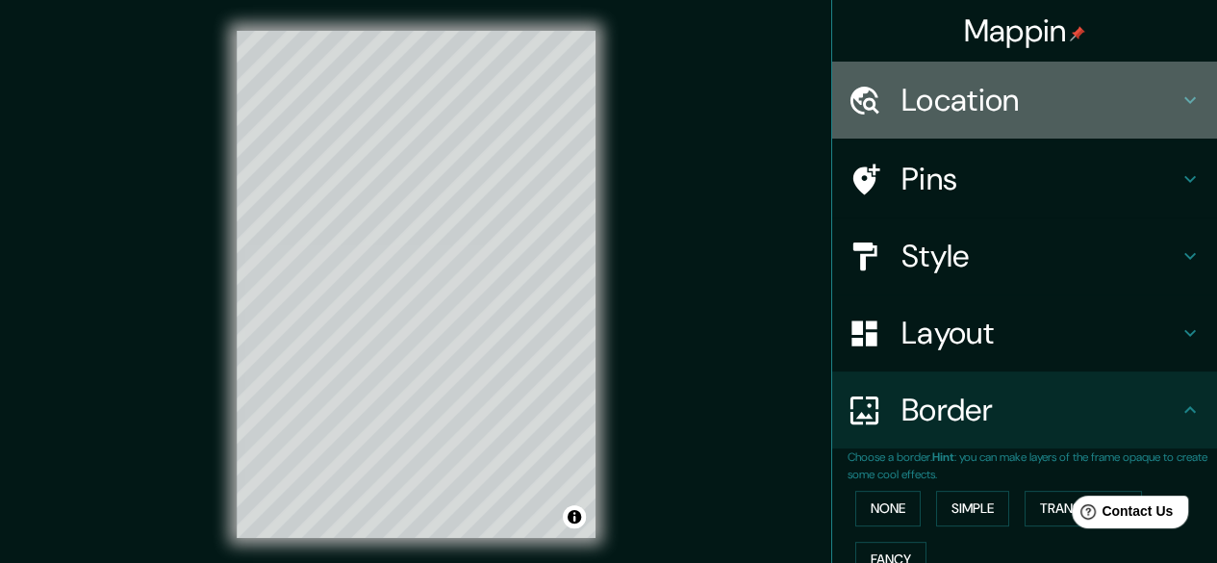
click at [965, 113] on h4 "Location" at bounding box center [1040, 100] width 277 height 38
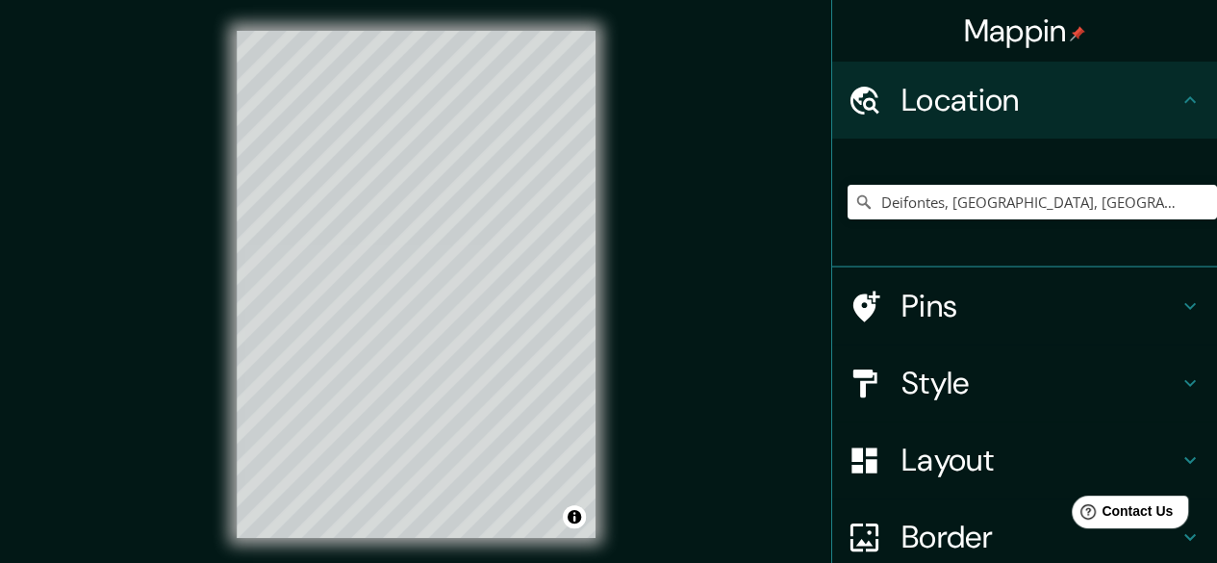
click at [1037, 116] on h4 "Location" at bounding box center [1040, 100] width 277 height 38
click at [964, 103] on h4 "Location" at bounding box center [1040, 100] width 277 height 38
click at [1166, 110] on div "Location" at bounding box center [1024, 100] width 385 height 77
click at [1185, 100] on icon at bounding box center [1191, 99] width 12 height 7
click at [1159, 48] on div "Mappin" at bounding box center [1024, 31] width 385 height 62
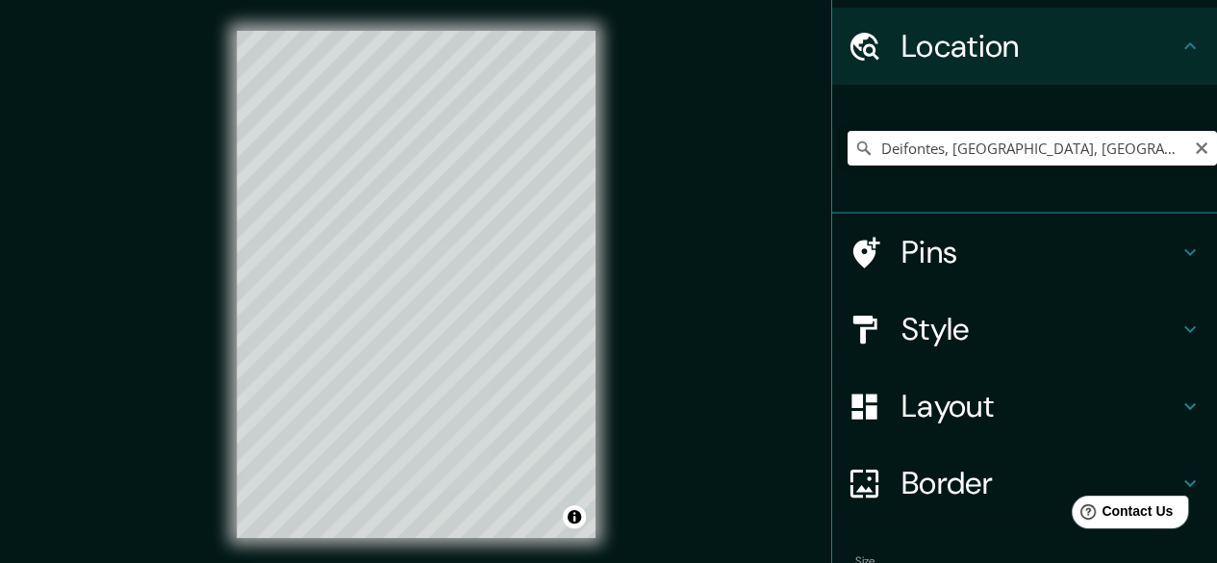
scroll to position [96, 0]
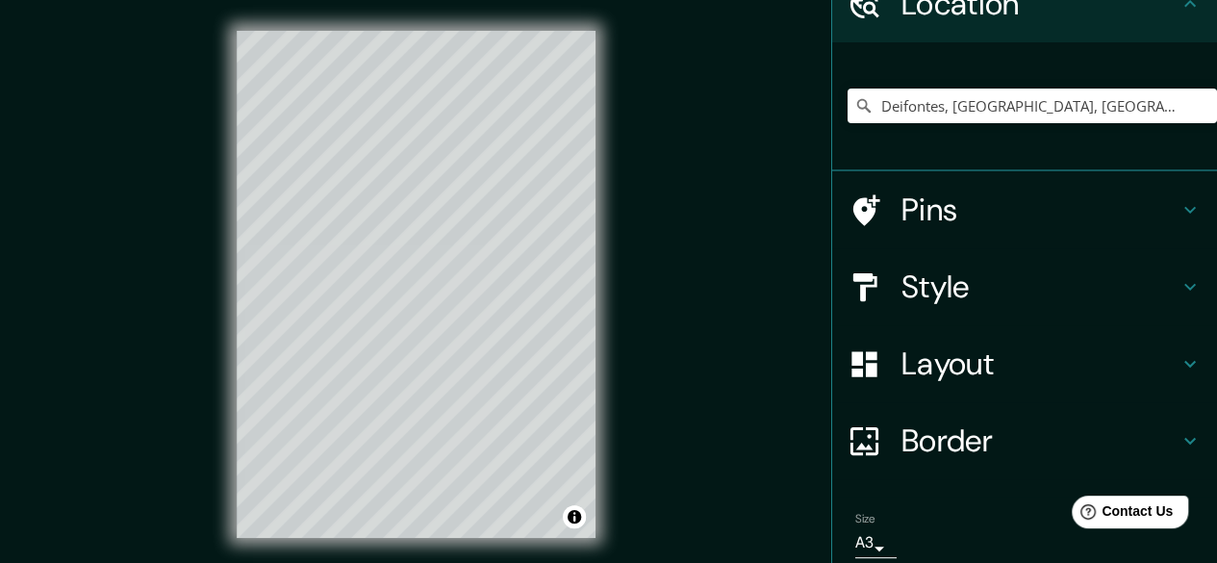
click at [962, 192] on h4 "Pins" at bounding box center [1040, 210] width 277 height 38
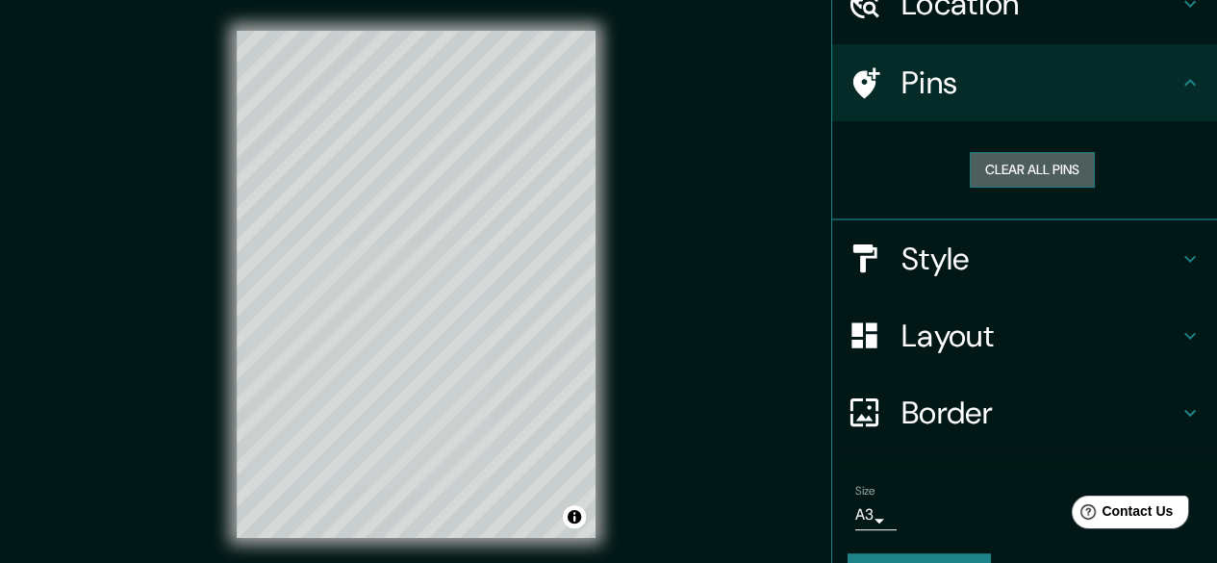
click at [1048, 178] on button "Clear all pins" at bounding box center [1032, 170] width 125 height 36
click at [999, 172] on button "Clear all pins" at bounding box center [1032, 170] width 125 height 36
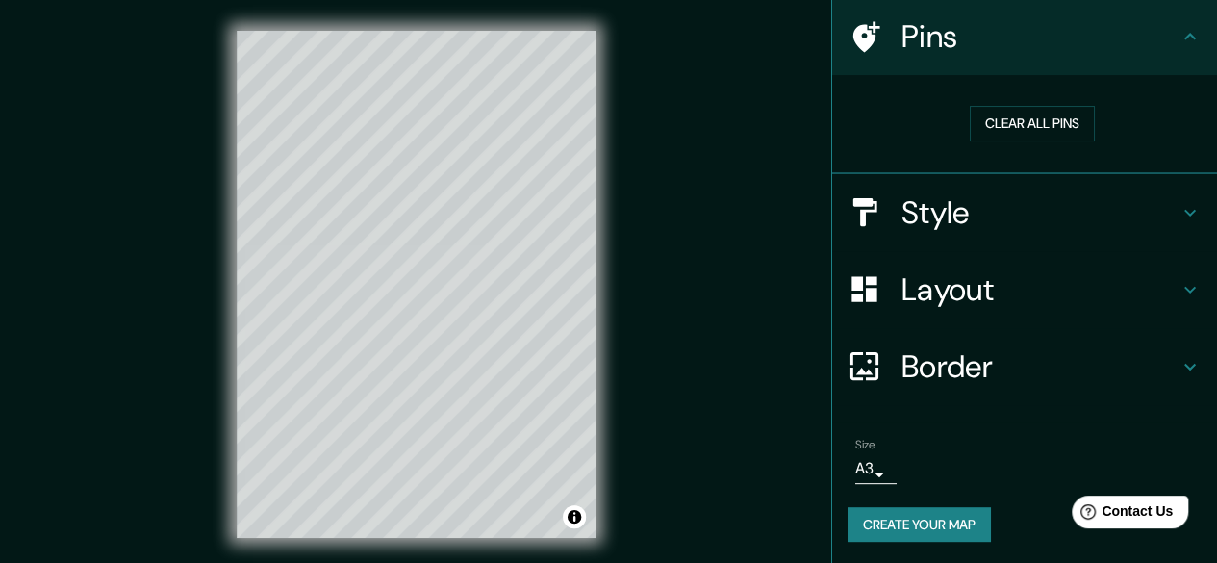
click at [970, 296] on h4 "Layout" at bounding box center [1040, 289] width 277 height 38
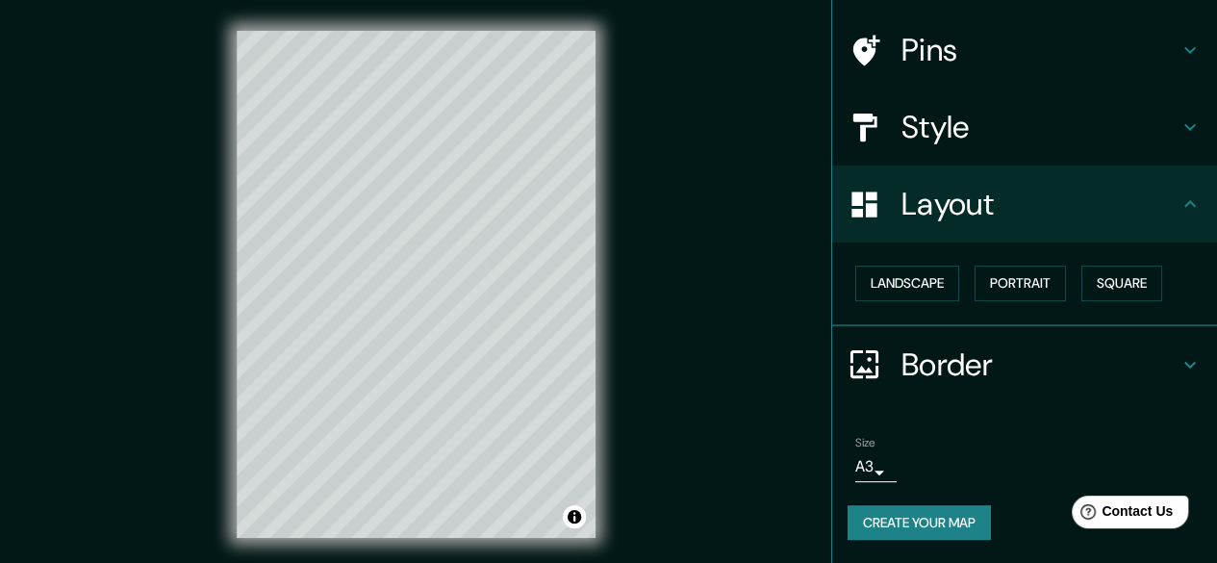
scroll to position [127, 0]
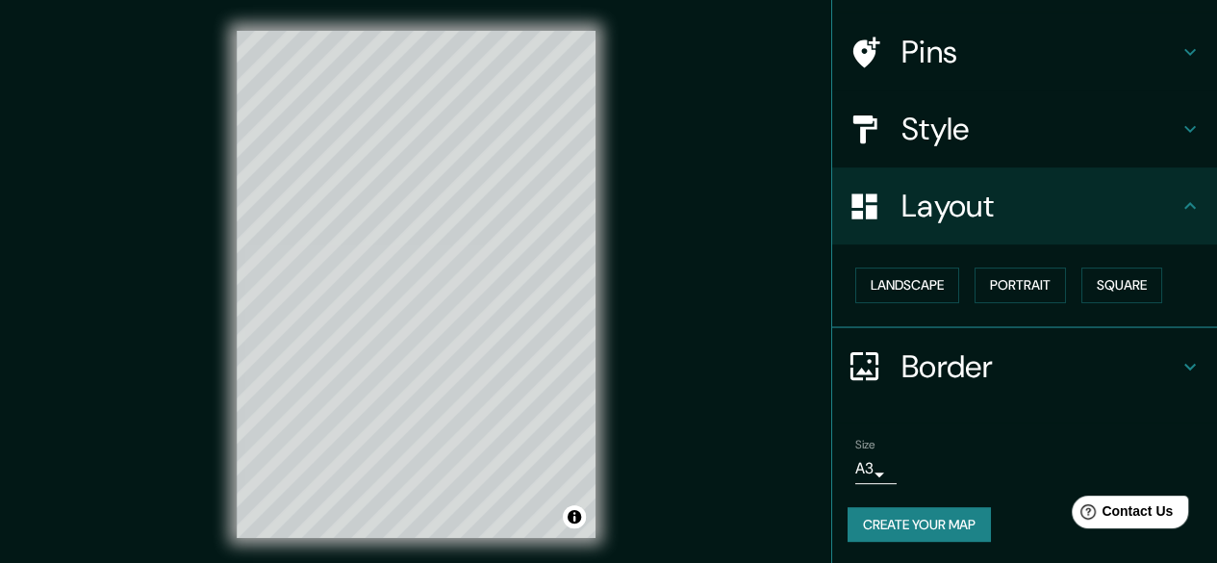
click at [1004, 214] on h4 "Layout" at bounding box center [1040, 206] width 277 height 38
click at [1000, 368] on h4 "Border" at bounding box center [1040, 366] width 277 height 38
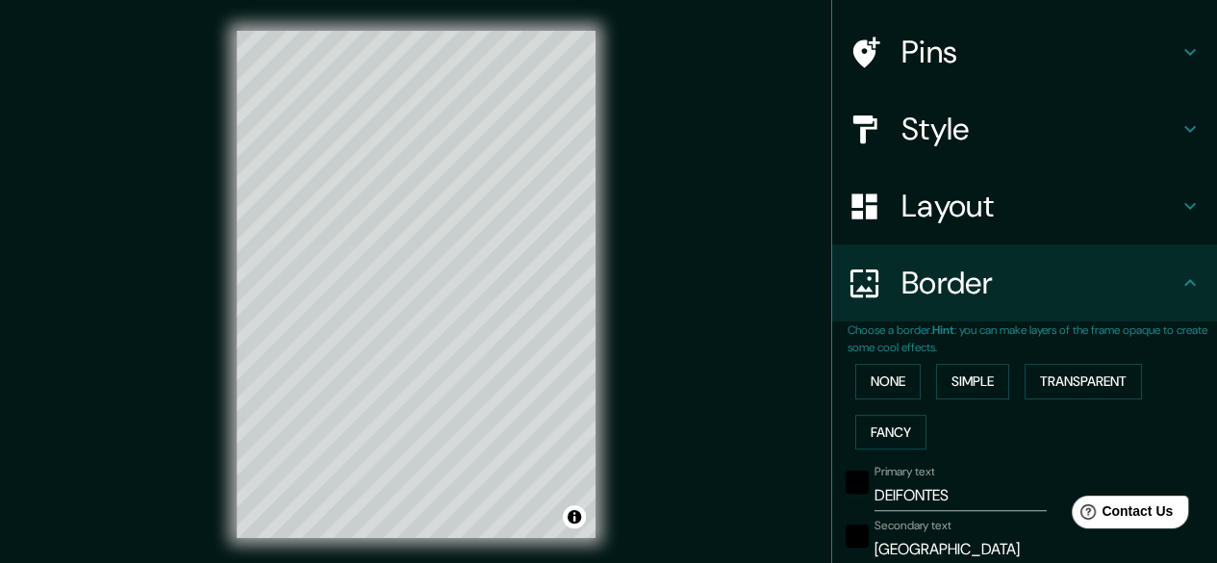
click at [990, 304] on div "Border" at bounding box center [1024, 282] width 385 height 77
click at [979, 144] on h4 "Style" at bounding box center [1040, 129] width 277 height 38
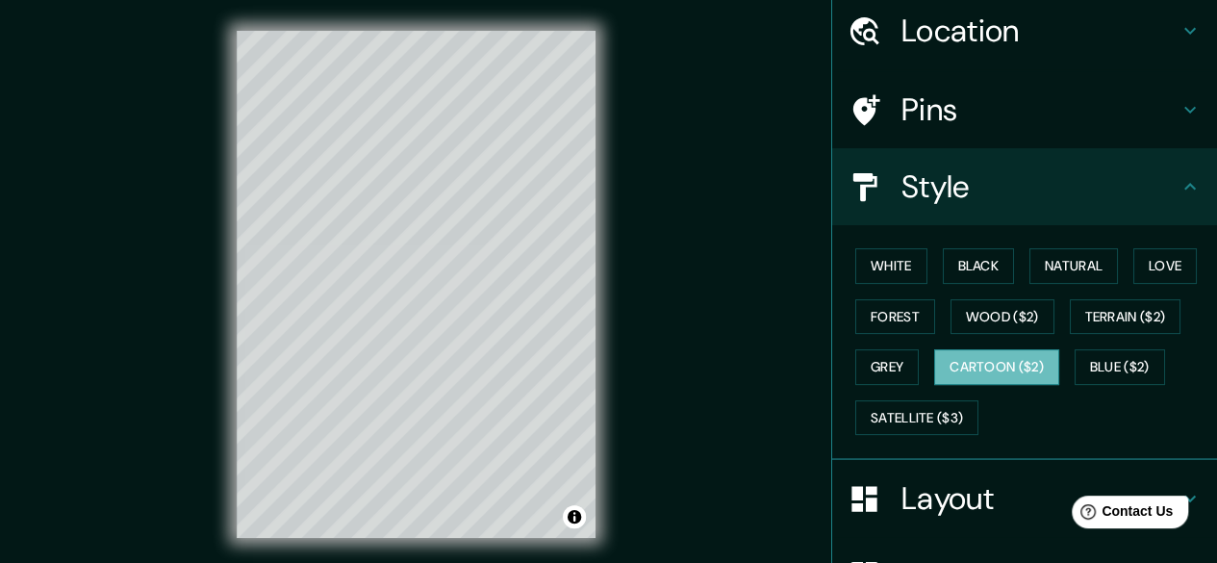
scroll to position [96, 0]
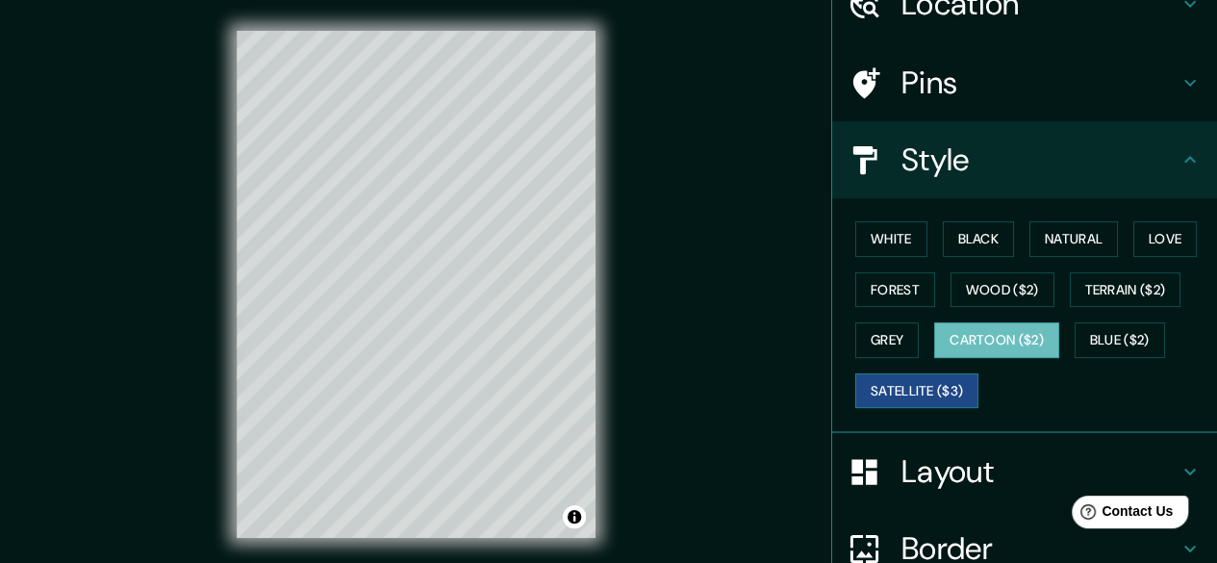
click at [936, 382] on button "Satellite ($3)" at bounding box center [917, 391] width 123 height 36
click at [1003, 336] on button "Cartoon ($2)" at bounding box center [996, 340] width 125 height 36
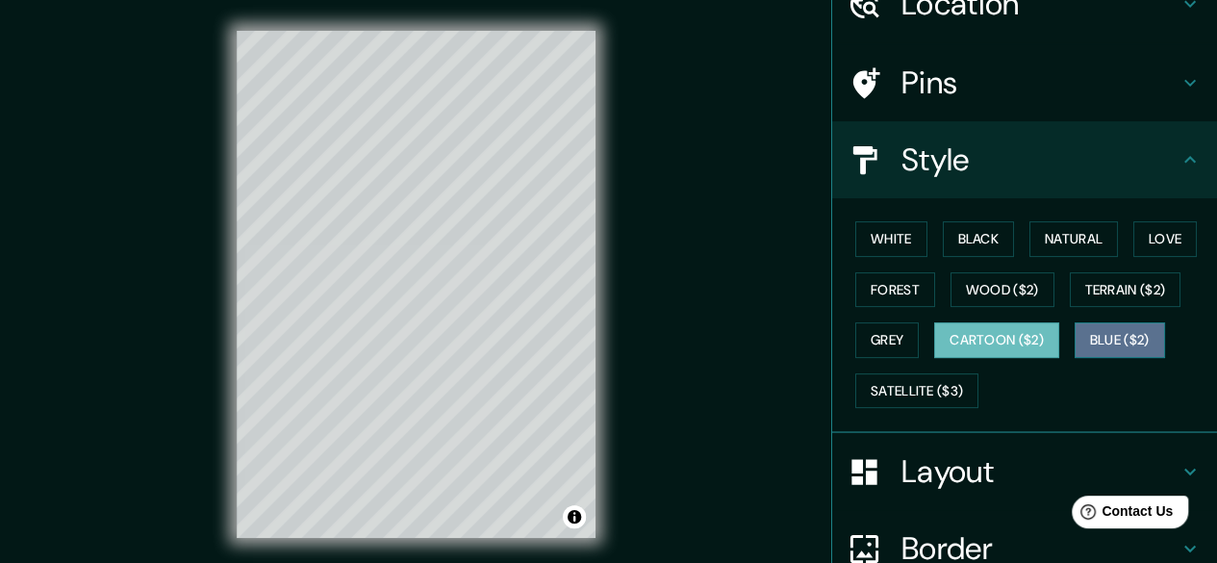
click at [1103, 335] on button "Blue ($2)" at bounding box center [1120, 340] width 90 height 36
click at [975, 342] on button "Cartoon ($2)" at bounding box center [996, 340] width 125 height 36
click at [1076, 344] on button "Blue ($2)" at bounding box center [1120, 340] width 90 height 36
click at [980, 346] on button "Cartoon ($2)" at bounding box center [996, 340] width 125 height 36
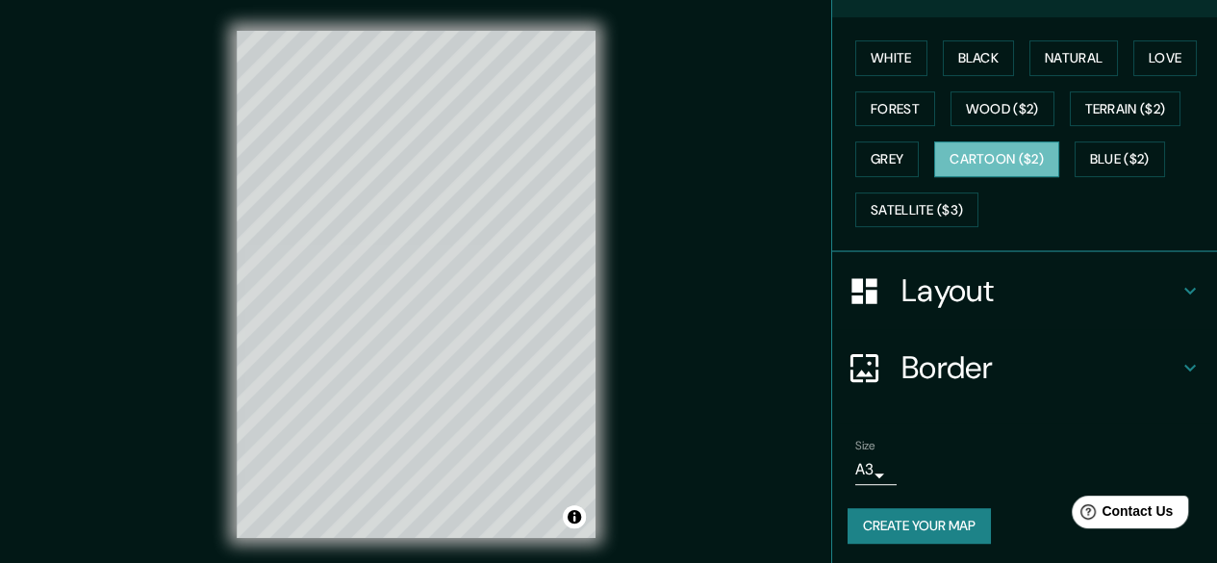
scroll to position [0, 0]
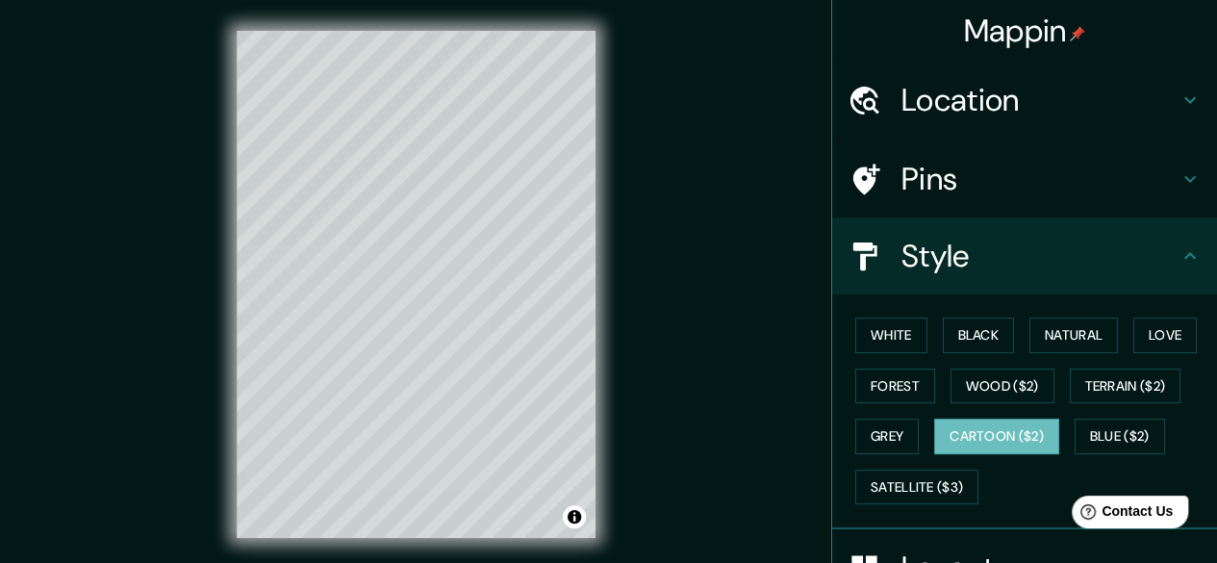
click at [958, 259] on h4 "Style" at bounding box center [1040, 256] width 277 height 38
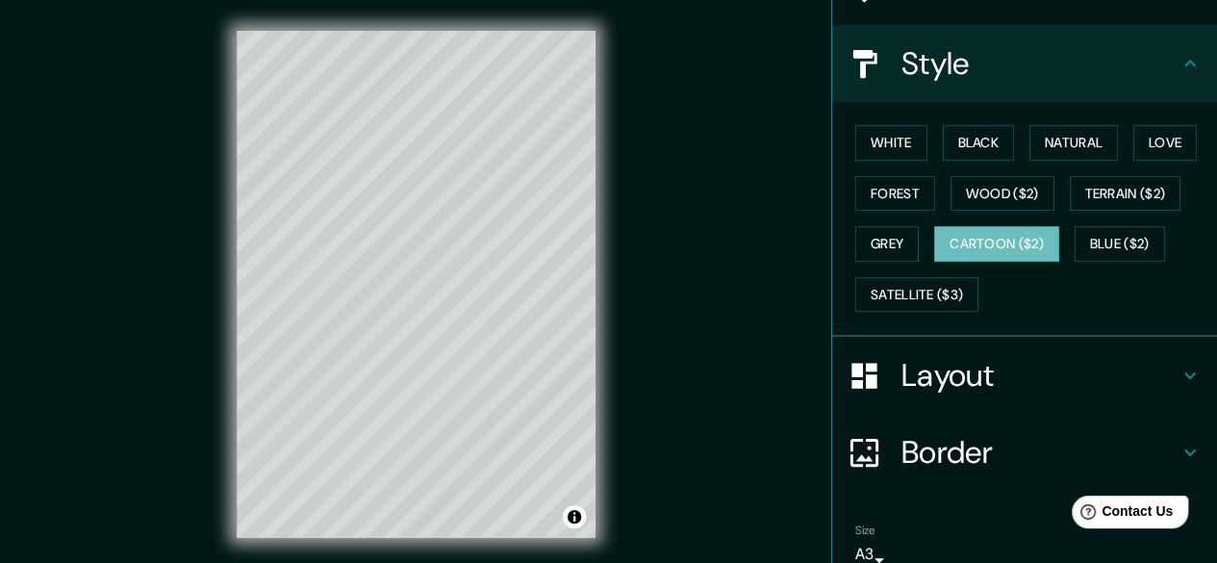
click at [988, 382] on h4 "Layout" at bounding box center [1040, 375] width 277 height 38
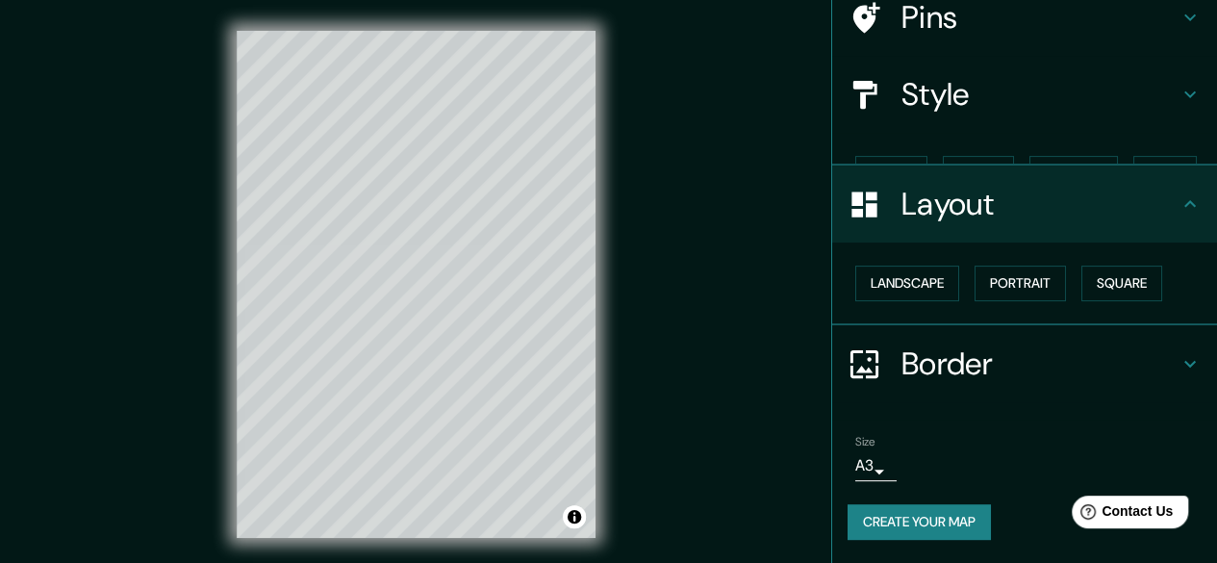
scroll to position [127, 0]
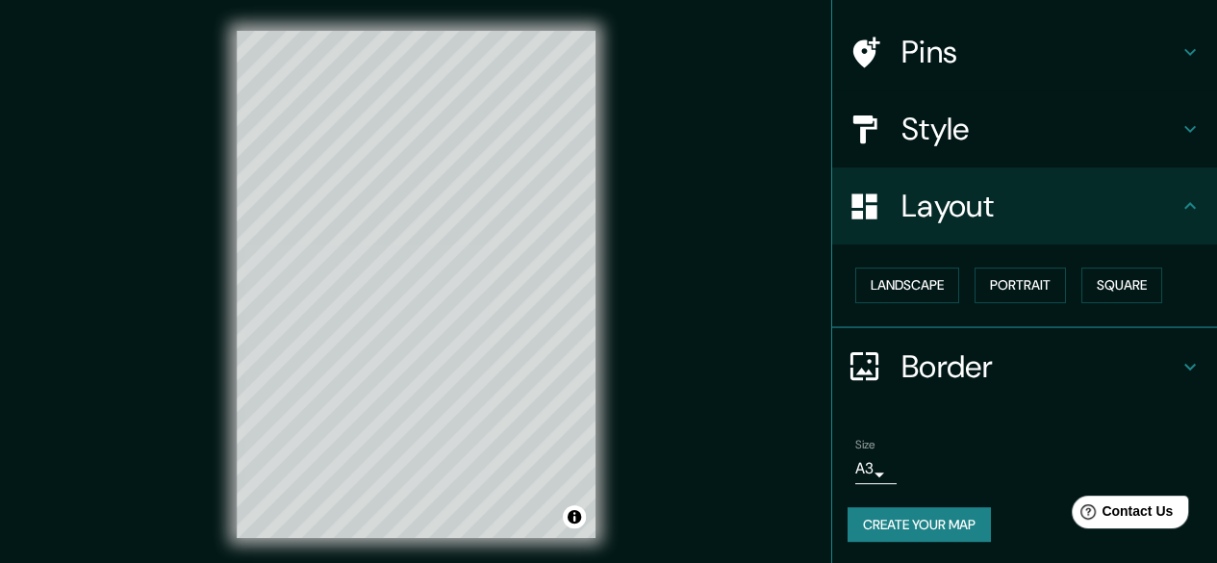
click at [978, 220] on h4 "Layout" at bounding box center [1040, 206] width 277 height 38
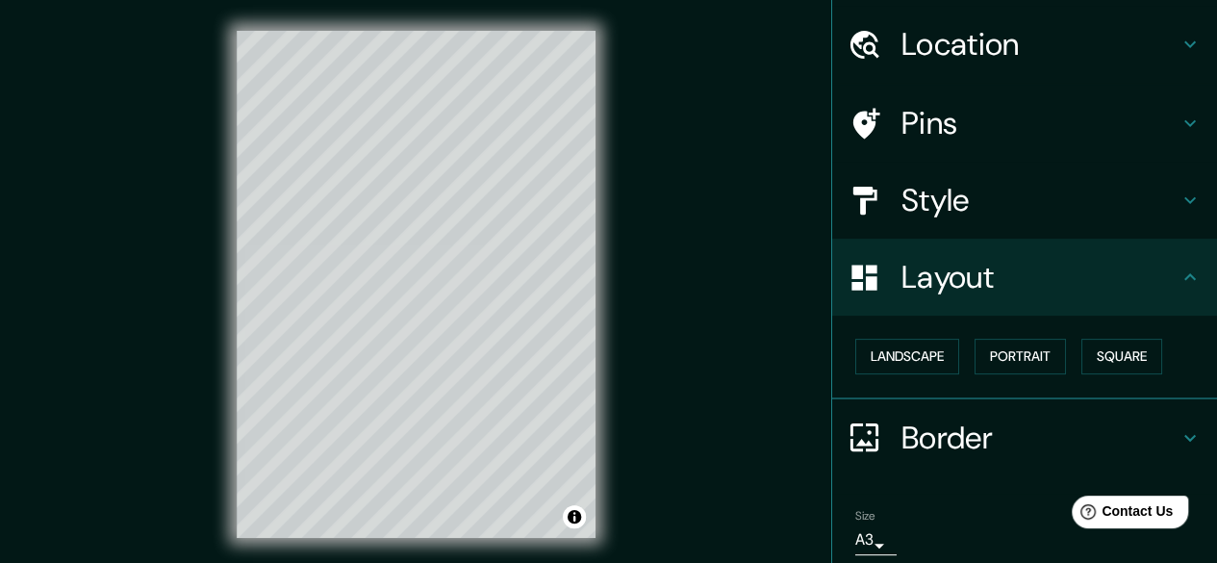
scroll to position [0, 0]
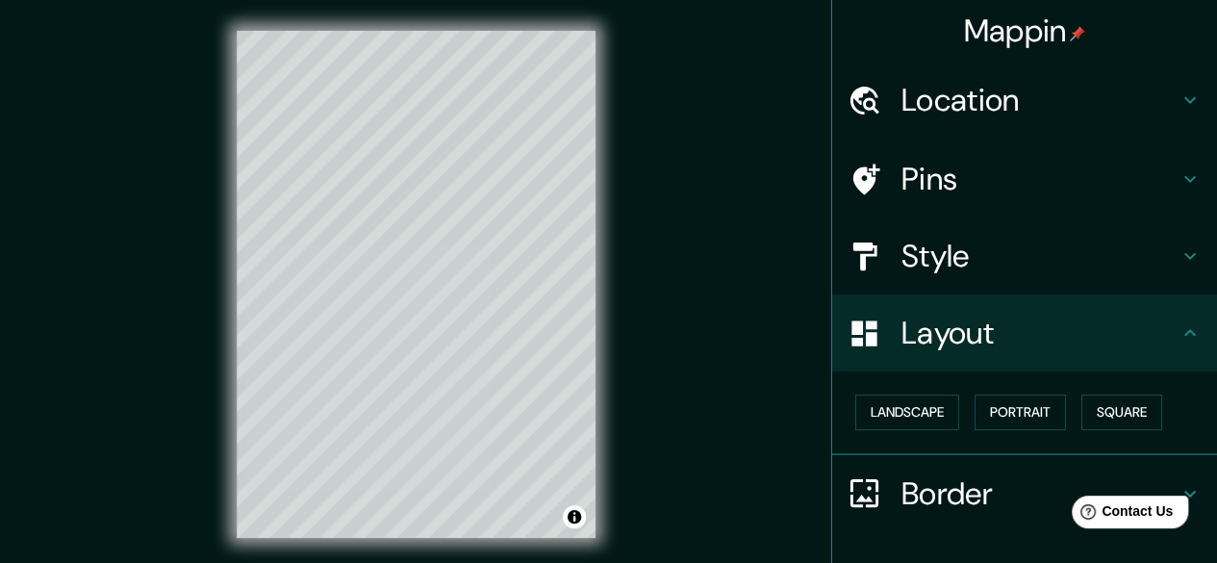
click at [963, 177] on h4 "Pins" at bounding box center [1040, 179] width 277 height 38
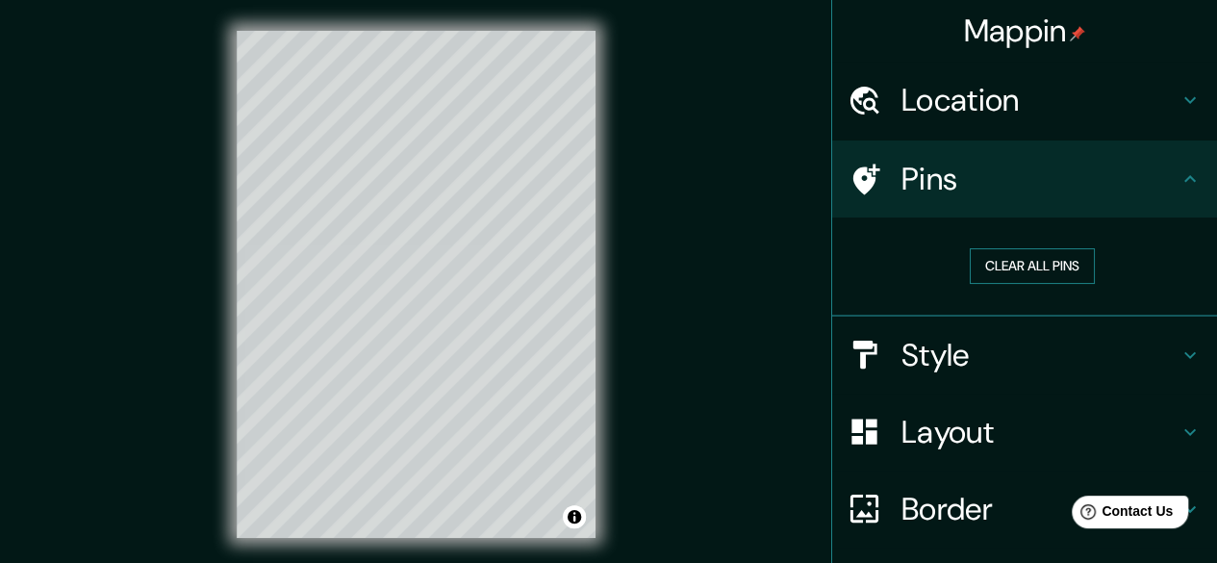
click at [1003, 277] on button "Clear all pins" at bounding box center [1032, 266] width 125 height 36
click at [434, 230] on div at bounding box center [433, 223] width 15 height 15
click at [1007, 263] on button "Clear all pins" at bounding box center [1032, 266] width 125 height 36
click at [981, 259] on button "Clear all pins" at bounding box center [1032, 266] width 125 height 36
click at [1013, 264] on button "Clear all pins" at bounding box center [1032, 266] width 125 height 36
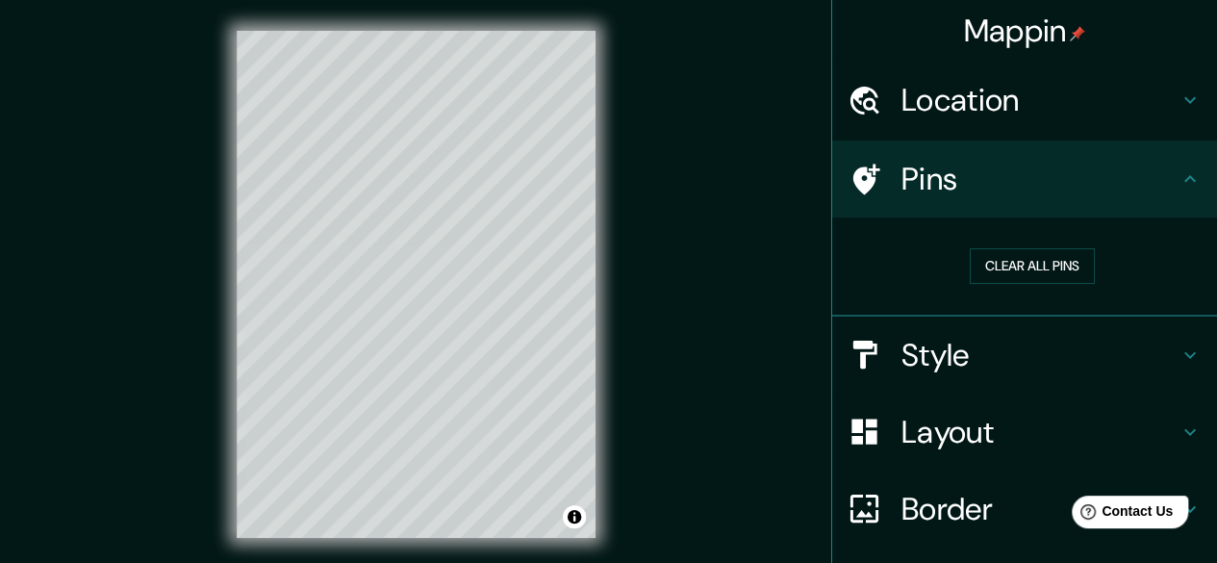
click at [995, 97] on h4 "Location" at bounding box center [1040, 100] width 277 height 38
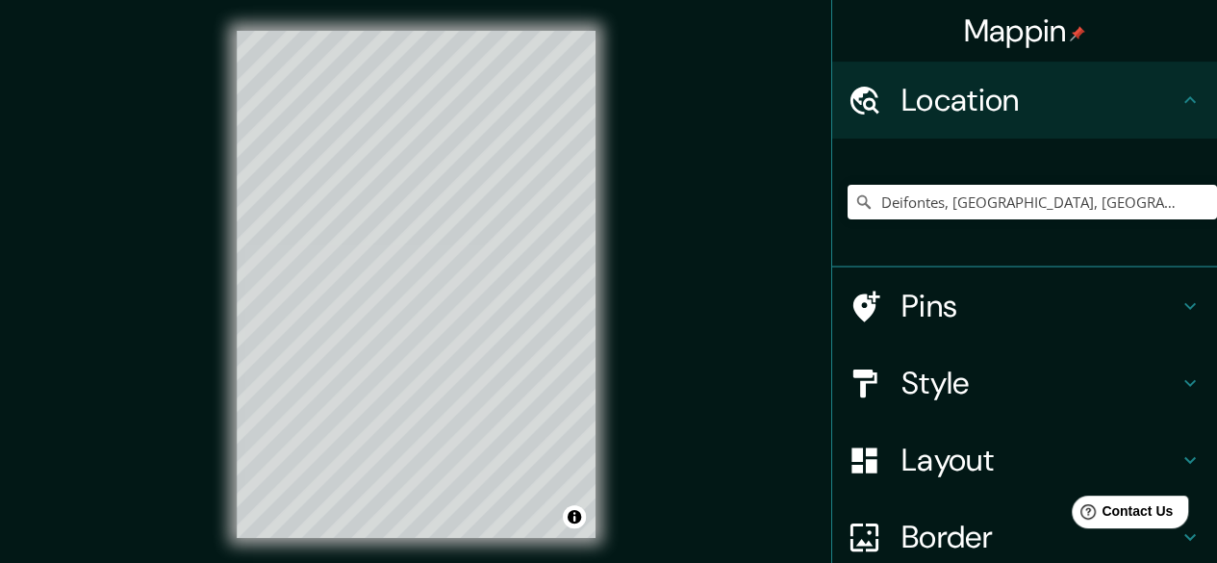
click at [1014, 92] on h4 "Location" at bounding box center [1040, 100] width 277 height 38
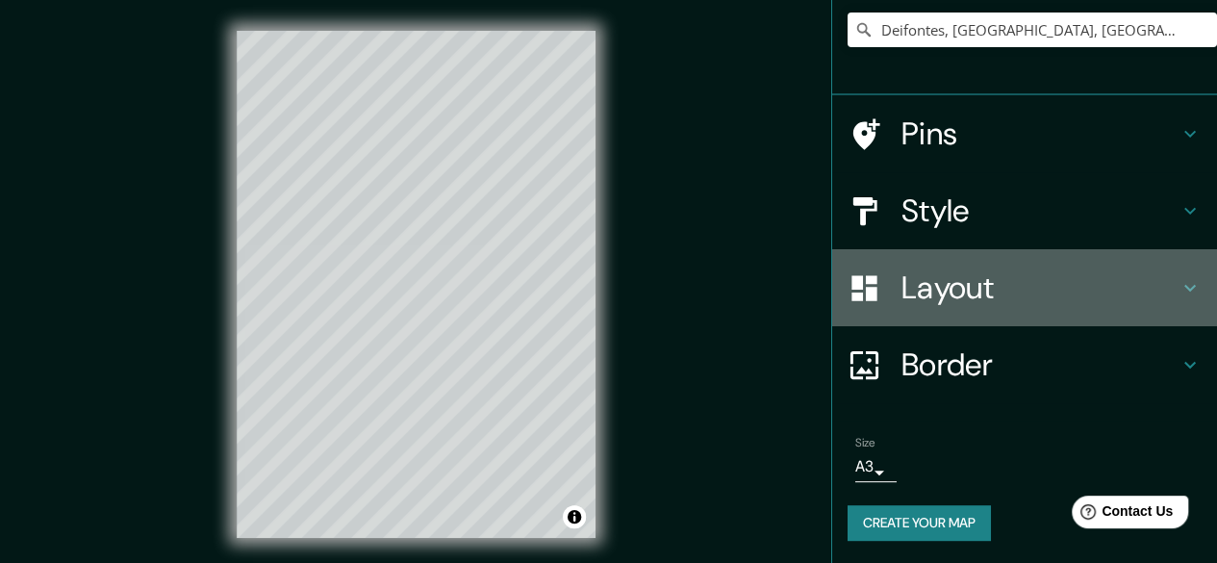
click at [987, 277] on h4 "Layout" at bounding box center [1040, 287] width 277 height 38
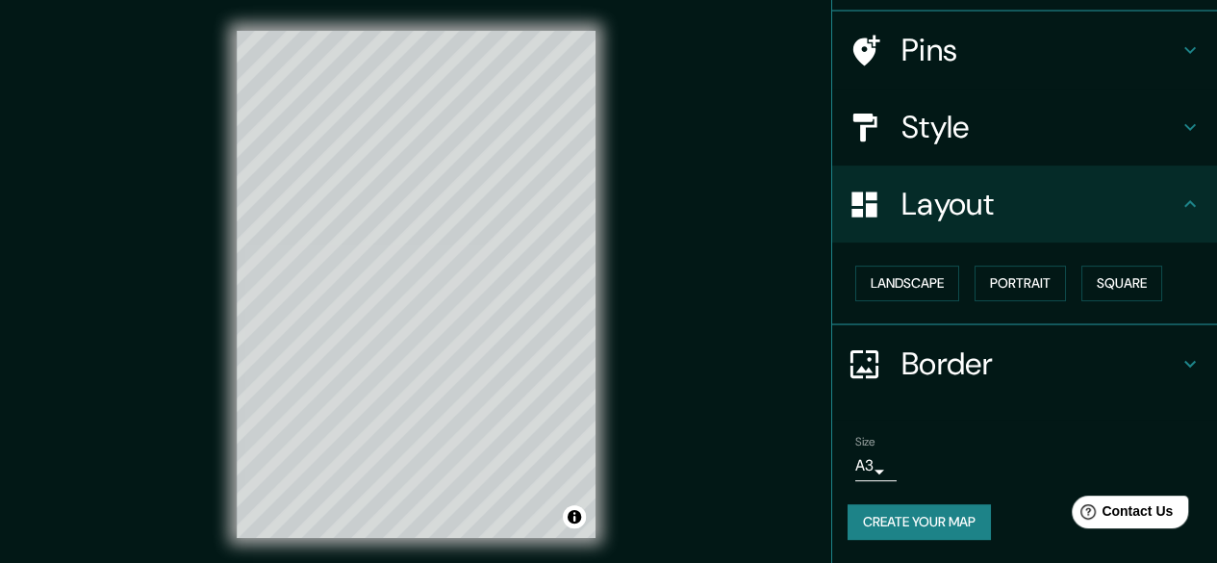
scroll to position [127, 0]
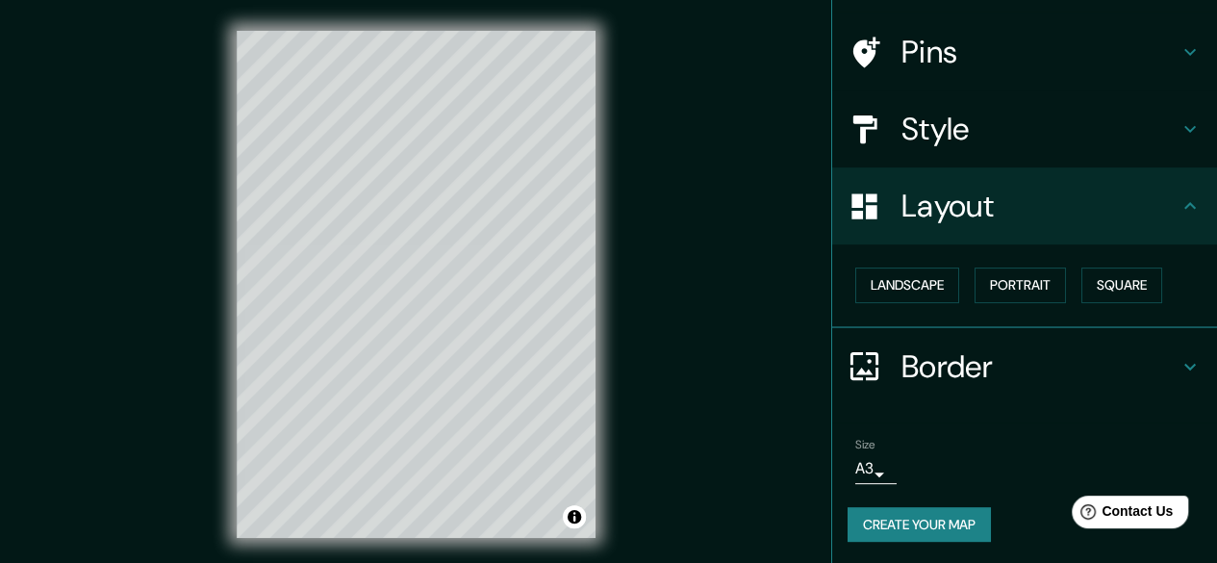
click at [1009, 215] on h4 "Layout" at bounding box center [1040, 206] width 277 height 38
click at [994, 136] on h4 "Style" at bounding box center [1040, 129] width 277 height 38
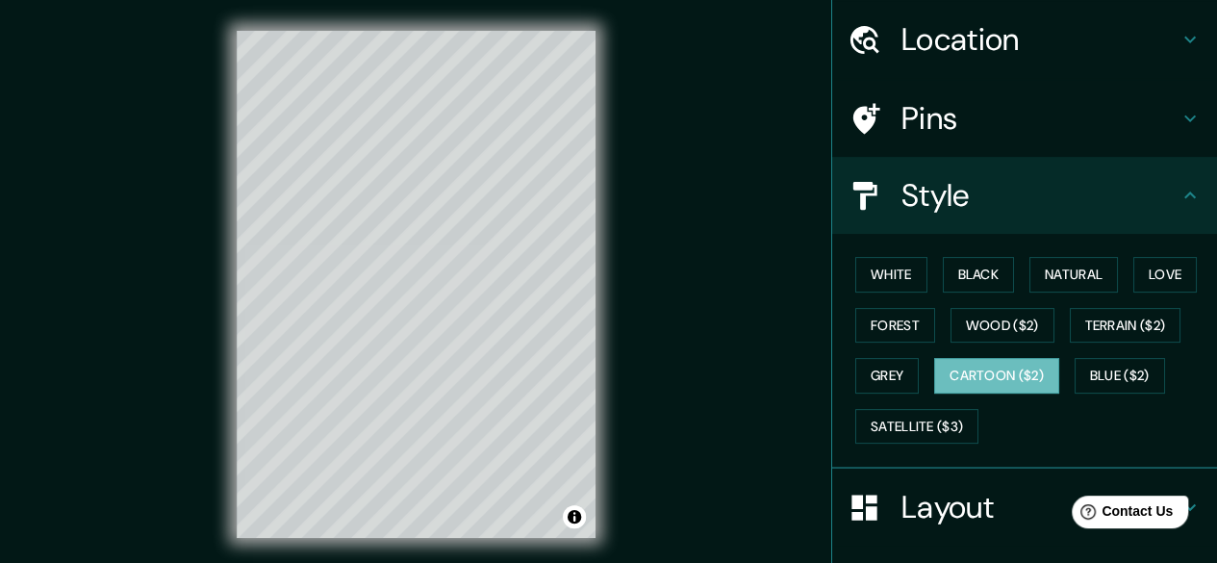
scroll to position [31, 0]
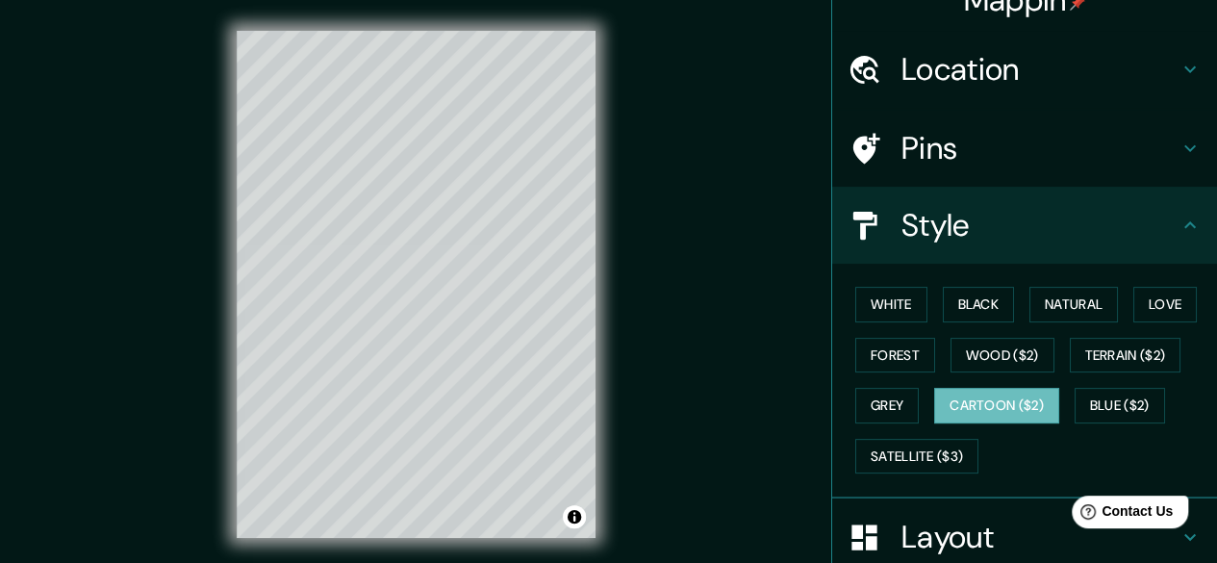
click at [997, 141] on h4 "Pins" at bounding box center [1040, 148] width 277 height 38
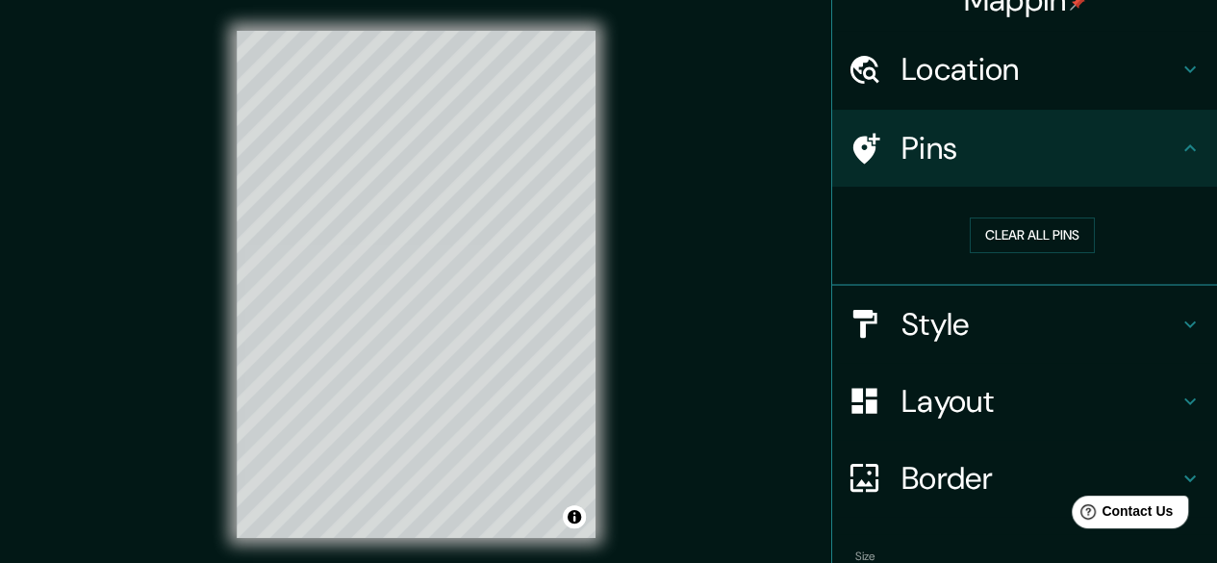
click at [854, 135] on icon at bounding box center [867, 148] width 27 height 31
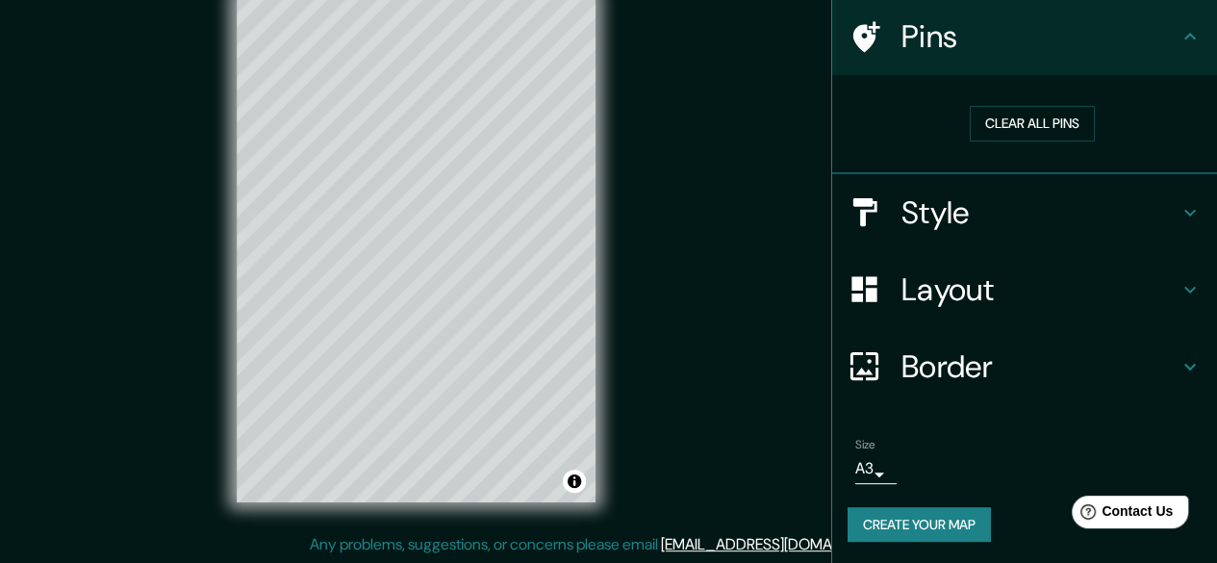
scroll to position [0, 0]
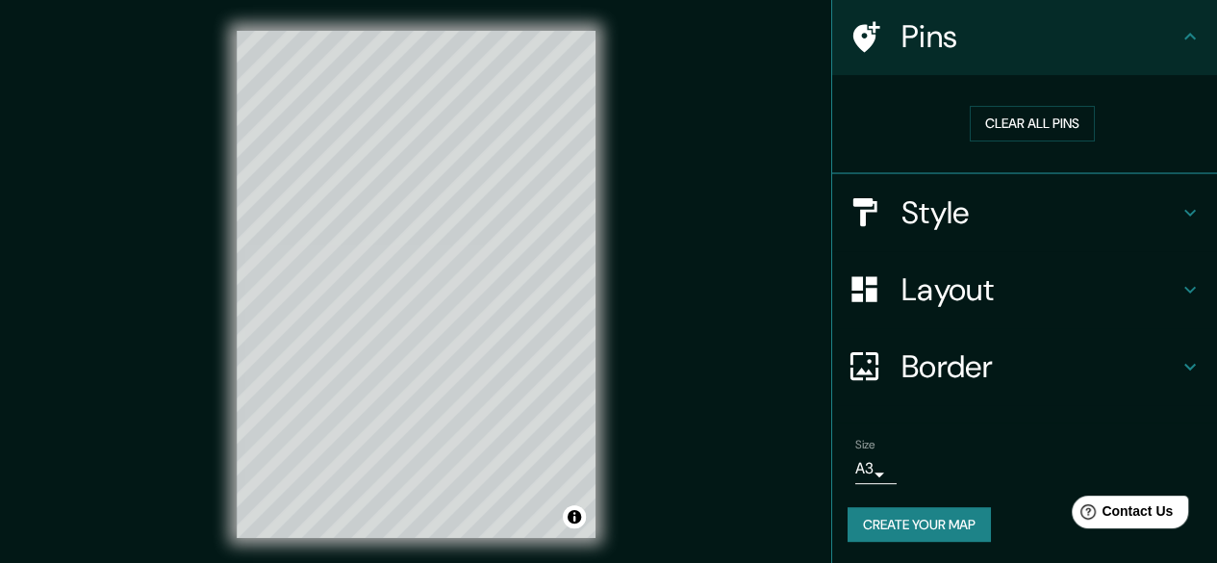
click at [996, 272] on h4 "Layout" at bounding box center [1040, 289] width 277 height 38
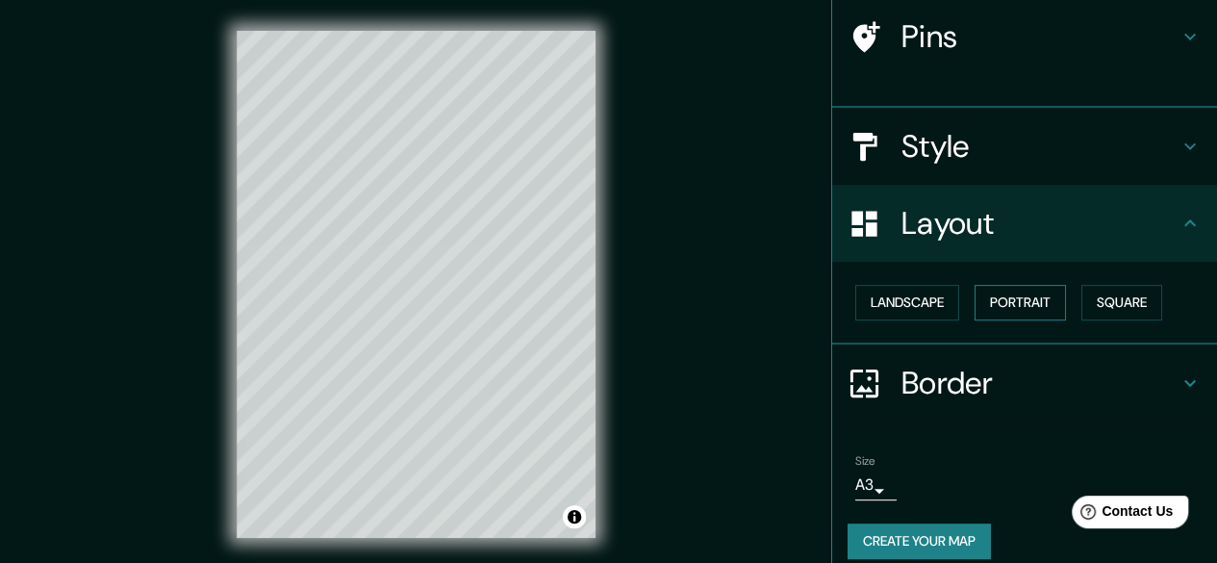
scroll to position [127, 0]
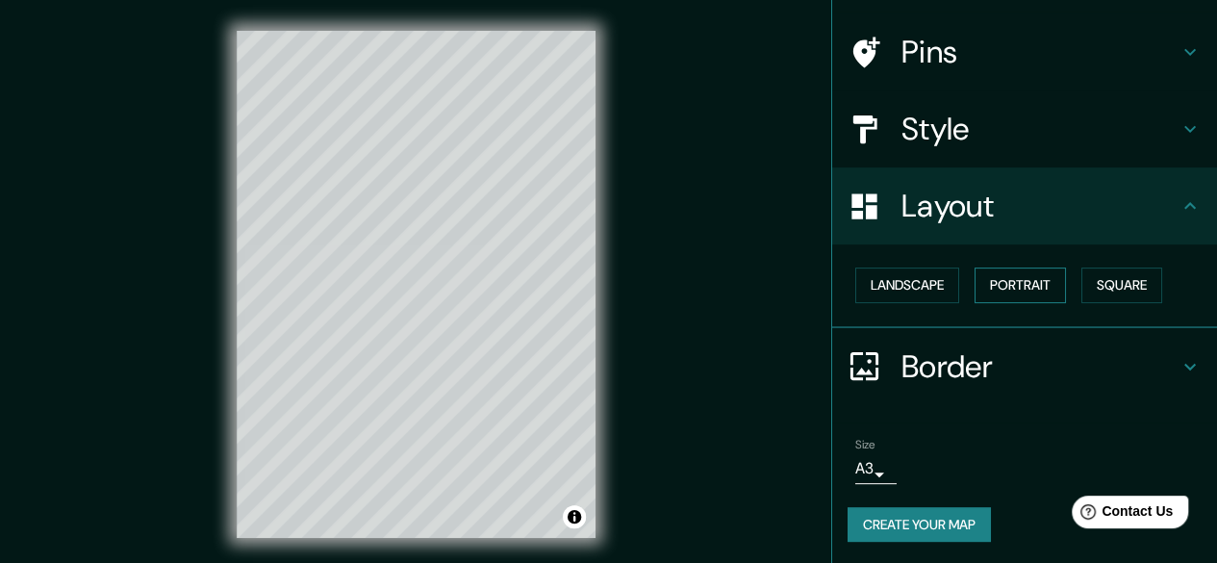
click at [1022, 280] on button "Portrait" at bounding box center [1020, 286] width 91 height 36
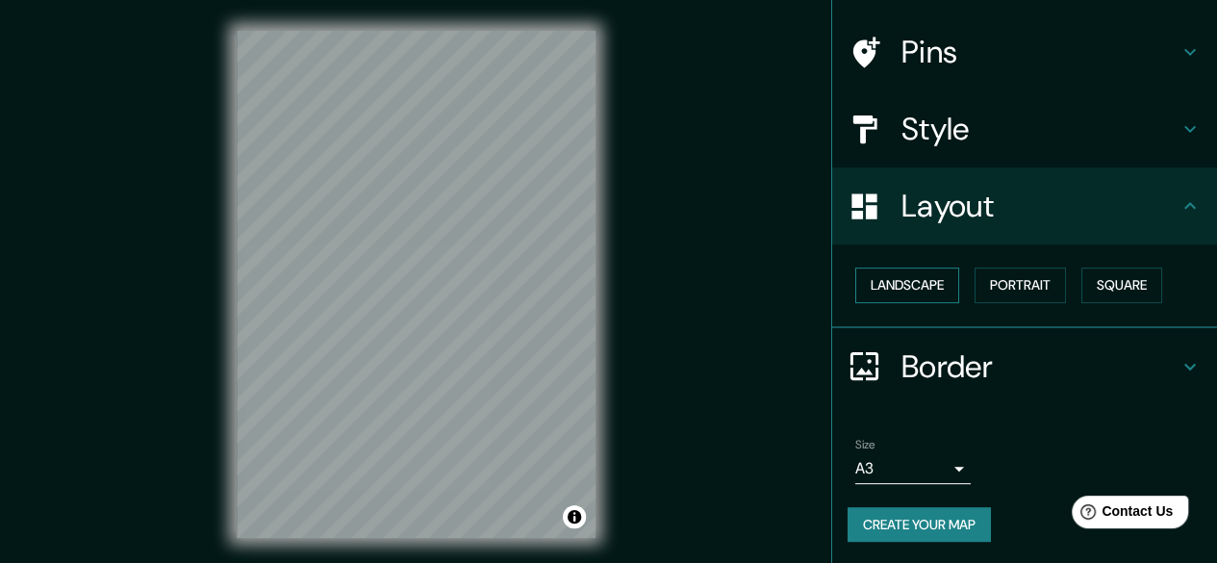
click at [935, 281] on button "Landscape" at bounding box center [908, 286] width 104 height 36
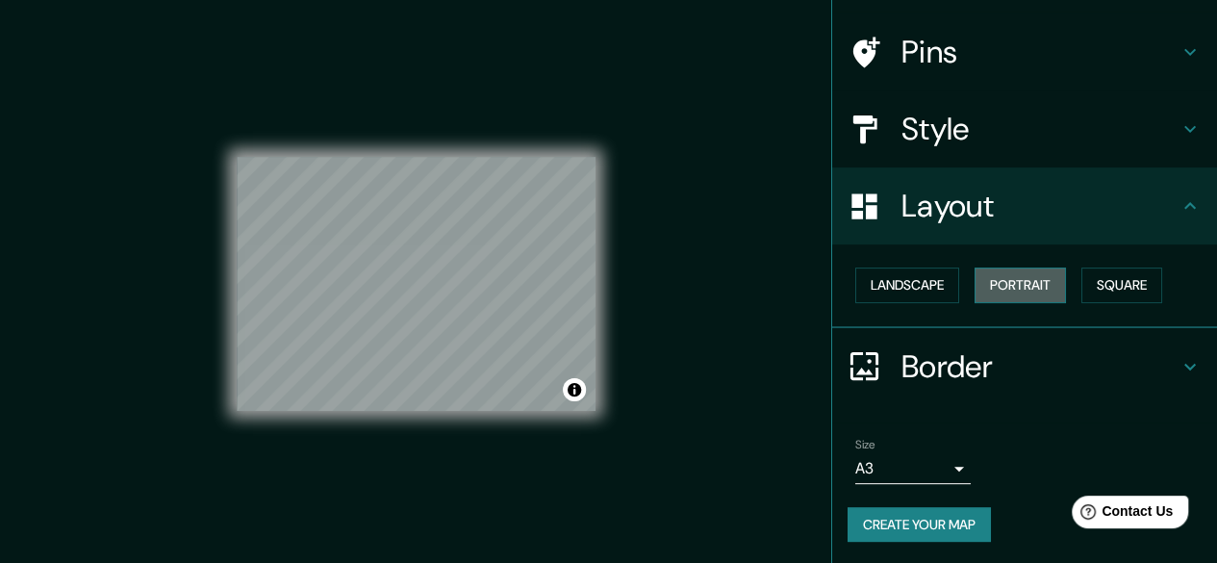
click at [988, 276] on button "Portrait" at bounding box center [1020, 286] width 91 height 36
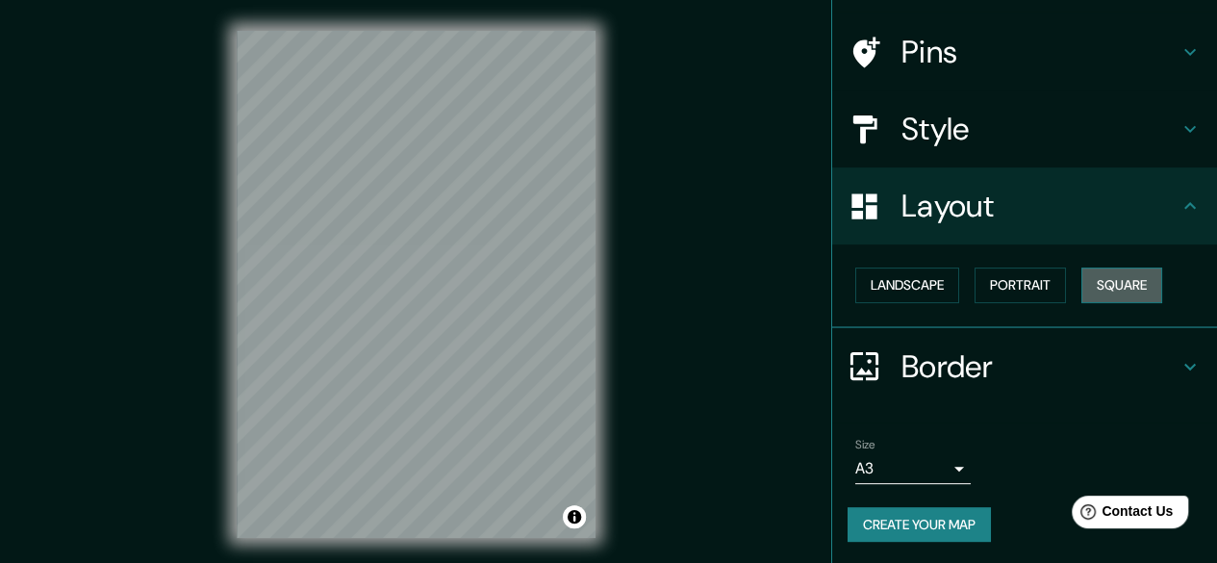
click at [1088, 276] on button "Square" at bounding box center [1122, 286] width 81 height 36
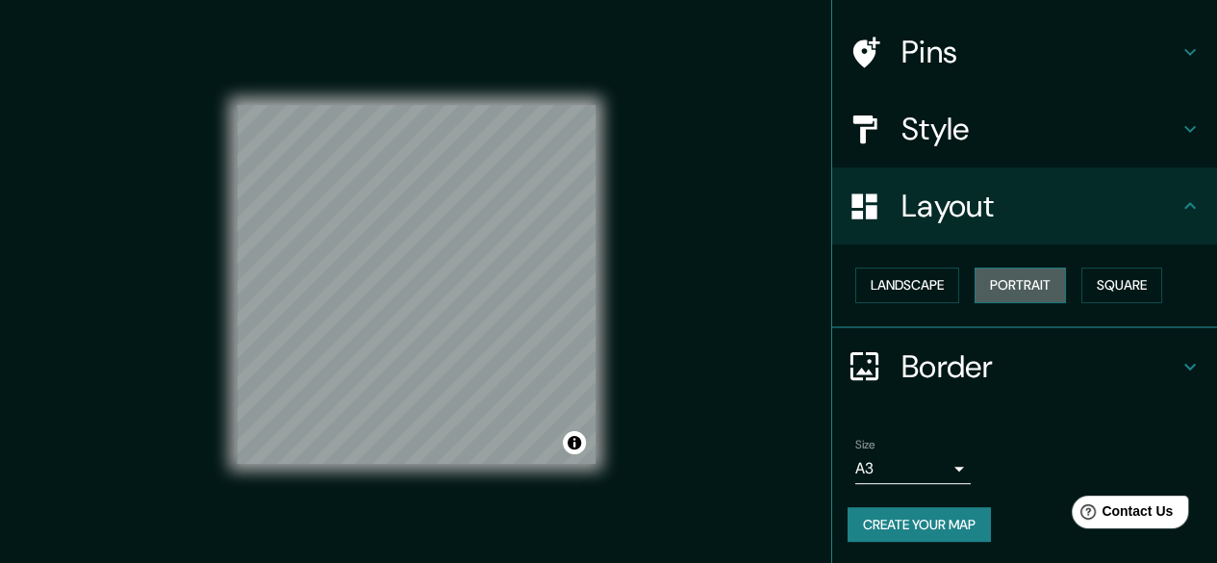
click at [1038, 282] on button "Portrait" at bounding box center [1020, 286] width 91 height 36
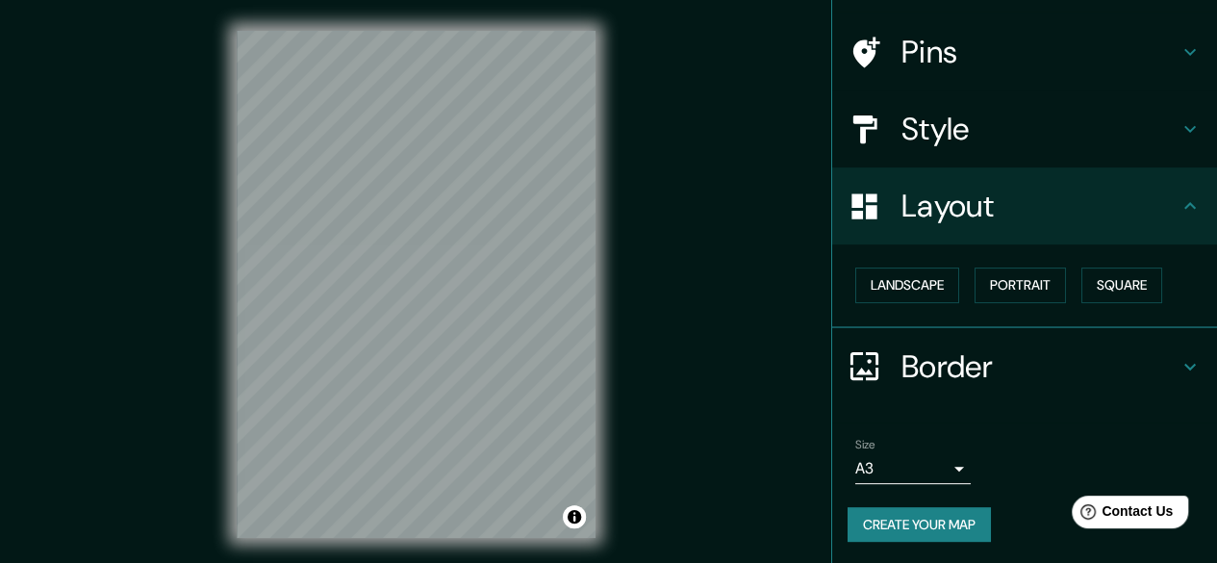
click at [974, 394] on div "Border" at bounding box center [1024, 366] width 385 height 77
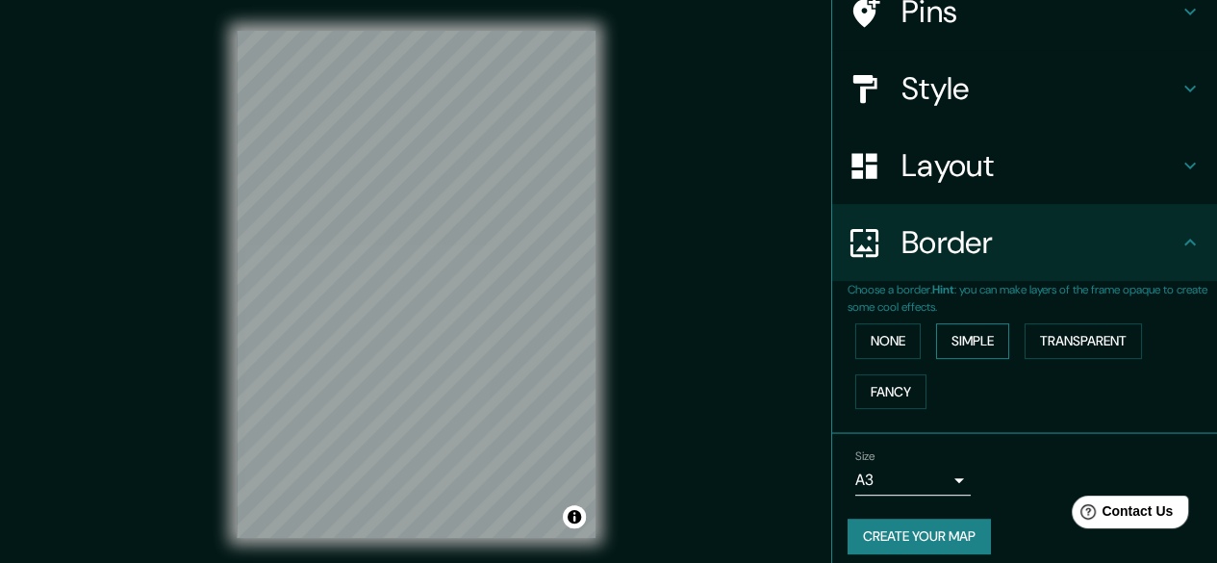
scroll to position [179, 0]
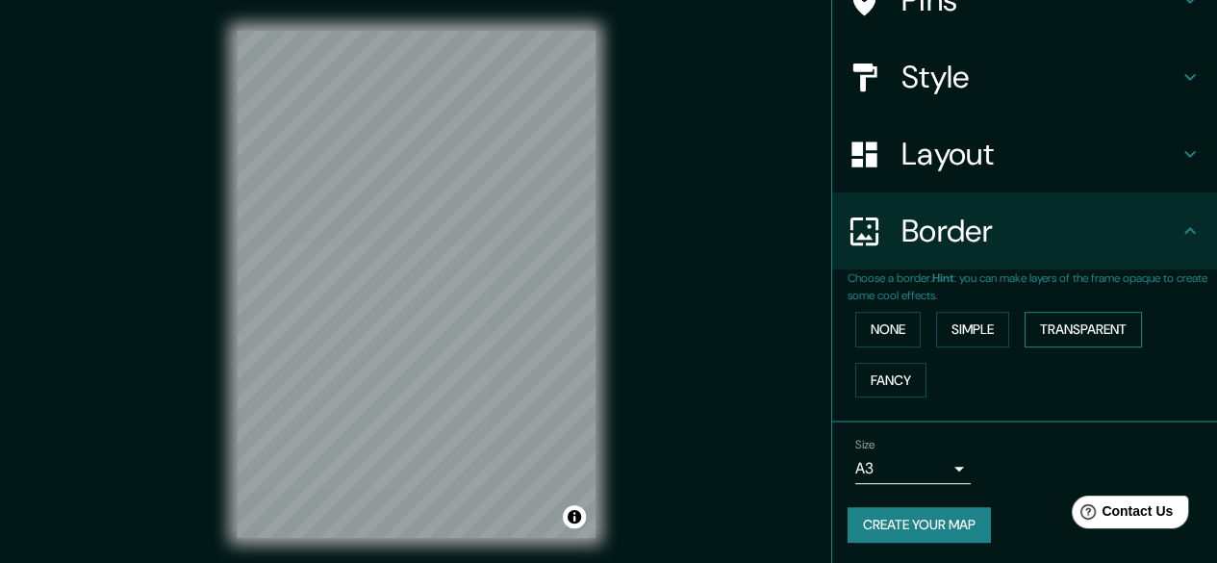
click at [1067, 332] on button "Transparent" at bounding box center [1083, 330] width 117 height 36
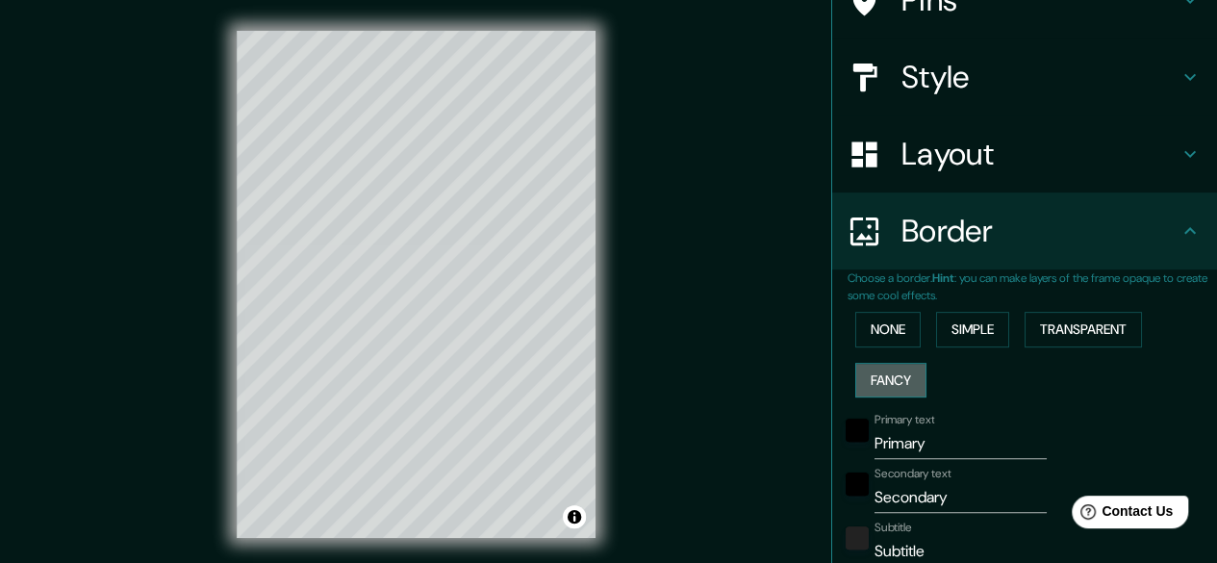
click at [886, 376] on button "Fancy" at bounding box center [891, 381] width 71 height 36
click at [1092, 336] on button "Transparent" at bounding box center [1083, 330] width 117 height 36
click at [902, 379] on button "Fancy" at bounding box center [891, 381] width 71 height 36
click at [878, 317] on button "None" at bounding box center [888, 330] width 65 height 36
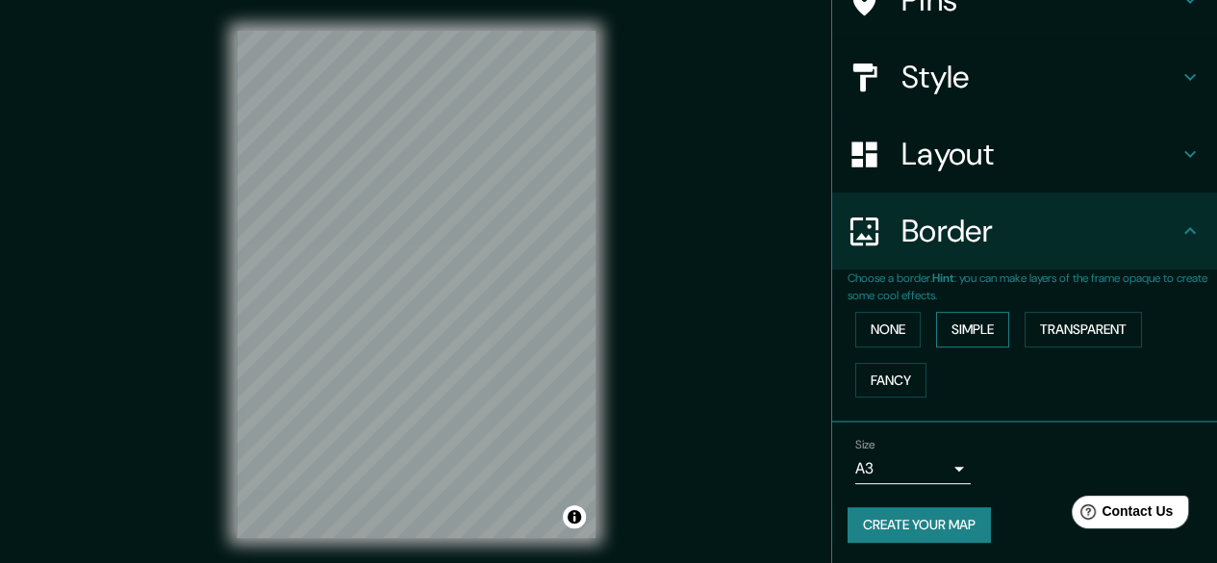
click at [955, 326] on button "Simple" at bounding box center [972, 330] width 73 height 36
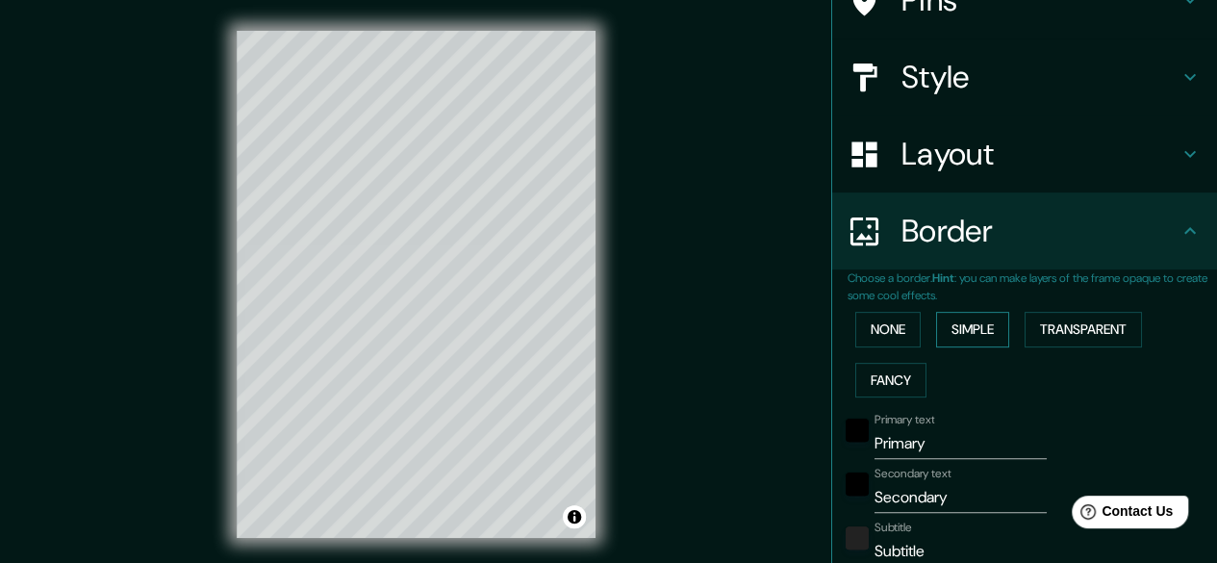
click at [936, 334] on button "Simple" at bounding box center [972, 330] width 73 height 36
click at [893, 367] on button "Fancy" at bounding box center [891, 381] width 71 height 36
click at [941, 320] on button "Simple" at bounding box center [972, 330] width 73 height 36
click at [885, 363] on button "Fancy" at bounding box center [891, 381] width 71 height 36
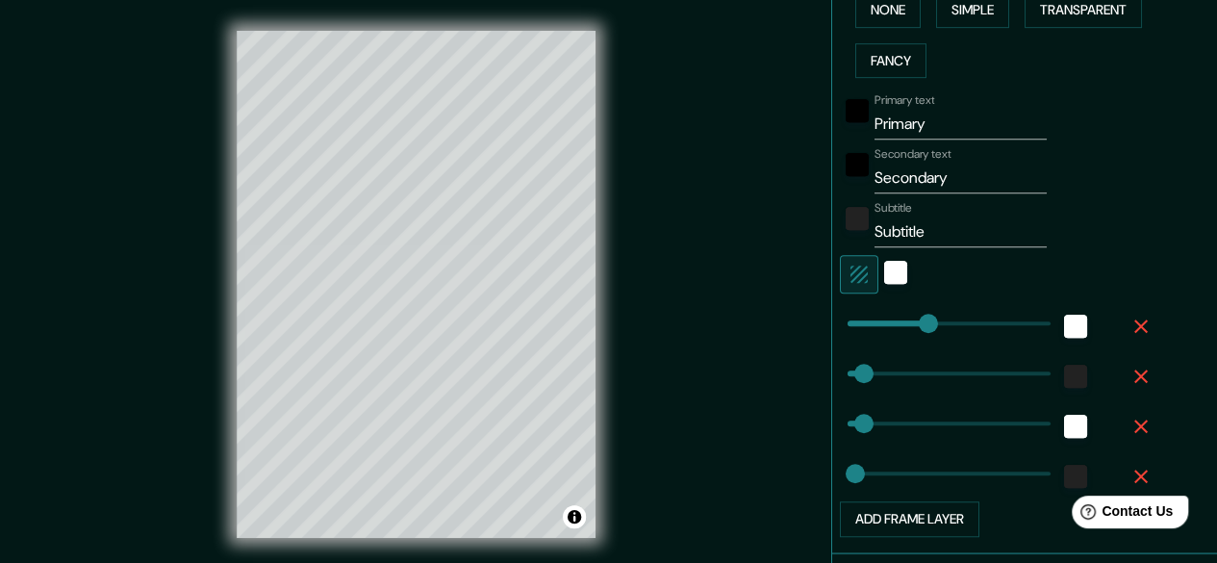
scroll to position [468, 0]
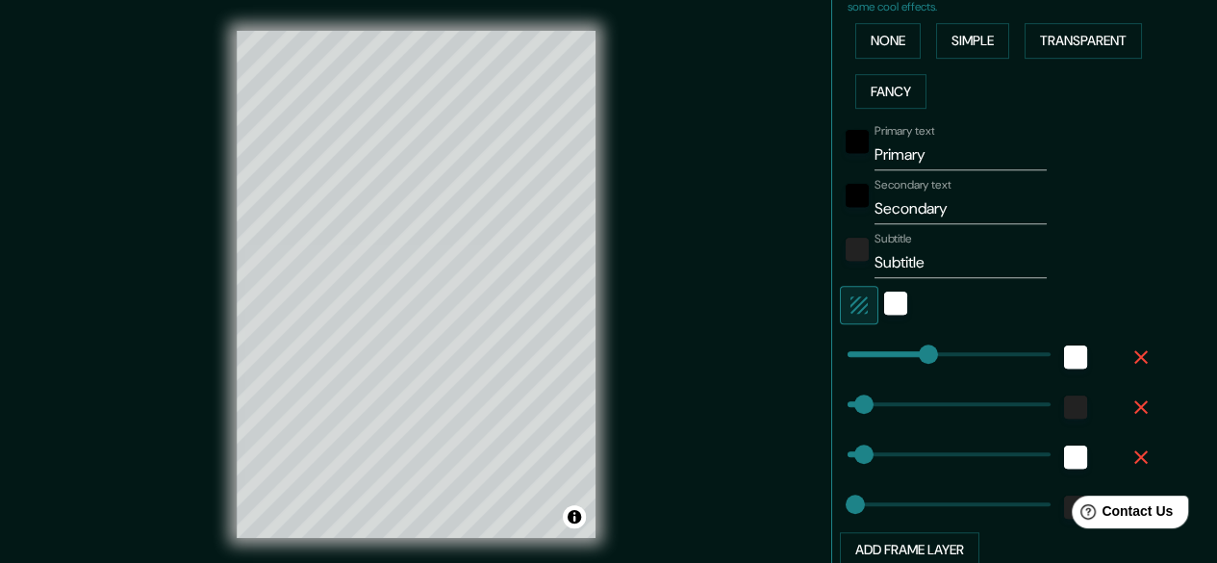
drag, startPoint x: 910, startPoint y: 180, endPoint x: 910, endPoint y: 163, distance: 17.3
click at [910, 173] on div "Primary text Primary Secondary text Secondary Subtitle Subtitle Add frame layer" at bounding box center [1002, 341] width 308 height 451
click at [910, 163] on input "Primary" at bounding box center [961, 155] width 172 height 31
click at [901, 214] on input "Secondary" at bounding box center [961, 208] width 172 height 31
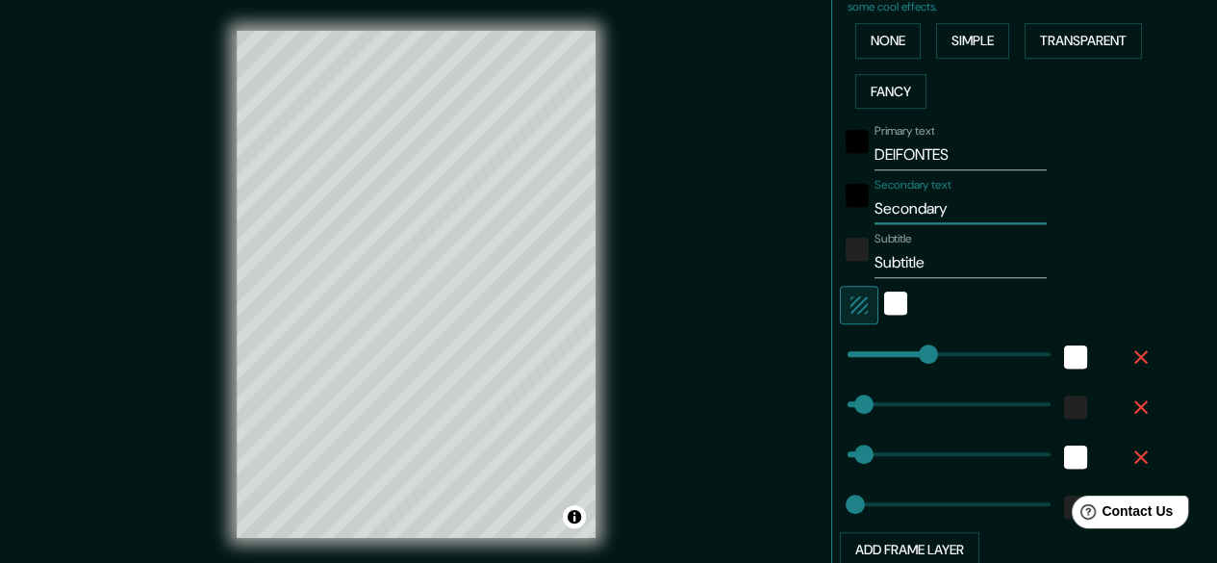
click at [901, 214] on input "Secondary" at bounding box center [961, 208] width 172 height 31
click at [914, 248] on input "Subtitle" at bounding box center [961, 262] width 172 height 31
click at [1121, 213] on div "Secondary text [GEOGRAPHIC_DATA]" at bounding box center [998, 201] width 316 height 46
click at [936, 267] on input "Subtitle" at bounding box center [961, 262] width 172 height 31
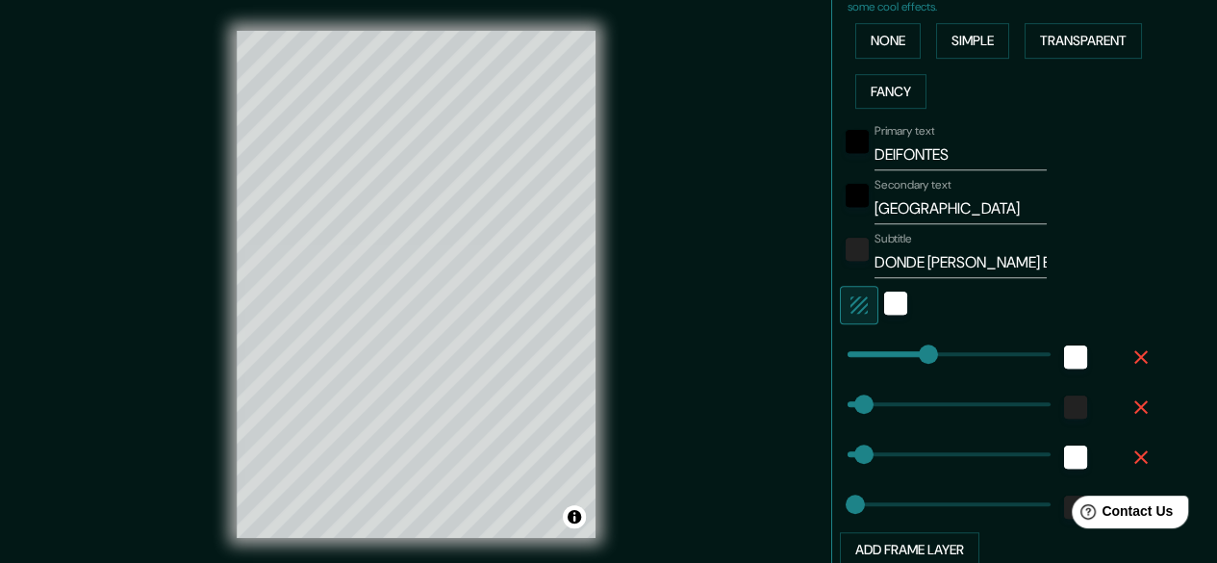
click at [1118, 295] on div at bounding box center [998, 305] width 316 height 38
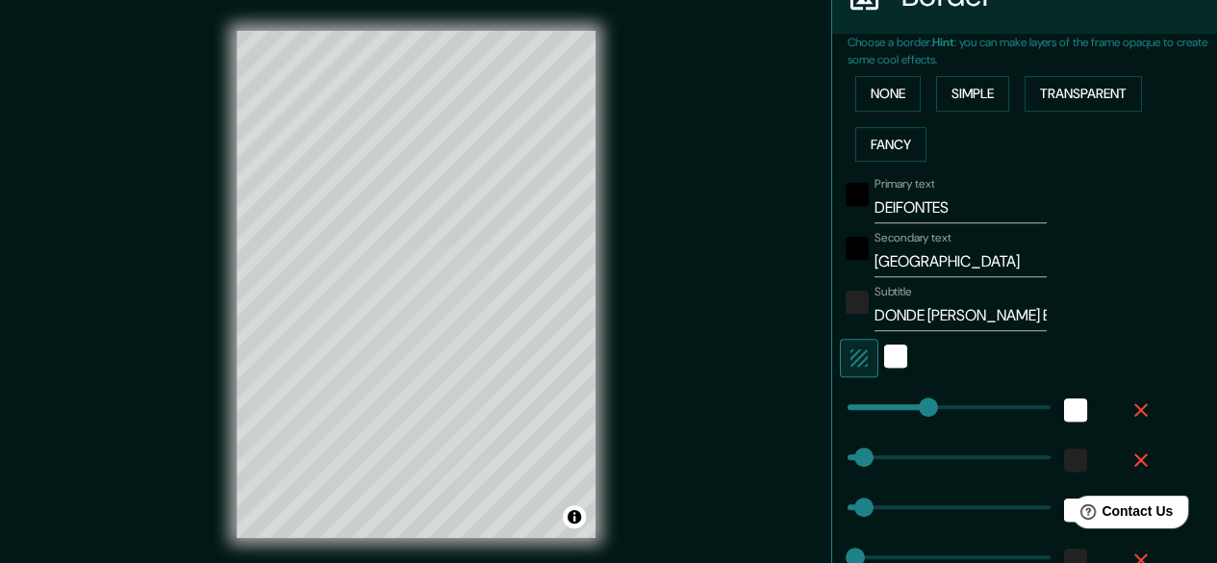
scroll to position [371, 0]
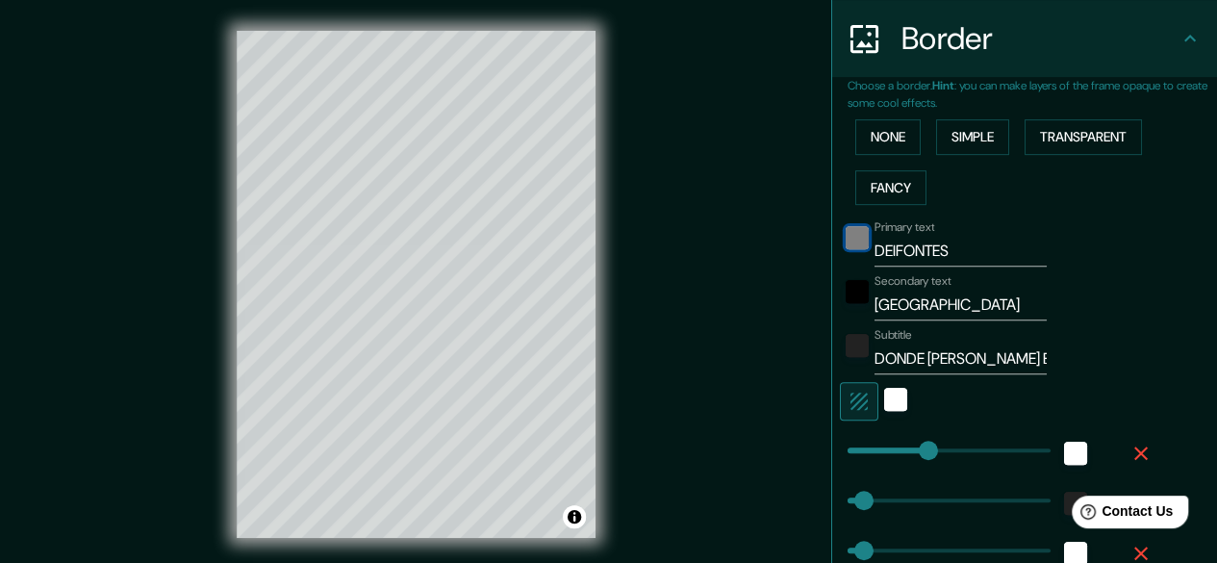
click at [850, 246] on div "black" at bounding box center [857, 237] width 23 height 23
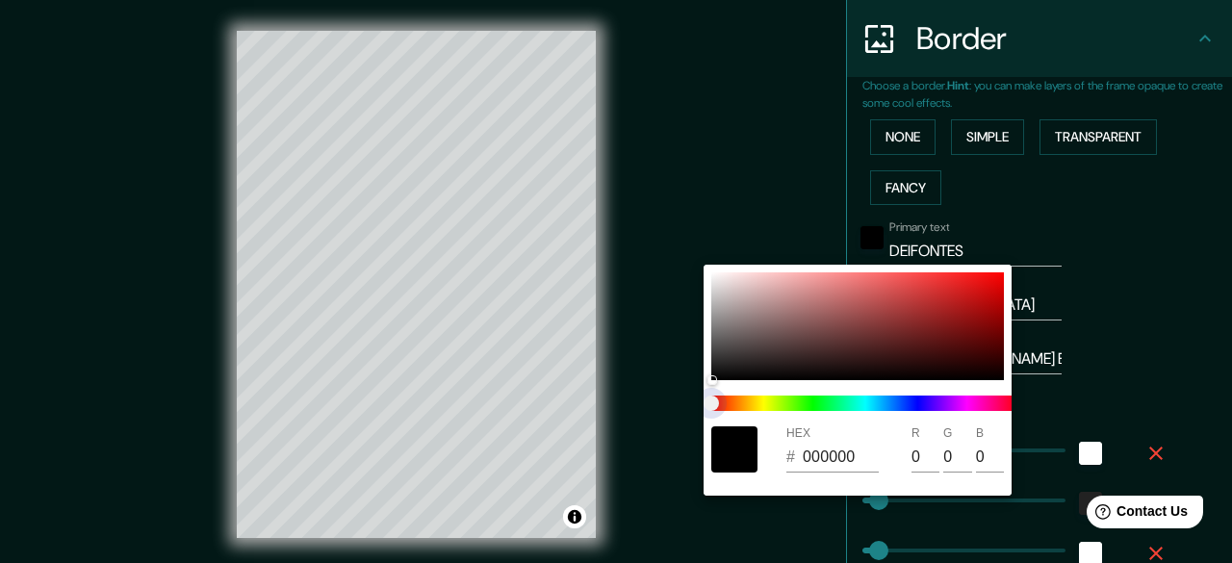
click at [873, 405] on span at bounding box center [865, 403] width 308 height 15
drag, startPoint x: 853, startPoint y: 344, endPoint x: 840, endPoint y: 332, distance: 17.0
click at [840, 332] on div at bounding box center [857, 326] width 293 height 108
drag, startPoint x: 835, startPoint y: 341, endPoint x: 821, endPoint y: 317, distance: 28.1
click at [821, 317] on div at bounding box center [857, 326] width 293 height 108
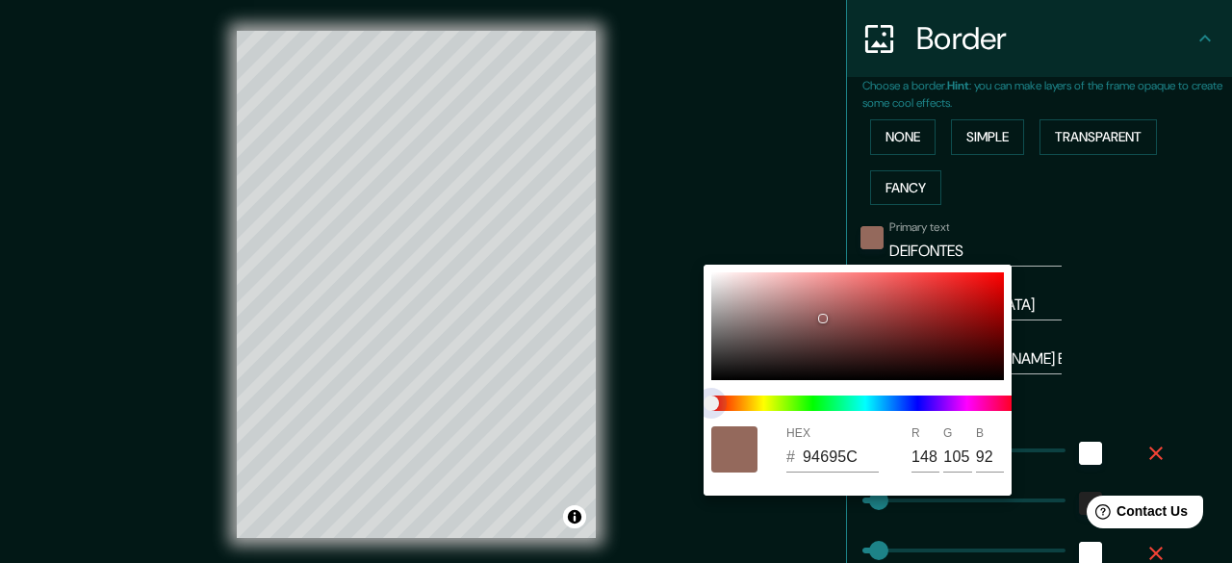
click at [719, 405] on span "color slider" at bounding box center [710, 403] width 15 height 15
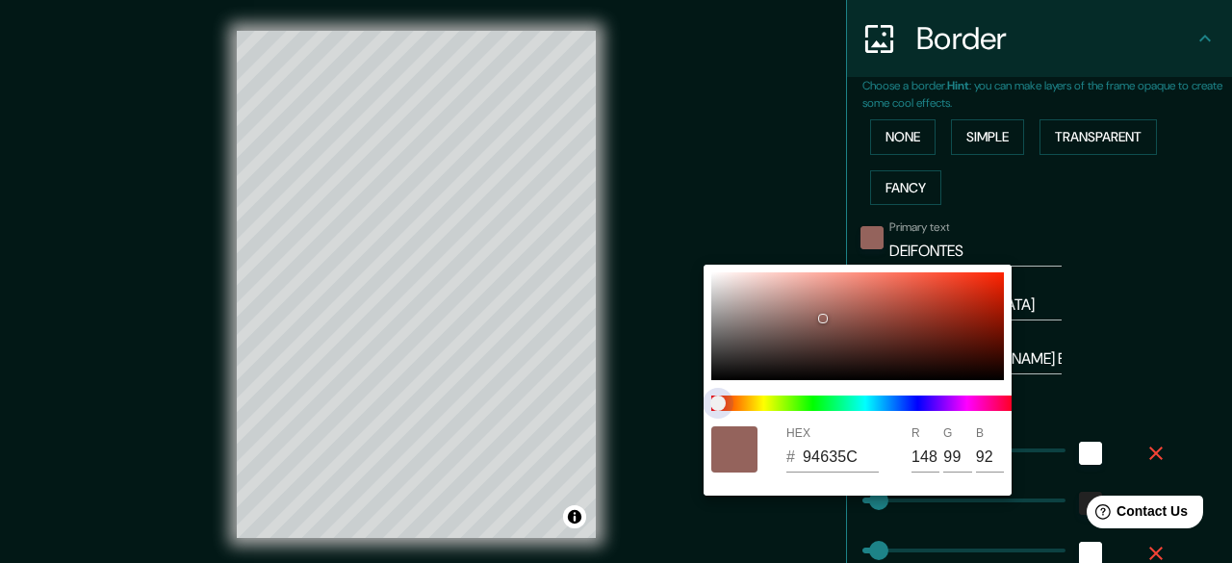
click at [718, 405] on span "color slider" at bounding box center [717, 403] width 15 height 15
drag, startPoint x: 978, startPoint y: 282, endPoint x: 960, endPoint y: 301, distance: 25.9
click at [960, 301] on div at bounding box center [857, 326] width 293 height 108
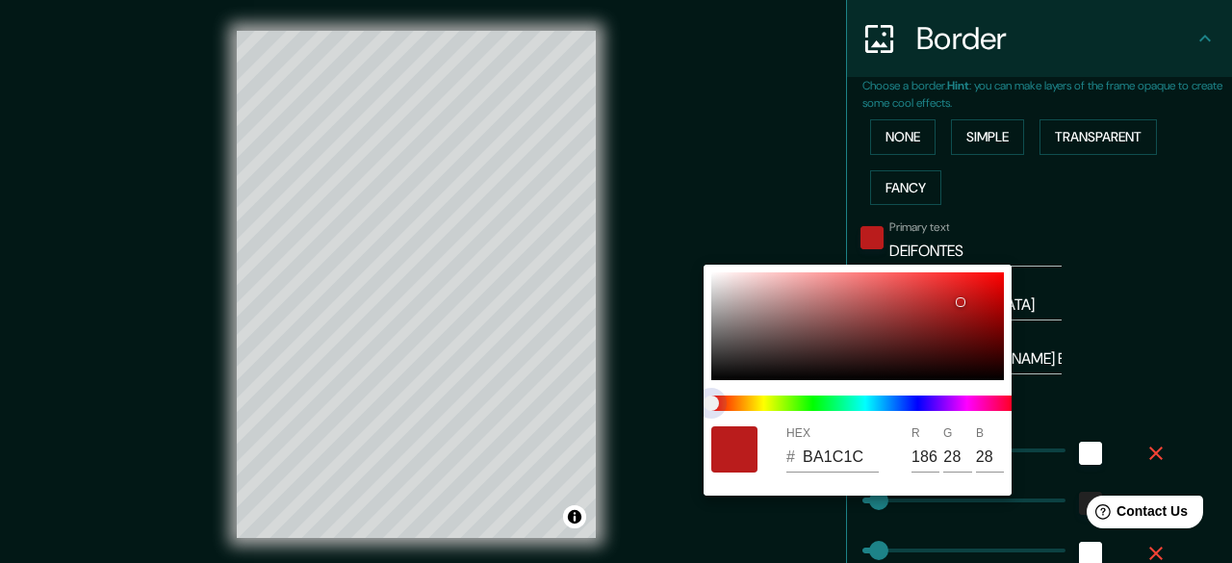
click at [705, 400] on span "color slider" at bounding box center [710, 403] width 15 height 15
drag, startPoint x: 883, startPoint y: 333, endPoint x: 966, endPoint y: 299, distance: 89.4
click at [966, 299] on div at bounding box center [857, 326] width 293 height 108
click at [1130, 299] on div at bounding box center [616, 281] width 1232 height 563
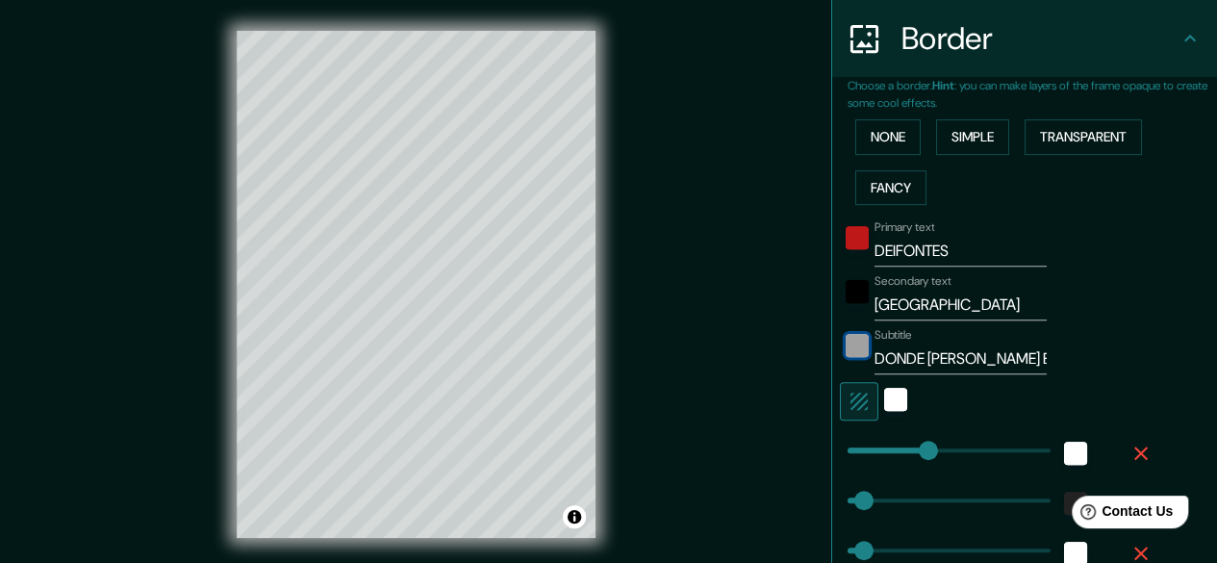
click at [847, 347] on div "color-222222" at bounding box center [857, 345] width 23 height 23
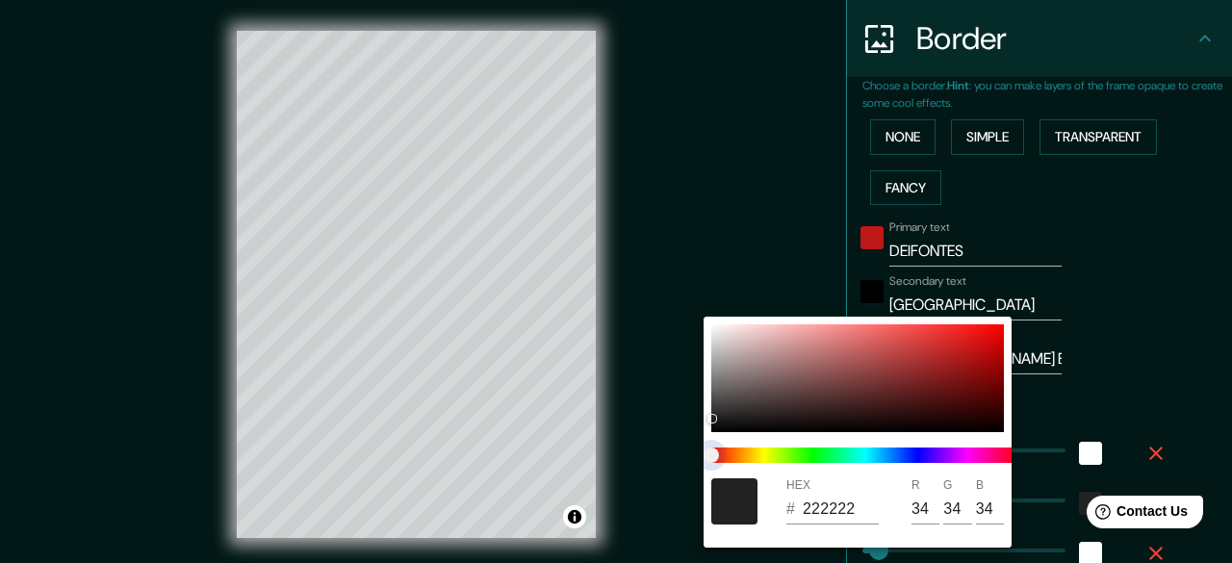
click at [890, 449] on span at bounding box center [865, 454] width 308 height 15
drag, startPoint x: 895, startPoint y: 454, endPoint x: 917, endPoint y: 459, distance: 22.7
click at [917, 459] on span at bounding box center [865, 454] width 308 height 15
click at [915, 459] on span at bounding box center [865, 454] width 308 height 15
click at [906, 459] on span at bounding box center [865, 454] width 308 height 15
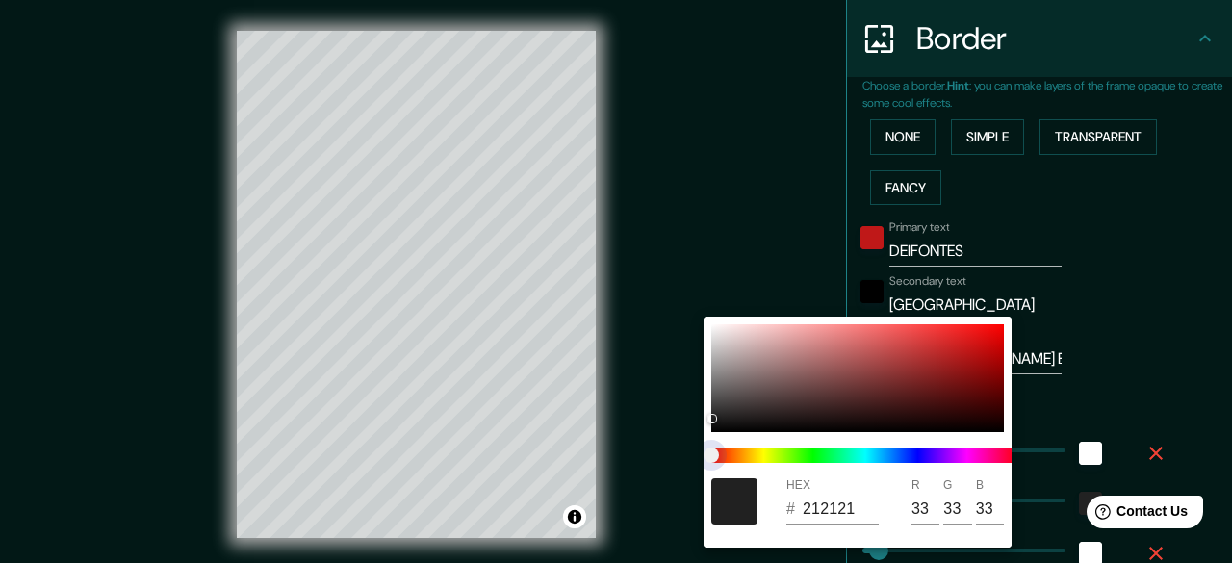
click at [905, 452] on span at bounding box center [865, 454] width 308 height 15
drag, startPoint x: 712, startPoint y: 445, endPoint x: 905, endPoint y: 455, distance: 192.8
click at [910, 454] on span at bounding box center [865, 454] width 308 height 15
click at [905, 455] on span at bounding box center [865, 454] width 308 height 15
click at [888, 392] on div at bounding box center [857, 378] width 293 height 108
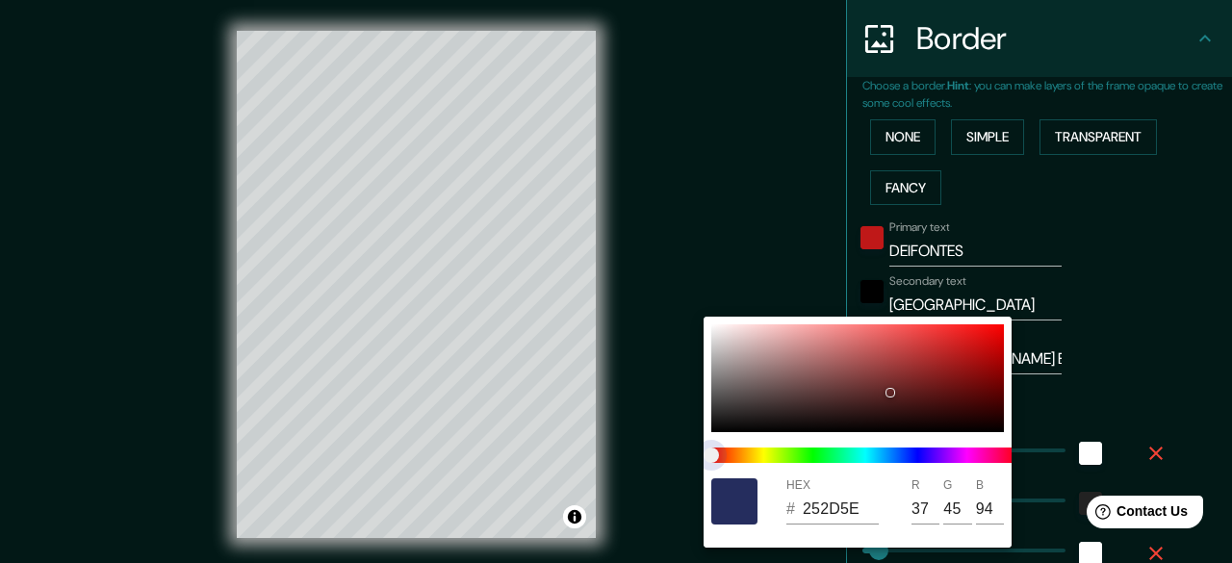
click at [908, 451] on span at bounding box center [865, 454] width 308 height 15
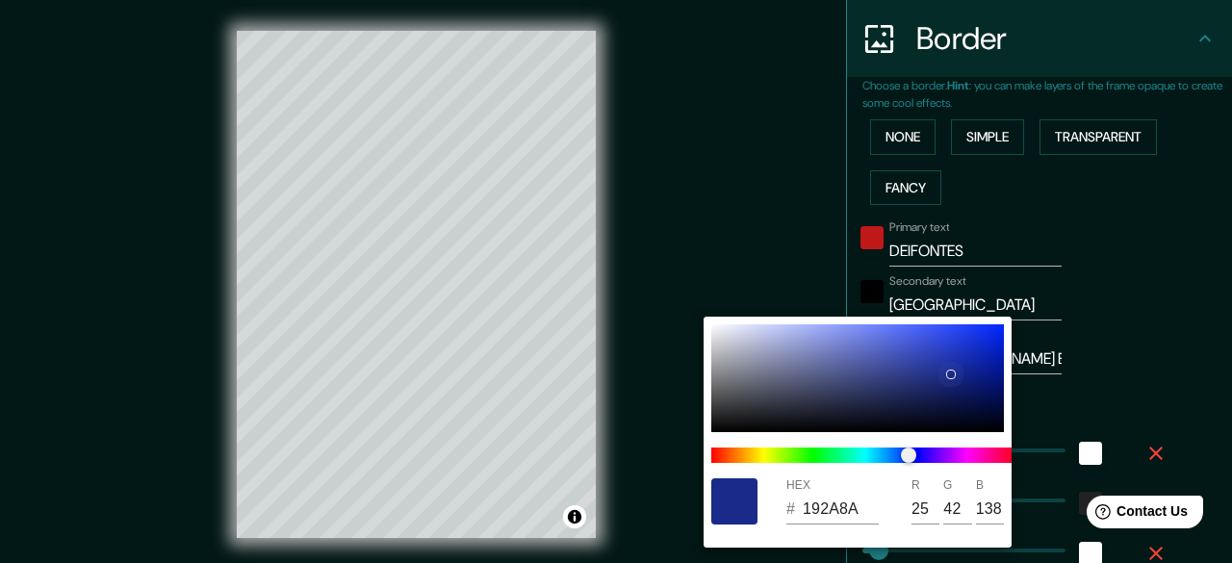
drag, startPoint x: 957, startPoint y: 355, endPoint x: 951, endPoint y: 374, distance: 20.1
click at [951, 374] on div at bounding box center [857, 378] width 293 height 108
drag, startPoint x: 951, startPoint y: 374, endPoint x: 943, endPoint y: 319, distance: 56.3
click at [943, 319] on div "HEX # 324FF4 R 50 G 79 B 244" at bounding box center [857, 432] width 308 height 231
drag, startPoint x: 969, startPoint y: 376, endPoint x: 989, endPoint y: 410, distance: 39.3
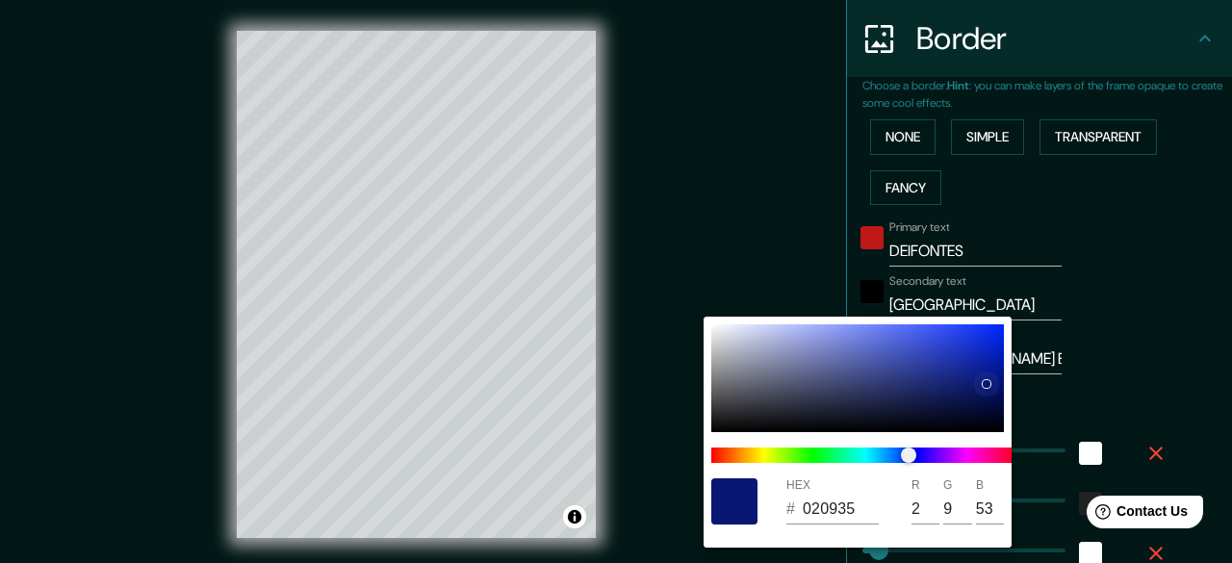
click at [989, 410] on div at bounding box center [857, 378] width 293 height 108
click at [974, 371] on div at bounding box center [975, 372] width 10 height 10
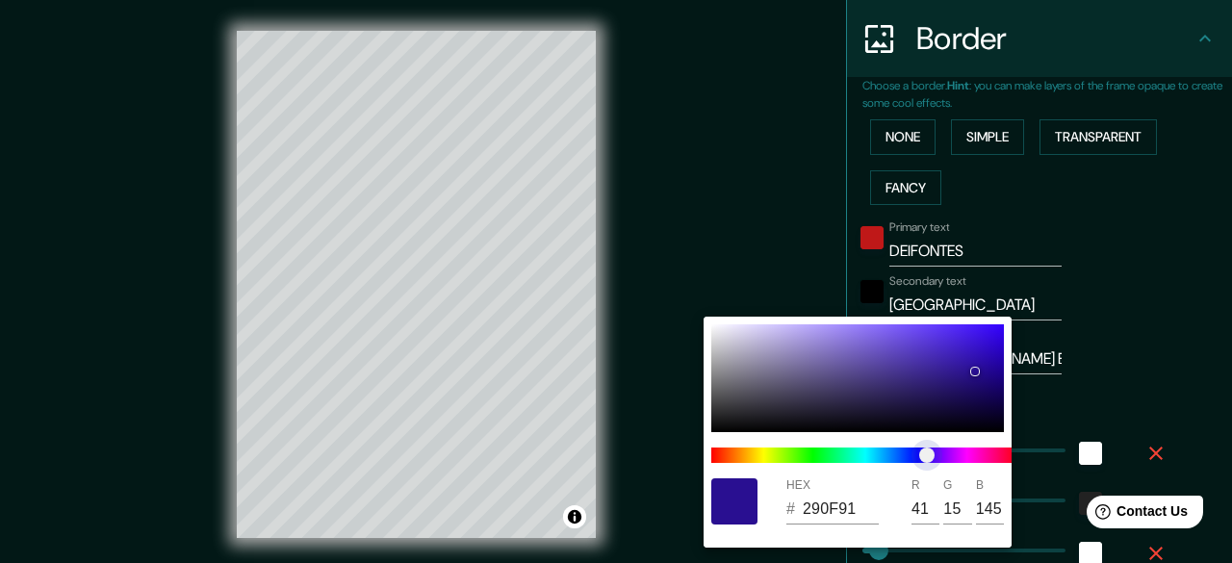
click at [927, 456] on span "color slider" at bounding box center [926, 454] width 15 height 15
drag, startPoint x: 963, startPoint y: 401, endPoint x: 984, endPoint y: 320, distance: 83.3
click at [984, 320] on div "HEX # 3F12F4 R 63 G 18 B 244" at bounding box center [857, 432] width 308 height 231
drag, startPoint x: 933, startPoint y: 352, endPoint x: 969, endPoint y: 333, distance: 41.3
click at [969, 333] on div at bounding box center [857, 378] width 293 height 108
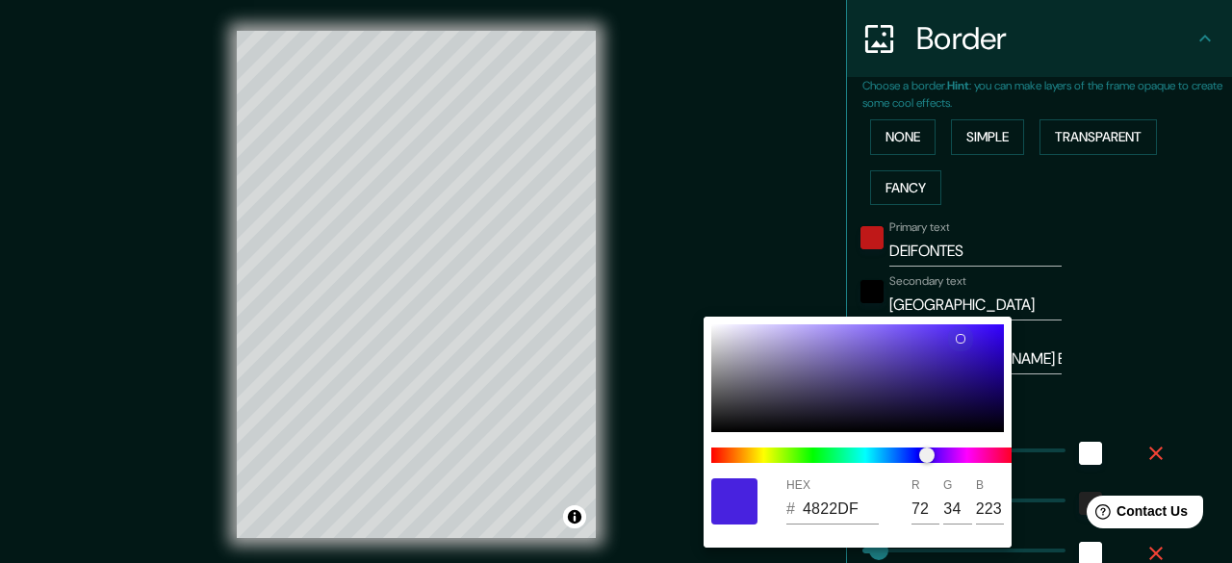
drag, startPoint x: 977, startPoint y: 347, endPoint x: 958, endPoint y: 338, distance: 20.7
click at [958, 338] on div at bounding box center [961, 339] width 8 height 8
drag, startPoint x: 968, startPoint y: 363, endPoint x: 969, endPoint y: 373, distance: 10.6
click at [969, 373] on div at bounding box center [857, 378] width 293 height 108
drag, startPoint x: 947, startPoint y: 393, endPoint x: 962, endPoint y: 371, distance: 27.0
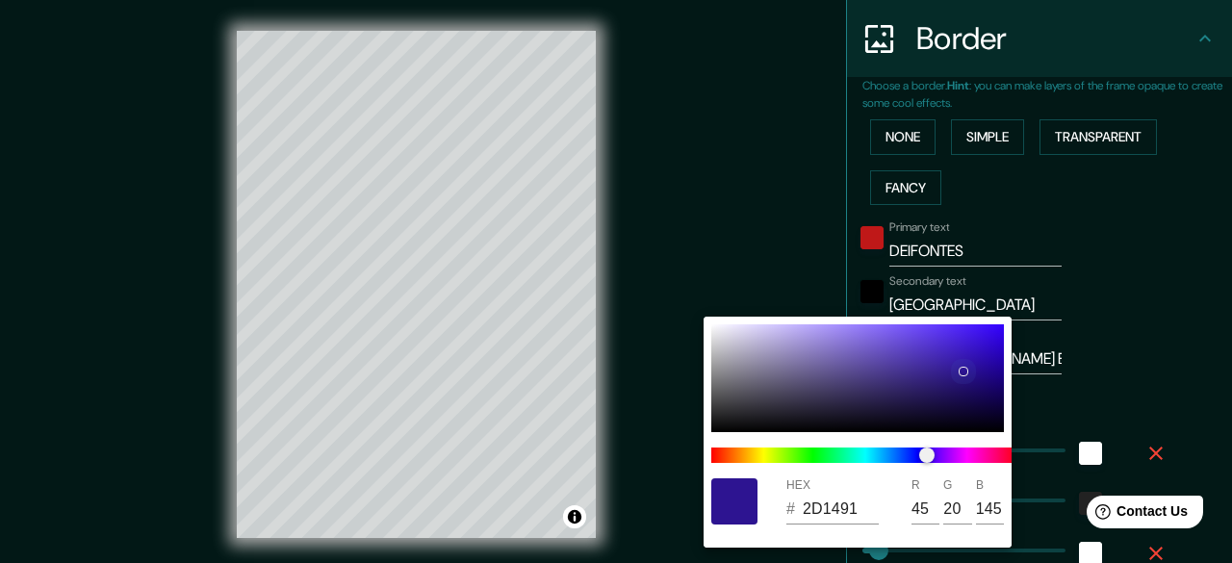
click at [962, 371] on div at bounding box center [857, 378] width 293 height 108
drag, startPoint x: 988, startPoint y: 369, endPoint x: 985, endPoint y: 352, distance: 16.6
click at [985, 352] on div at bounding box center [857, 378] width 293 height 108
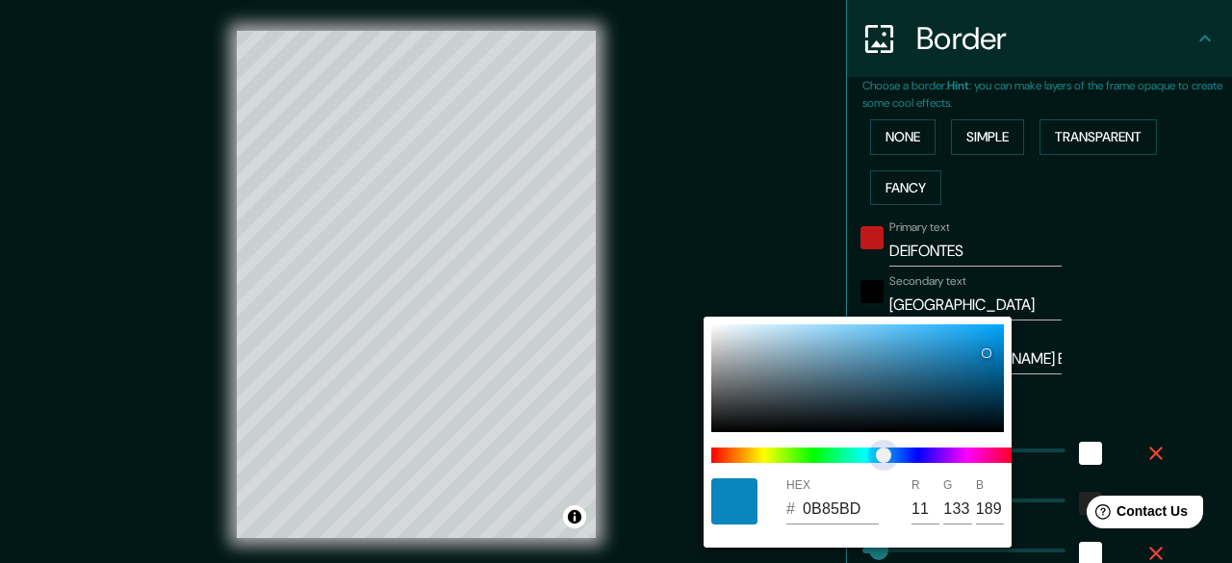
drag, startPoint x: 867, startPoint y: 455, endPoint x: 882, endPoint y: 451, distance: 14.9
click at [882, 451] on span at bounding box center [865, 454] width 308 height 15
drag, startPoint x: 960, startPoint y: 363, endPoint x: 964, endPoint y: 326, distance: 36.8
click at [964, 326] on div at bounding box center [857, 378] width 293 height 108
drag, startPoint x: 964, startPoint y: 349, endPoint x: 976, endPoint y: 342, distance: 13.9
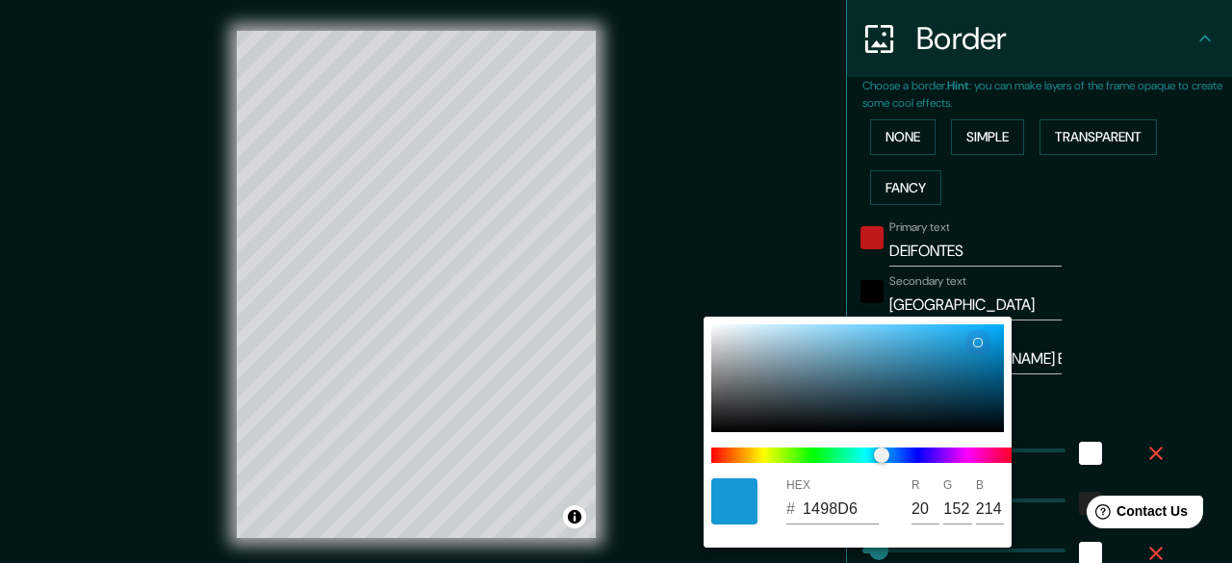
click at [976, 342] on div at bounding box center [857, 378] width 293 height 108
drag, startPoint x: 981, startPoint y: 338, endPoint x: 981, endPoint y: 372, distance: 34.6
click at [981, 372] on div at bounding box center [857, 378] width 293 height 108
click at [983, 349] on div at bounding box center [984, 351] width 8 height 8
drag, startPoint x: 983, startPoint y: 349, endPoint x: 961, endPoint y: 355, distance: 21.9
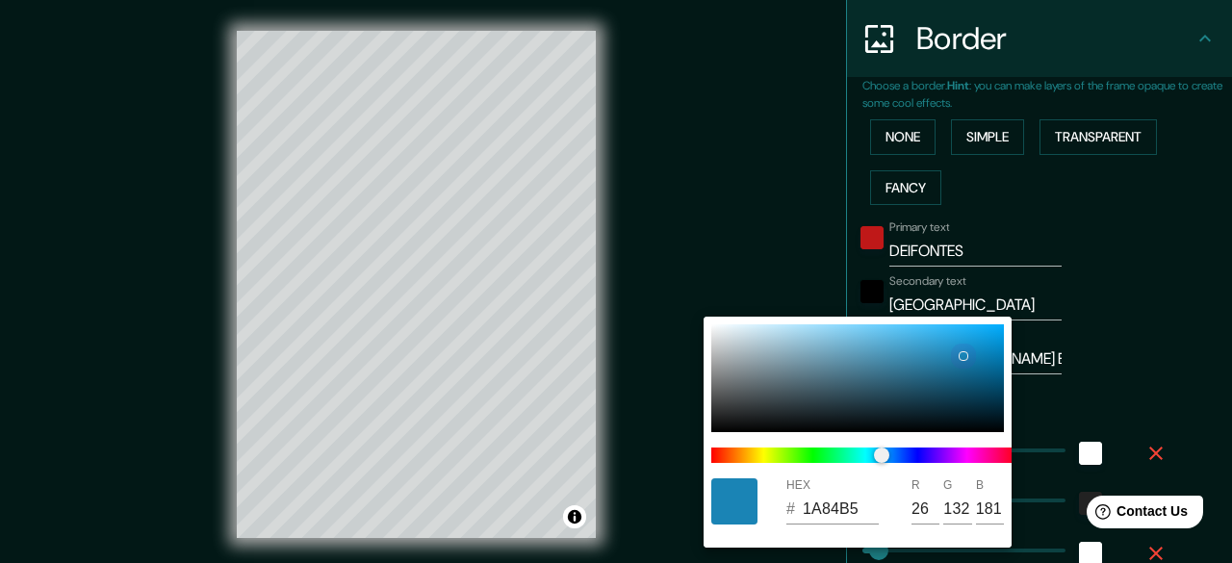
click at [961, 355] on div at bounding box center [963, 356] width 8 height 8
click at [1103, 334] on div at bounding box center [616, 281] width 1232 height 563
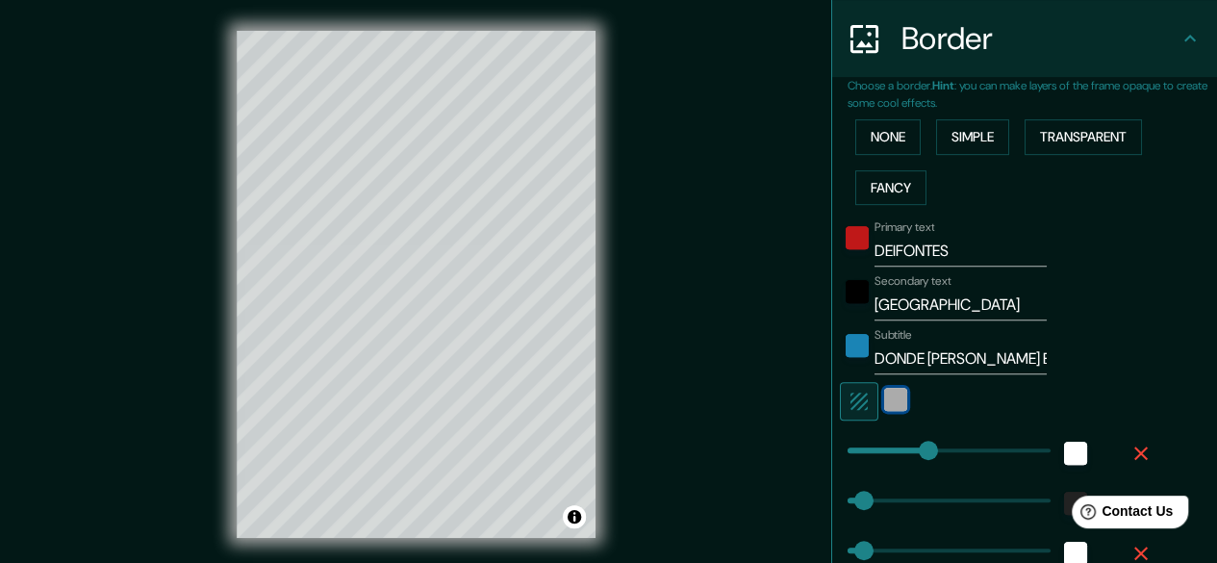
click at [885, 396] on div "white" at bounding box center [895, 399] width 23 height 23
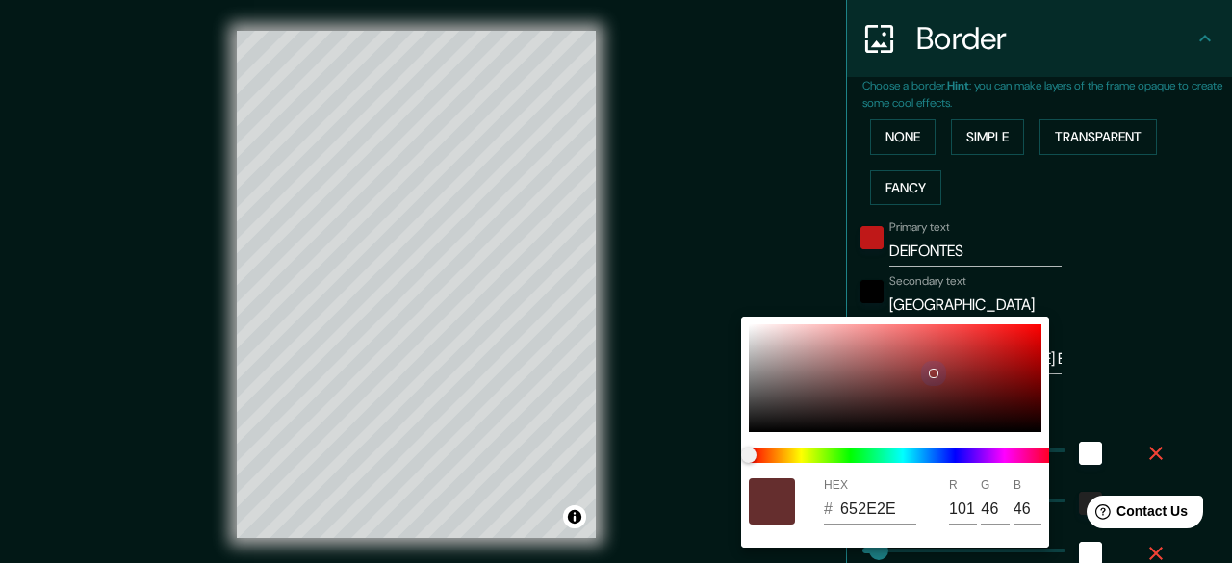
drag, startPoint x: 890, startPoint y: 396, endPoint x: 874, endPoint y: 434, distance: 40.9
click at [901, 393] on div at bounding box center [895, 378] width 293 height 108
click at [834, 457] on span at bounding box center [903, 454] width 308 height 15
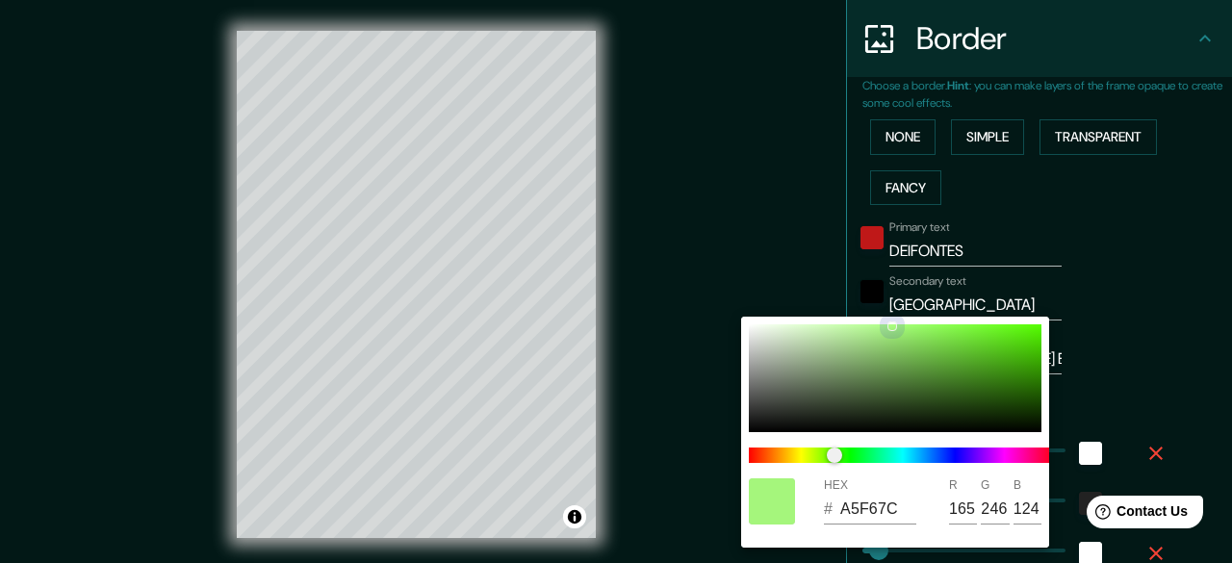
drag, startPoint x: 925, startPoint y: 343, endPoint x: 893, endPoint y: 328, distance: 34.9
click at [893, 328] on div at bounding box center [895, 378] width 293 height 108
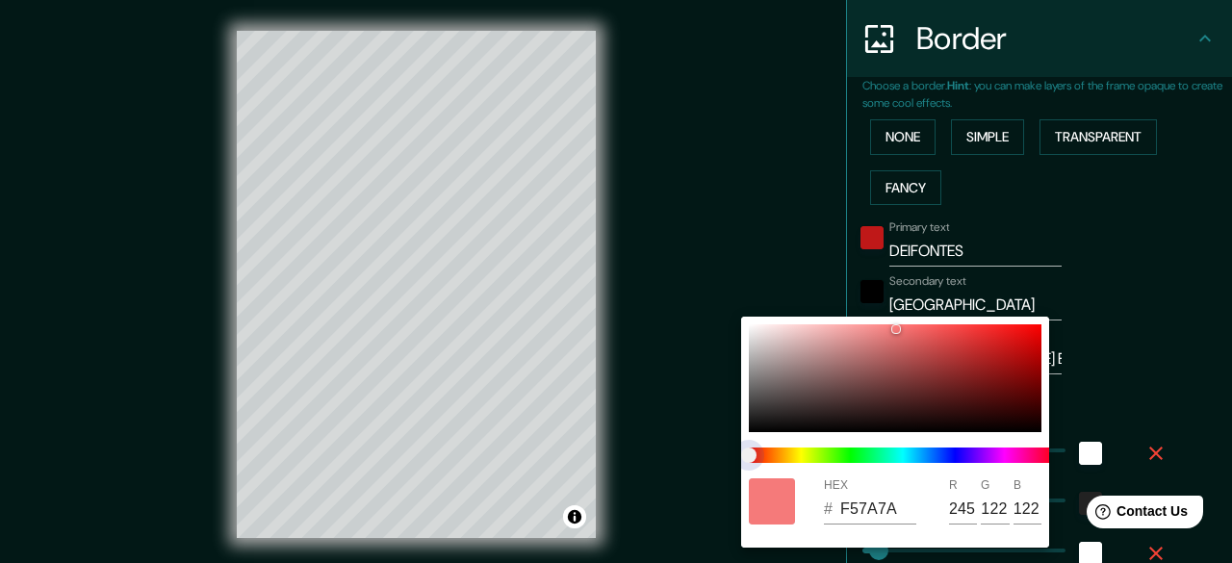
drag, startPoint x: 955, startPoint y: 458, endPoint x: 789, endPoint y: 379, distance: 183.4
click at [731, 457] on div "HEX # F57A7A R 245 G 122 B 122" at bounding box center [616, 281] width 1232 height 563
drag, startPoint x: 799, startPoint y: 357, endPoint x: 708, endPoint y: 449, distance: 129.3
click at [708, 449] on div "HEX # 504F4F R 80 G 79 B 79" at bounding box center [616, 281] width 1232 height 563
drag, startPoint x: 772, startPoint y: 393, endPoint x: 754, endPoint y: 279, distance: 115.0
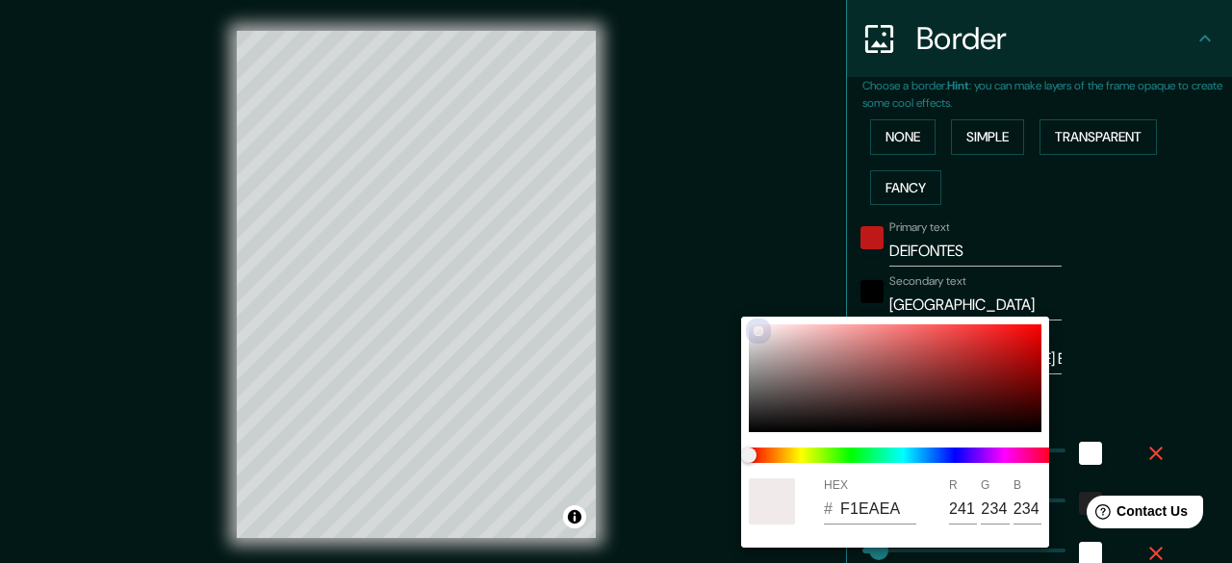
click at [754, 279] on div "HEX # F1EAEA R 241 G 234 B 234" at bounding box center [616, 281] width 1232 height 563
click at [1109, 236] on div at bounding box center [616, 281] width 1232 height 563
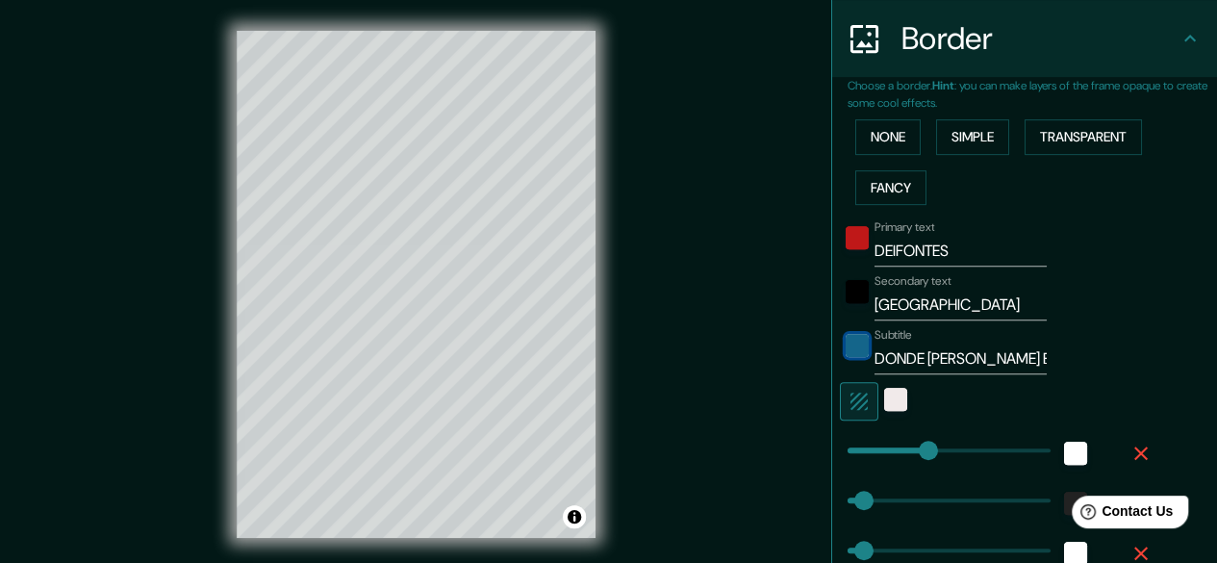
click at [846, 336] on div "color-1A84B5" at bounding box center [857, 345] width 23 height 23
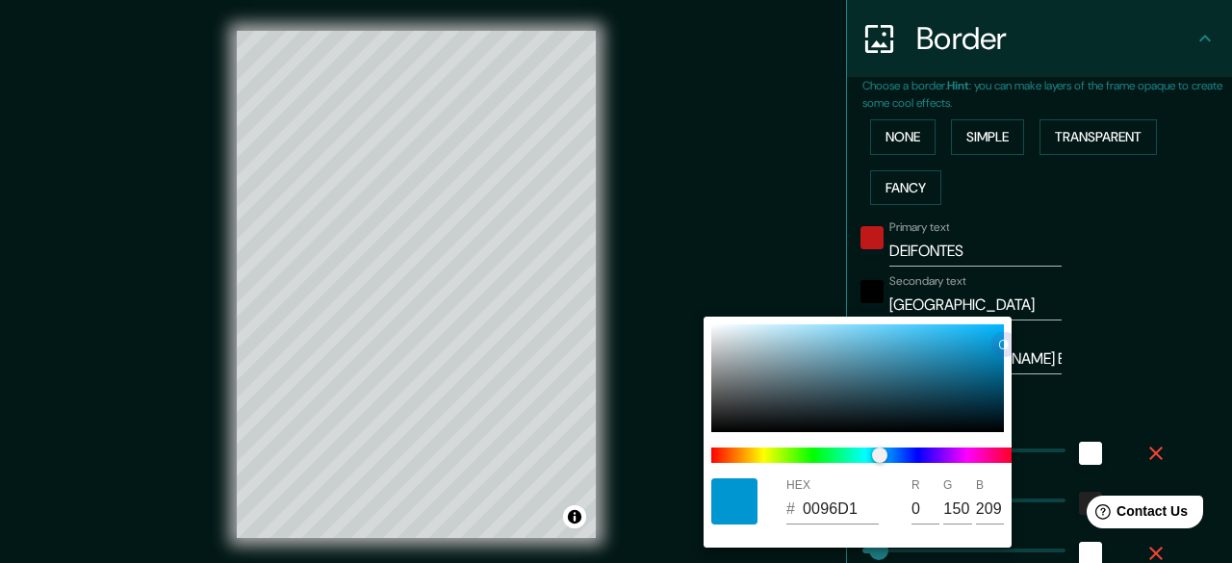
drag, startPoint x: 813, startPoint y: 315, endPoint x: 1026, endPoint y: 307, distance: 212.8
click at [1026, 307] on div "HEX # 0096D1 R 0 G 150 B 209" at bounding box center [616, 281] width 1232 height 563
drag, startPoint x: 969, startPoint y: 409, endPoint x: 955, endPoint y: 433, distance: 28.1
click at [995, 428] on div at bounding box center [857, 378] width 293 height 108
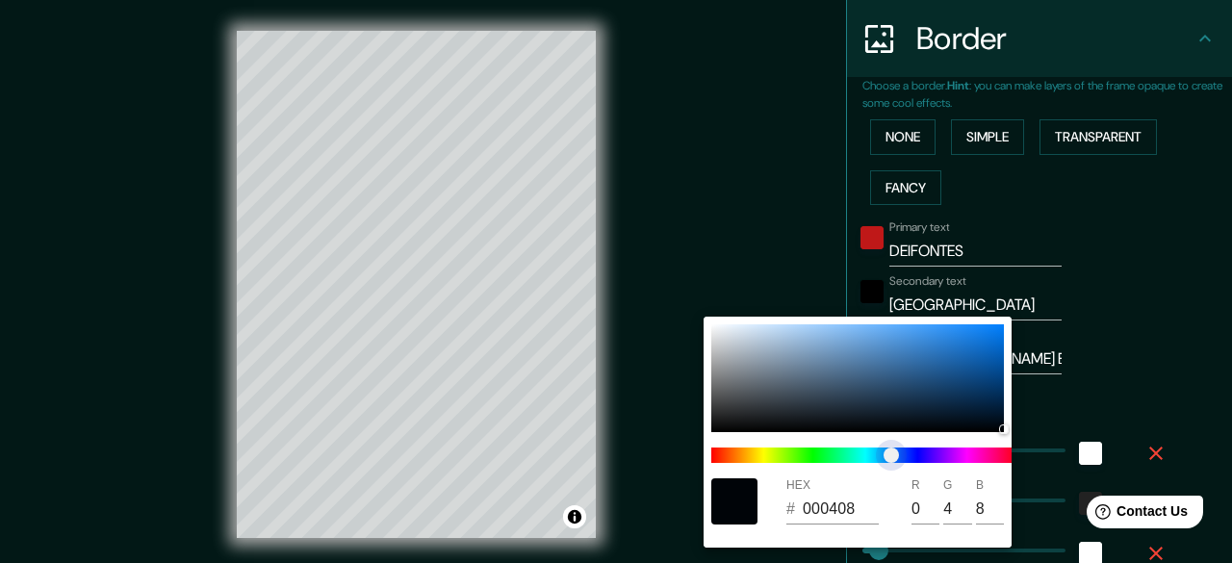
click at [899, 453] on span at bounding box center [865, 454] width 308 height 15
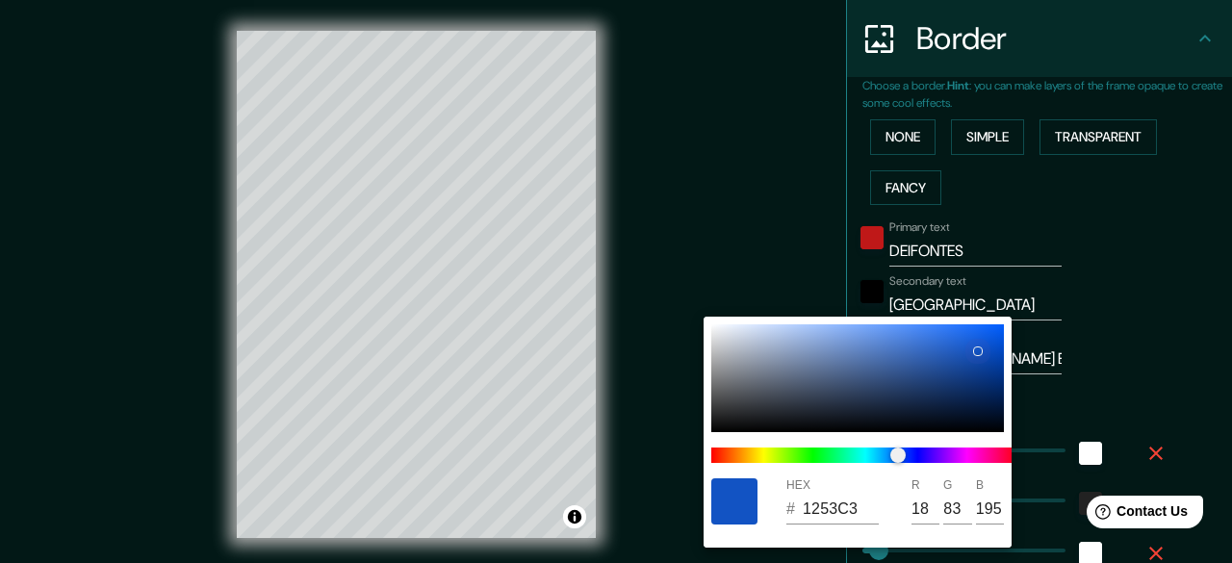
drag, startPoint x: 972, startPoint y: 386, endPoint x: 976, endPoint y: 349, distance: 36.8
click at [976, 349] on div at bounding box center [857, 378] width 293 height 108
click at [646, 435] on div at bounding box center [616, 281] width 1232 height 563
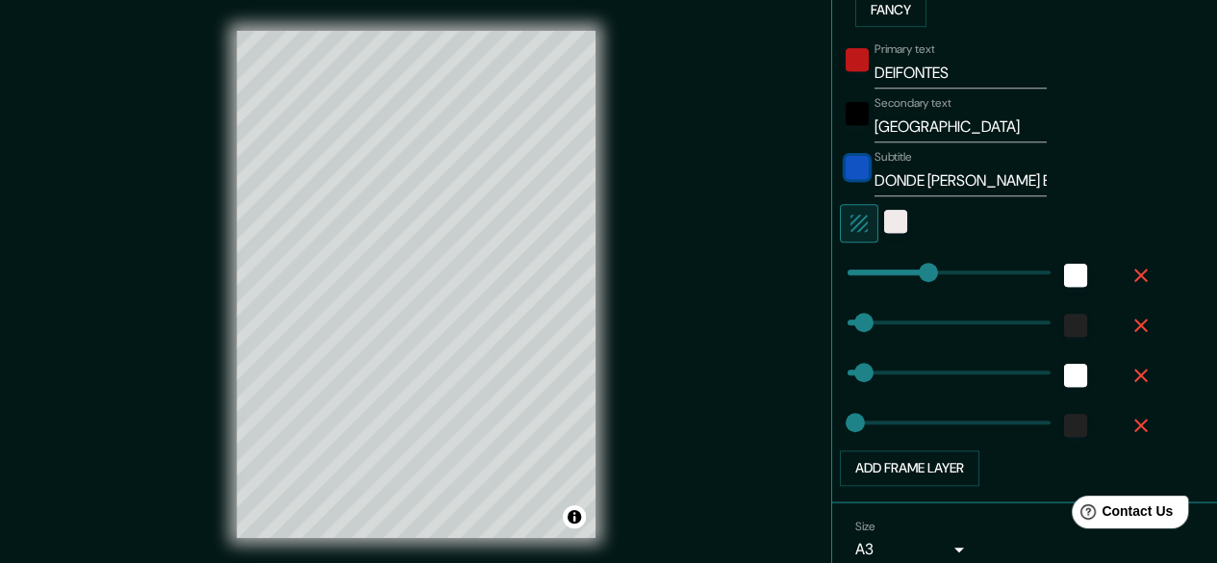
scroll to position [564, 0]
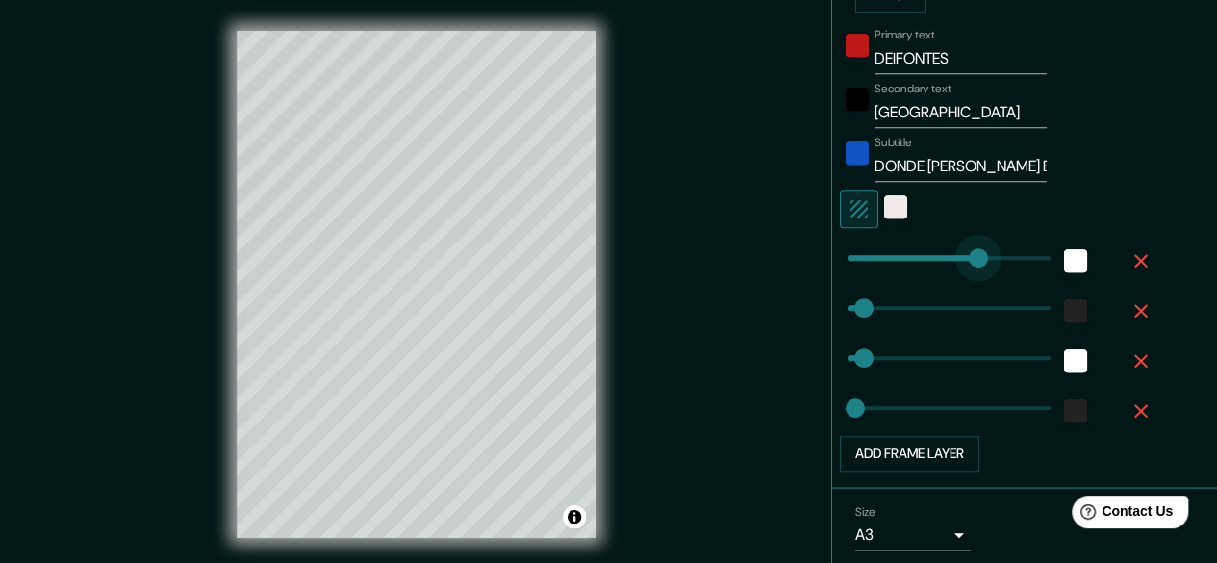
drag, startPoint x: 920, startPoint y: 258, endPoint x: 978, endPoint y: 258, distance: 57.7
drag, startPoint x: 974, startPoint y: 258, endPoint x: 879, endPoint y: 260, distance: 95.3
drag, startPoint x: 879, startPoint y: 260, endPoint x: 931, endPoint y: 257, distance: 52.0
drag, startPoint x: 931, startPoint y: 257, endPoint x: 912, endPoint y: 258, distance: 18.3
drag, startPoint x: 912, startPoint y: 258, endPoint x: 929, endPoint y: 259, distance: 16.4
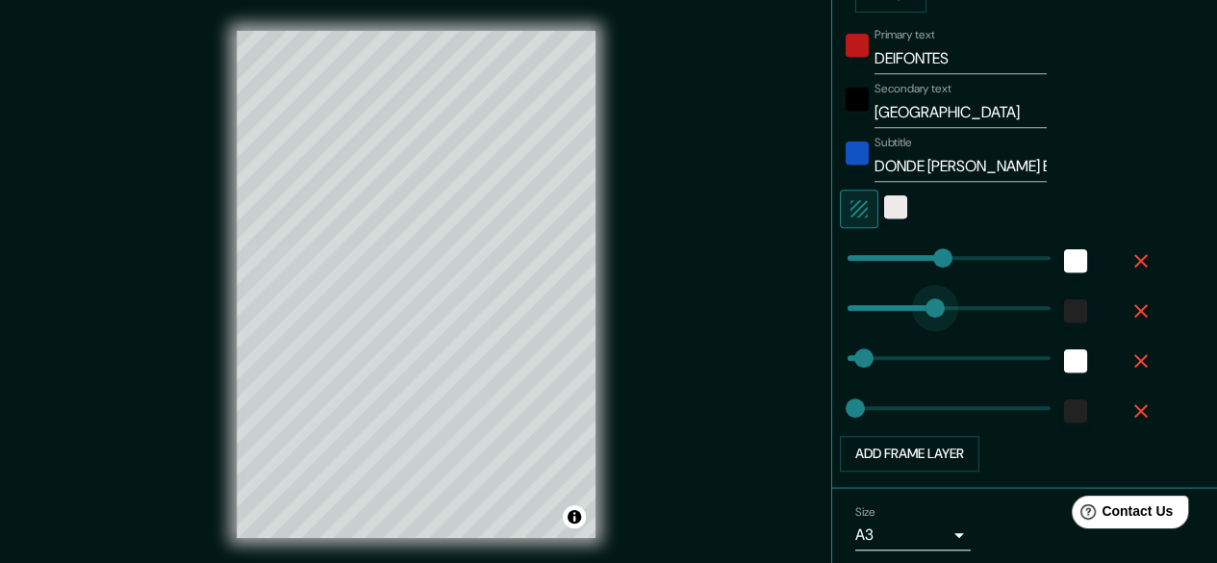
drag, startPoint x: 852, startPoint y: 308, endPoint x: 957, endPoint y: 307, distance: 104.9
drag, startPoint x: 957, startPoint y: 307, endPoint x: 847, endPoint y: 305, distance: 109.7
click at [1149, 229] on div "Primary text DEIFONTES Secondary text GRANADA Subtitle DONDE [PERSON_NAME] EL A…" at bounding box center [1033, 245] width 370 height 451
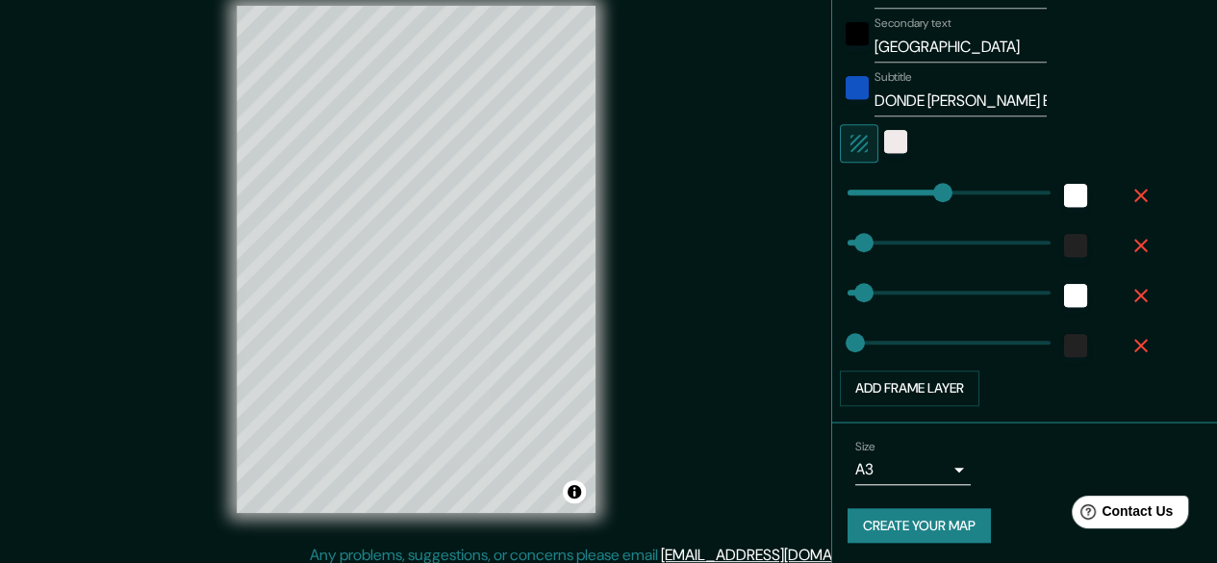
scroll to position [36, 0]
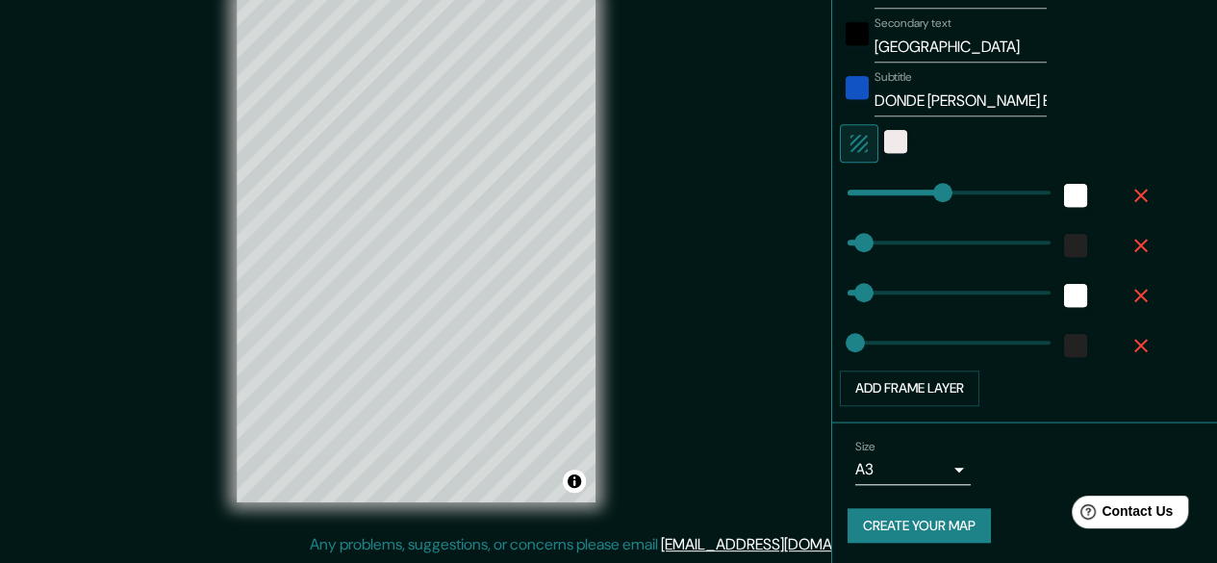
click at [903, 530] on button "Create your map" at bounding box center [919, 526] width 143 height 36
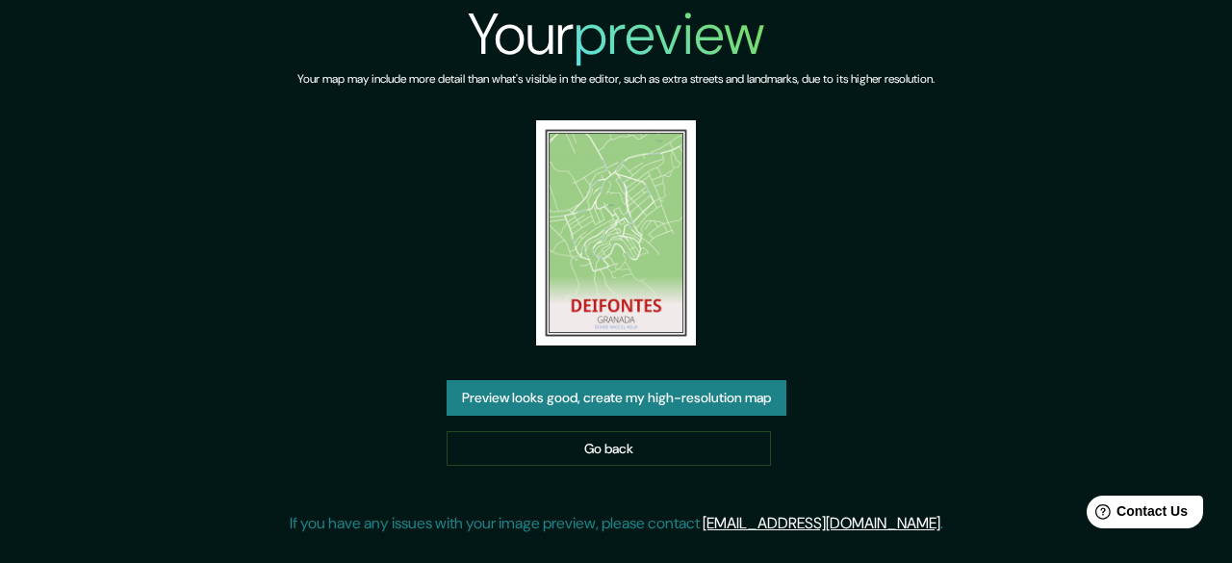
click at [739, 394] on button "Preview looks good, create my high-resolution map" at bounding box center [617, 398] width 340 height 36
